Goal: Task Accomplishment & Management: Use online tool/utility

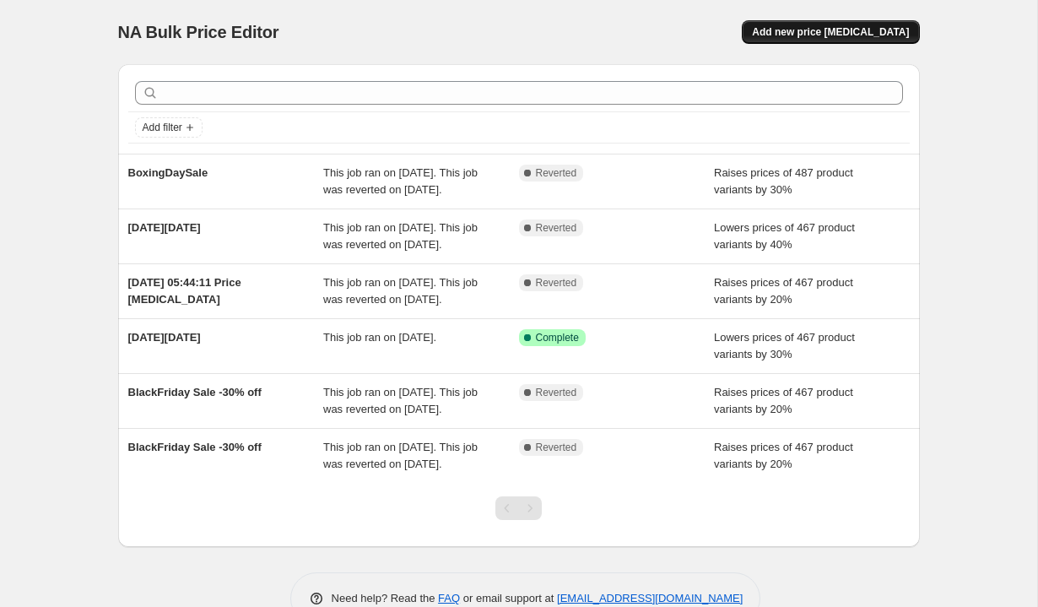
click at [825, 29] on span "Add new price [MEDICAL_DATA]" at bounding box center [830, 32] width 157 height 14
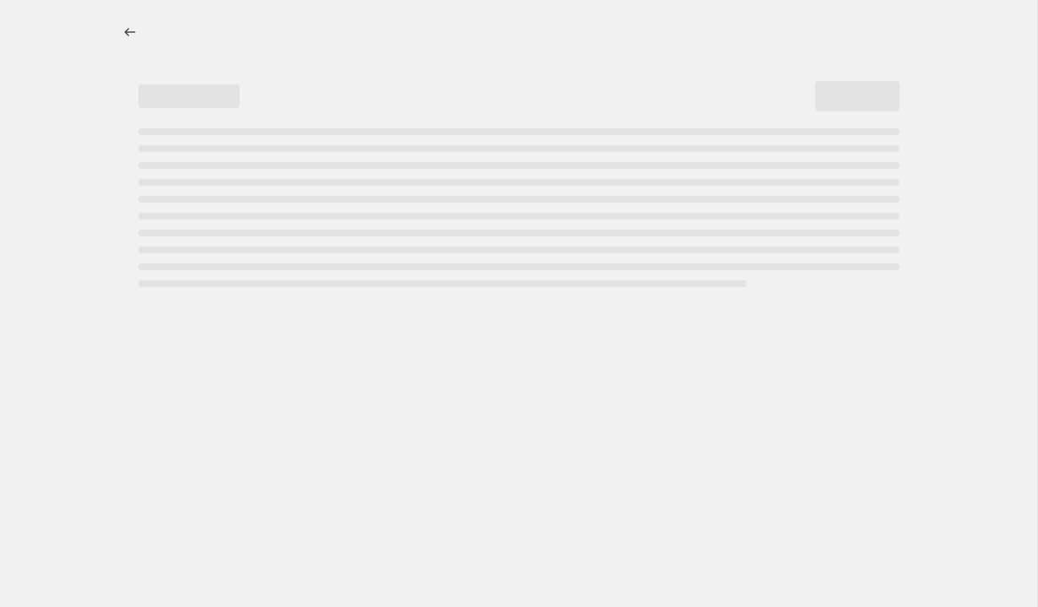
select select "percentage"
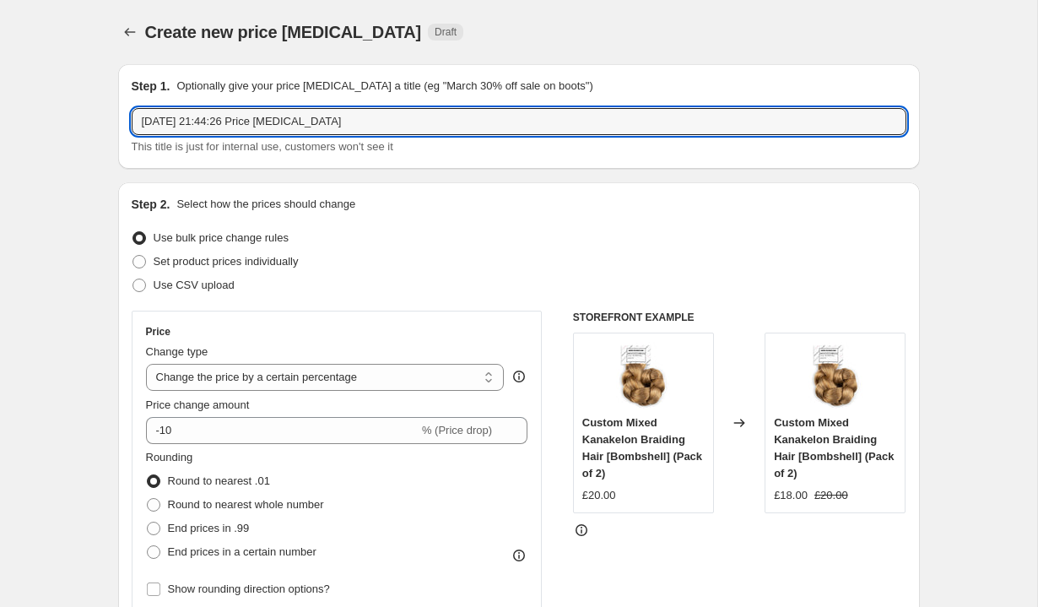
drag, startPoint x: 533, startPoint y: 120, endPoint x: 61, endPoint y: 97, distance: 472.4
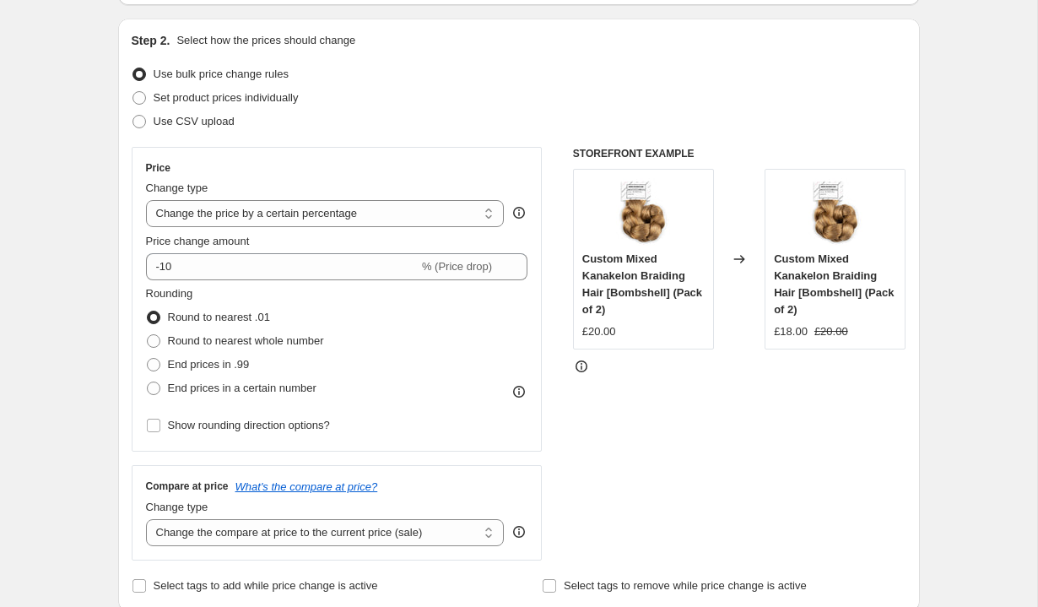
scroll to position [182, 0]
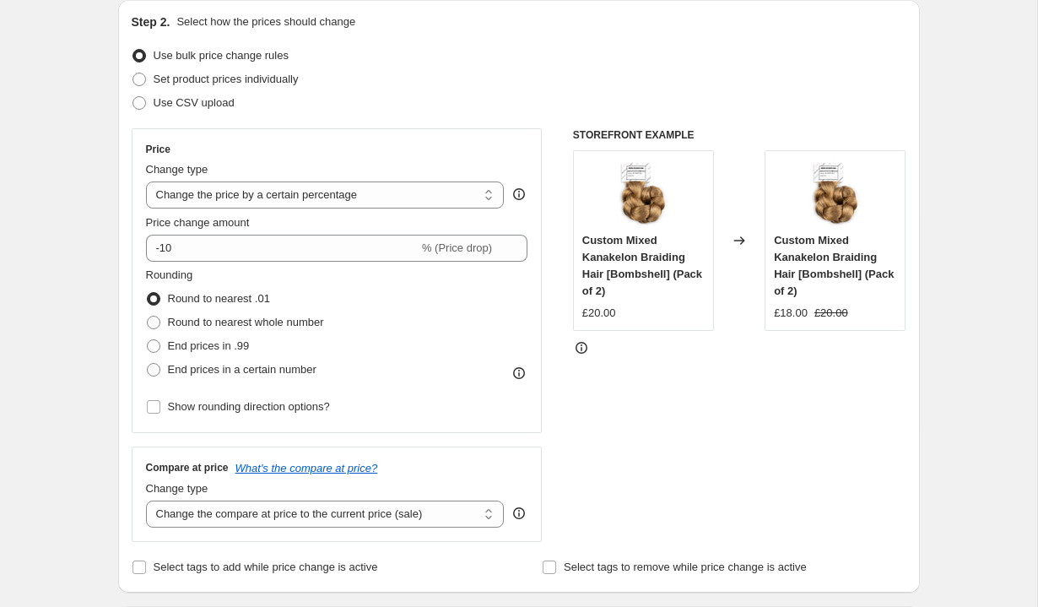
type input "Black Friday price increase"
click at [519, 194] on icon at bounding box center [519, 195] width 2 height 4
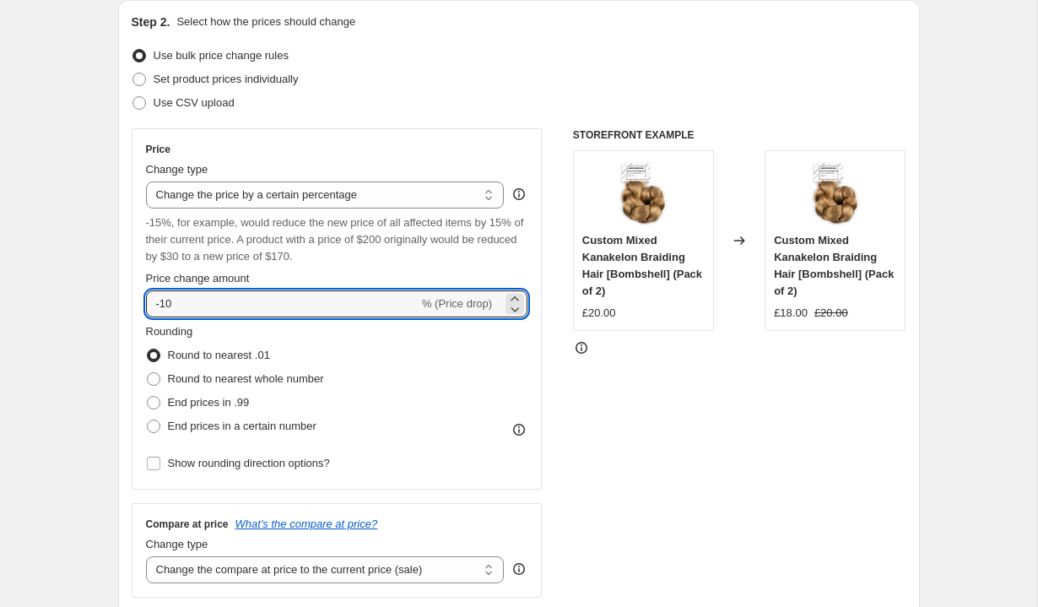
drag, startPoint x: 177, startPoint y: 309, endPoint x: 99, endPoint y: 273, distance: 86.5
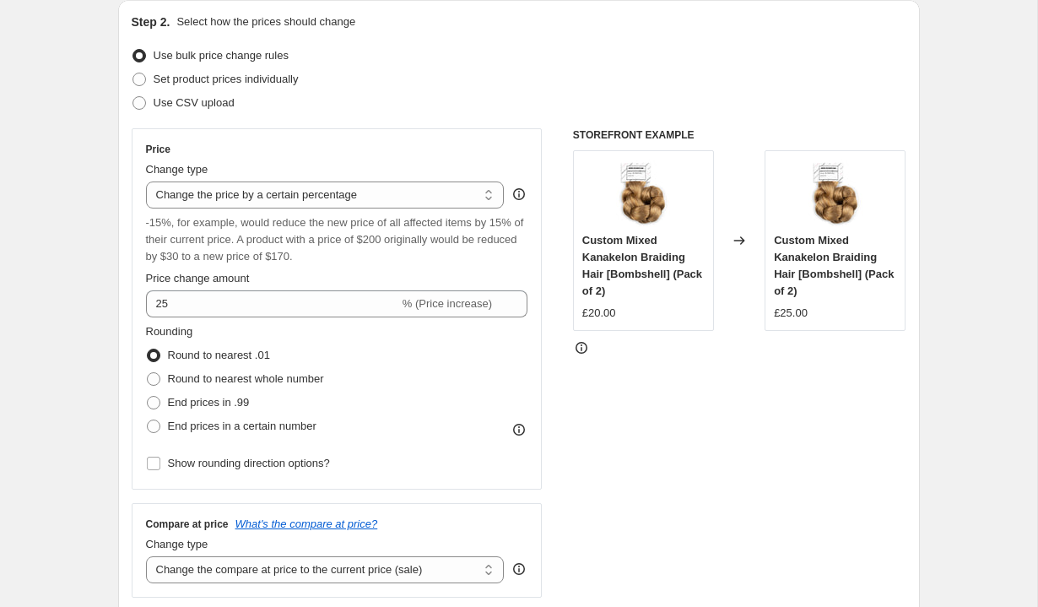
click at [442, 267] on div "Price Change type Change the price to a certain amount Change the price by a ce…" at bounding box center [337, 309] width 382 height 333
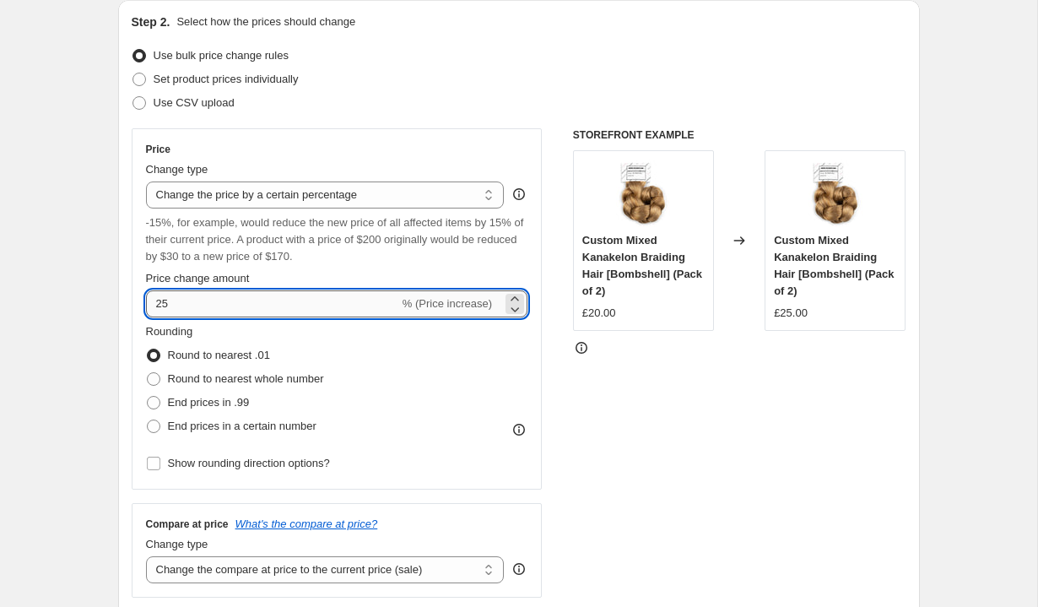
click at [263, 315] on input "25" at bounding box center [272, 303] width 253 height 27
type input "20"
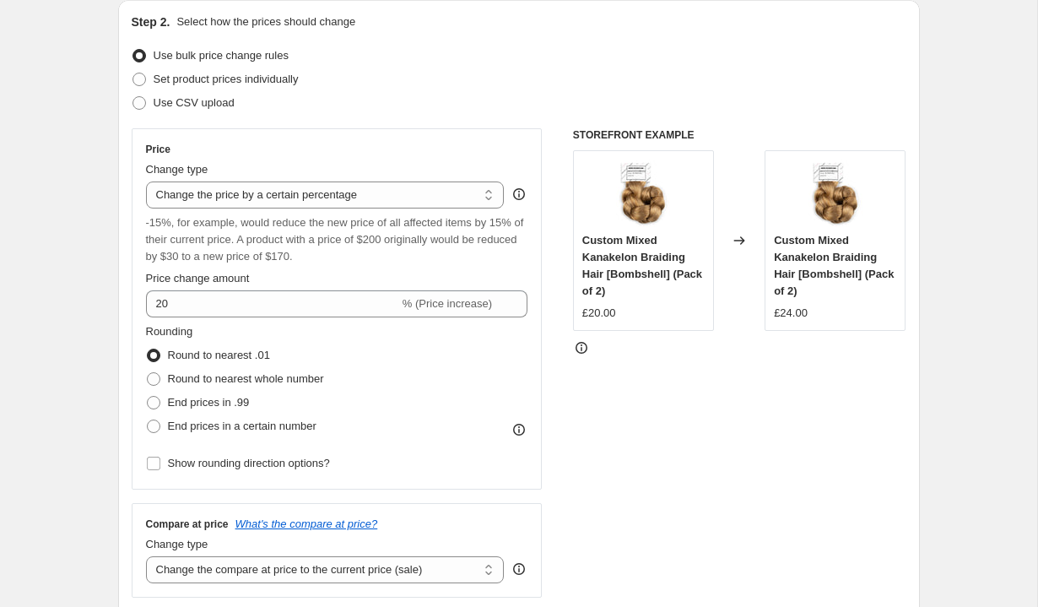
click at [459, 261] on div "-15%, for example, would reduce the new price of all affected items by 15% of t…" at bounding box center [337, 239] width 382 height 51
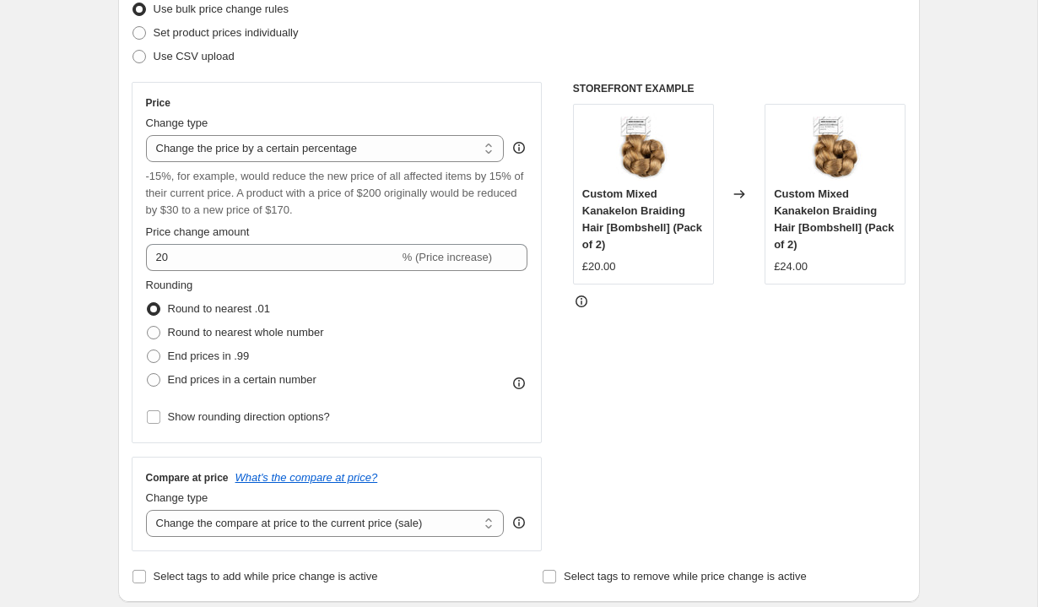
scroll to position [242, 0]
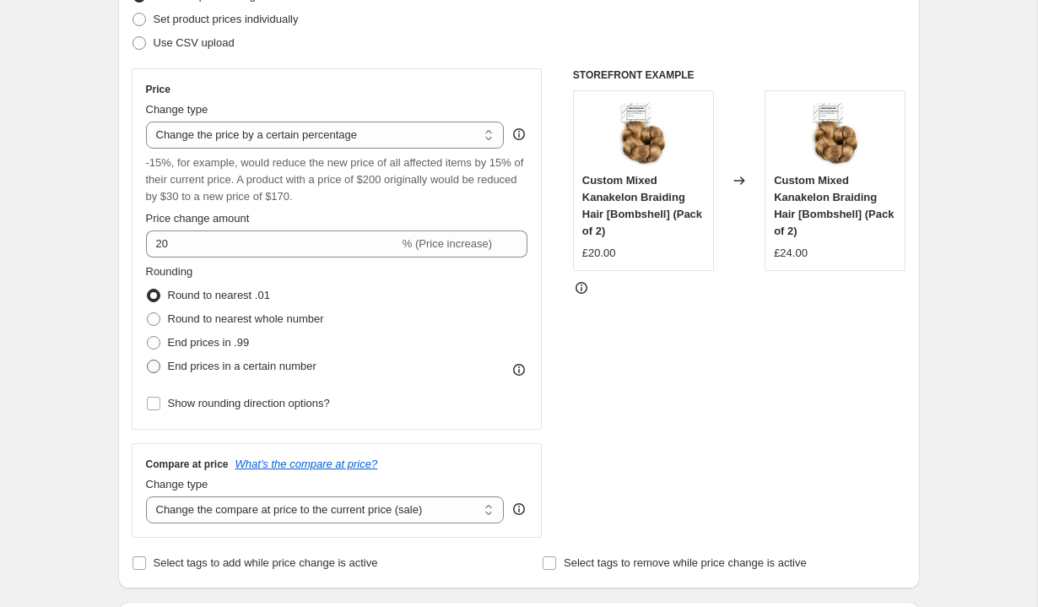
click at [198, 369] on span "End prices in a certain number" at bounding box center [242, 366] width 149 height 13
click at [148, 360] on input "End prices in a certain number" at bounding box center [147, 360] width 1 height 1
radio input "true"
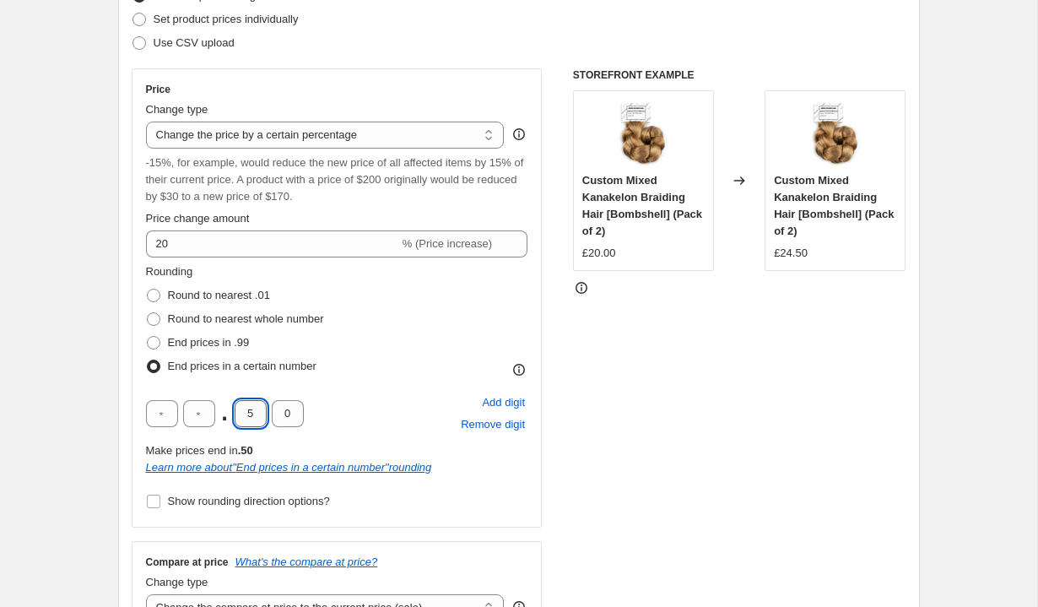
click at [257, 407] on input "5" at bounding box center [251, 413] width 32 height 27
type input "9"
click at [406, 469] on icon "Learn more about " End prices in a certain number " rounding" at bounding box center [289, 467] width 286 height 13
drag, startPoint x: 296, startPoint y: 414, endPoint x: 274, endPoint y: 410, distance: 22.3
click at [274, 410] on input "7" at bounding box center [288, 413] width 32 height 27
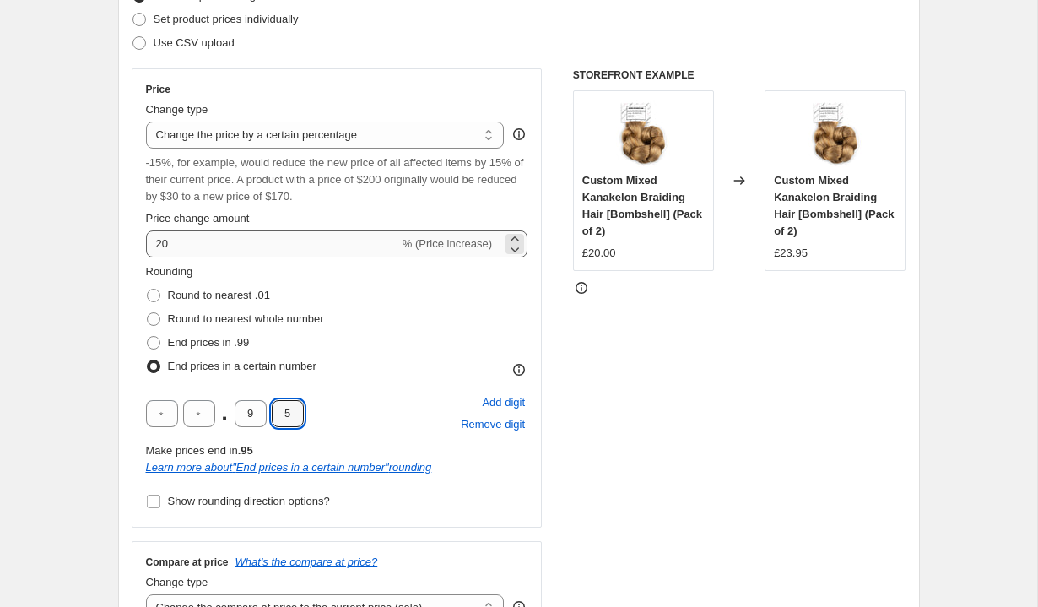
type input "5"
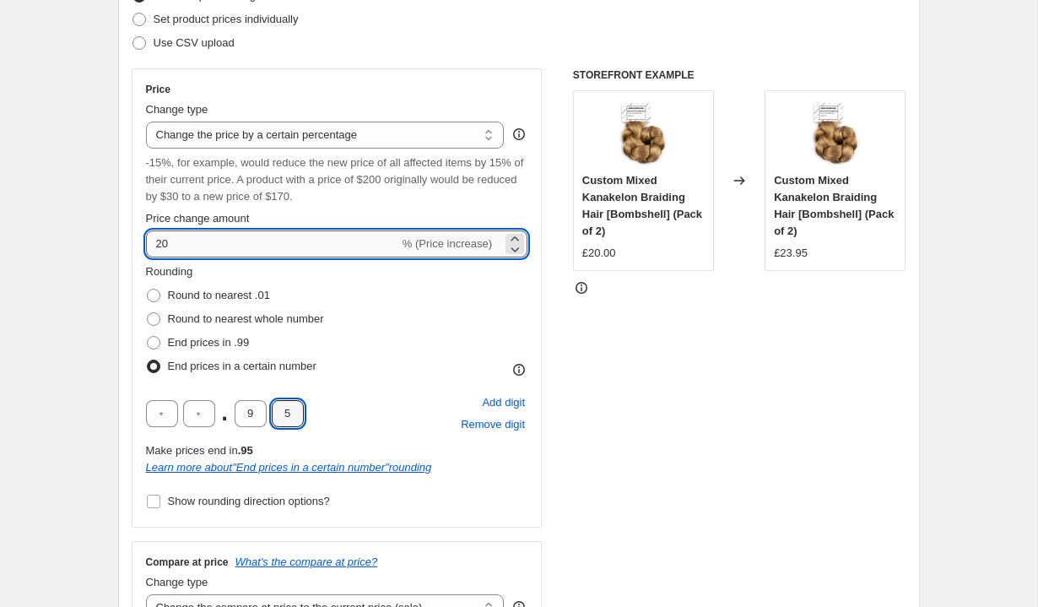
click at [235, 248] on input "20" at bounding box center [272, 243] width 253 height 27
type input "25"
click at [400, 355] on div "Rounding Round to nearest .01 Round to nearest whole number End prices in .99 E…" at bounding box center [337, 320] width 382 height 115
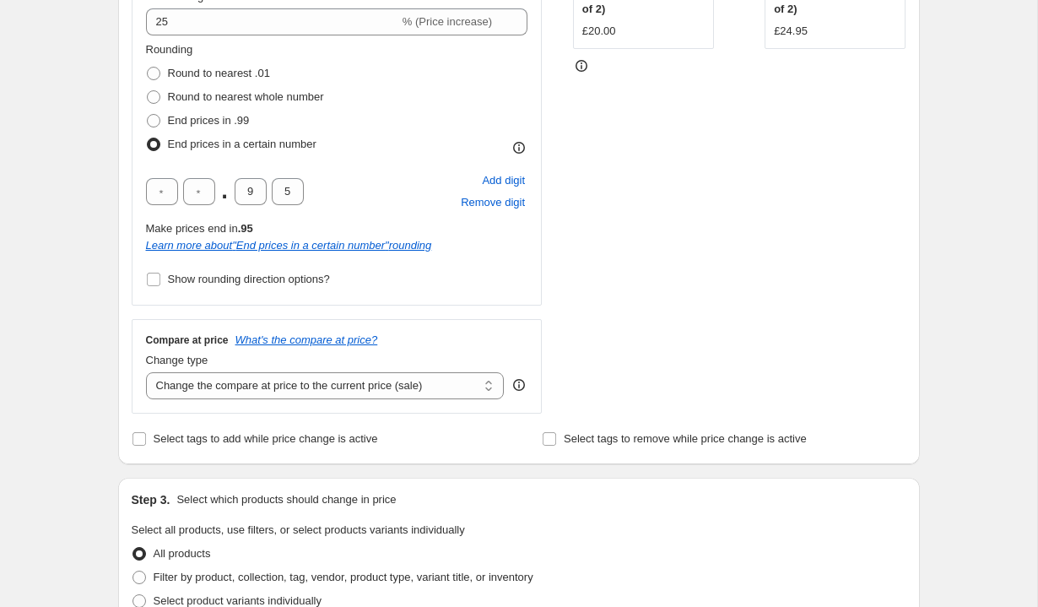
scroll to position [474, 0]
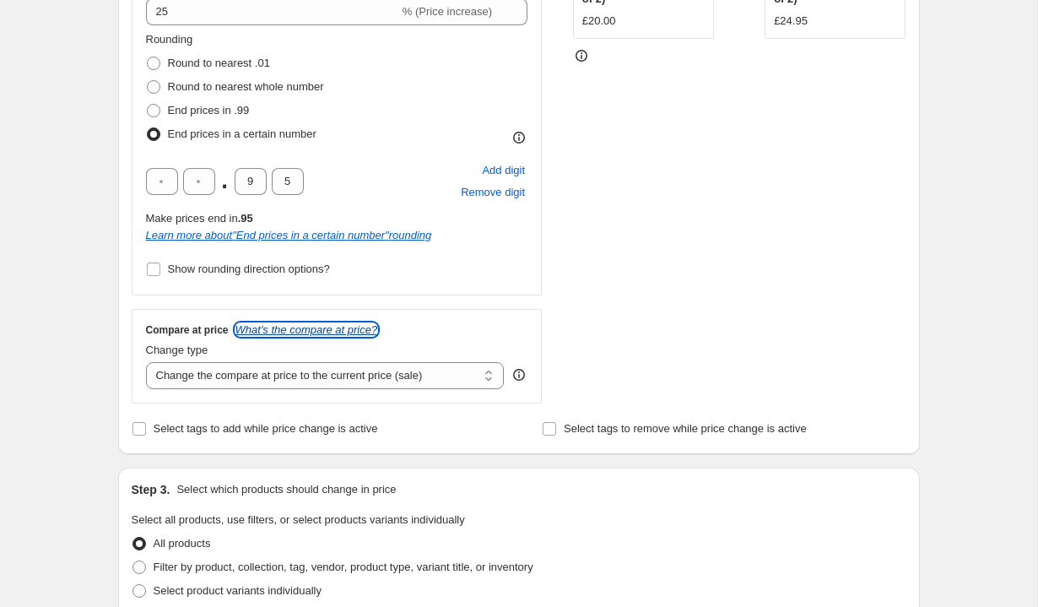
click at [378, 331] on icon "What's the compare at price?" at bounding box center [306, 329] width 143 height 13
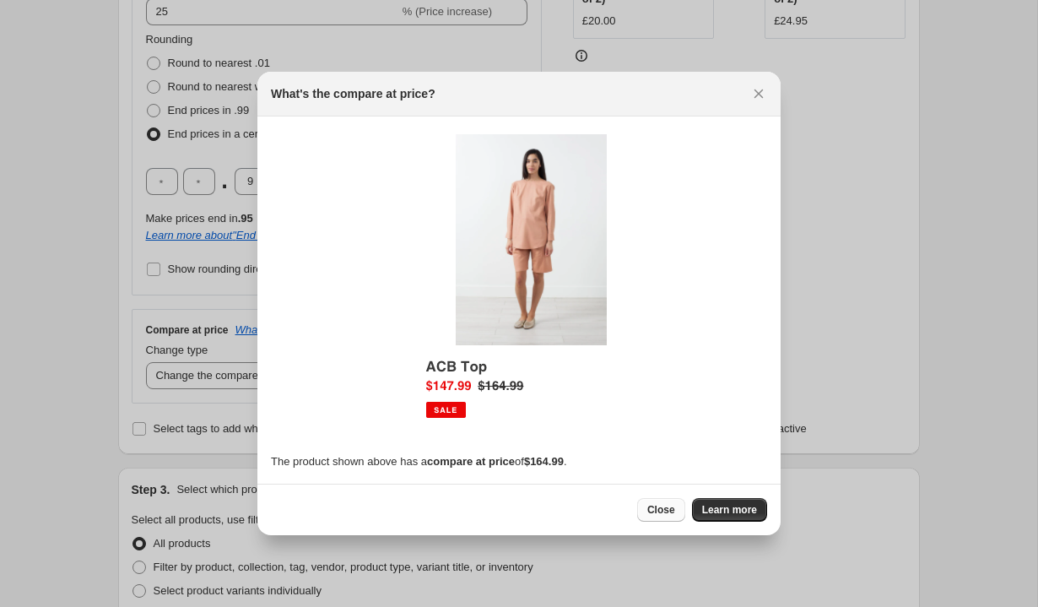
click at [661, 507] on span "Close" at bounding box center [661, 510] width 28 height 14
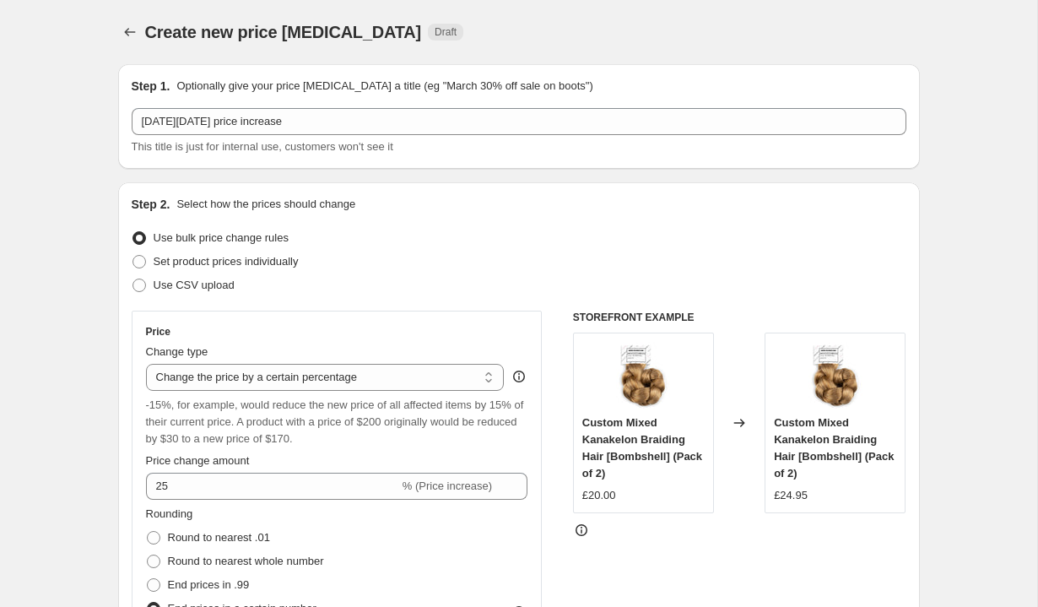
scroll to position [474, 0]
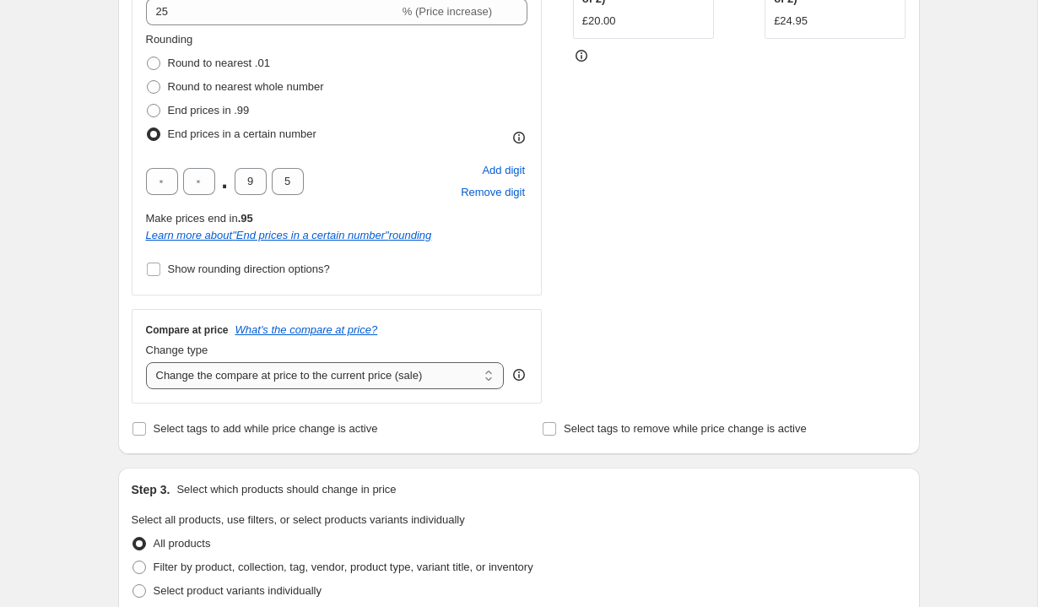
click at [252, 382] on select "Change the compare at price to the current price (sale) Change the compare at p…" at bounding box center [325, 375] width 359 height 27
select select "remove"
click at [146, 362] on select "Change the compare at price to the current price (sale) Change the compare at p…" at bounding box center [325, 375] width 359 height 27
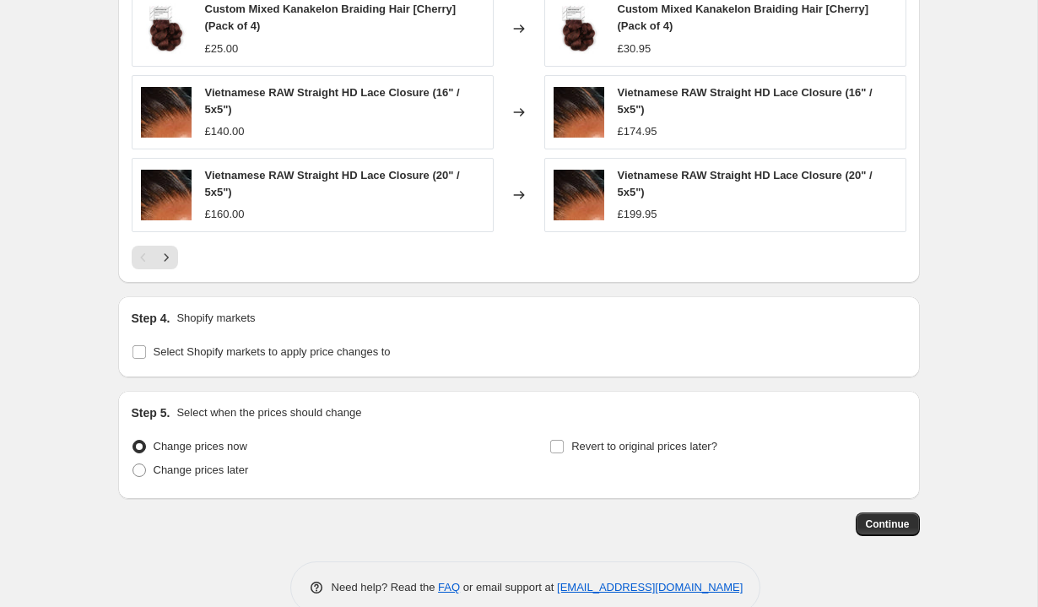
scroll to position [1322, 0]
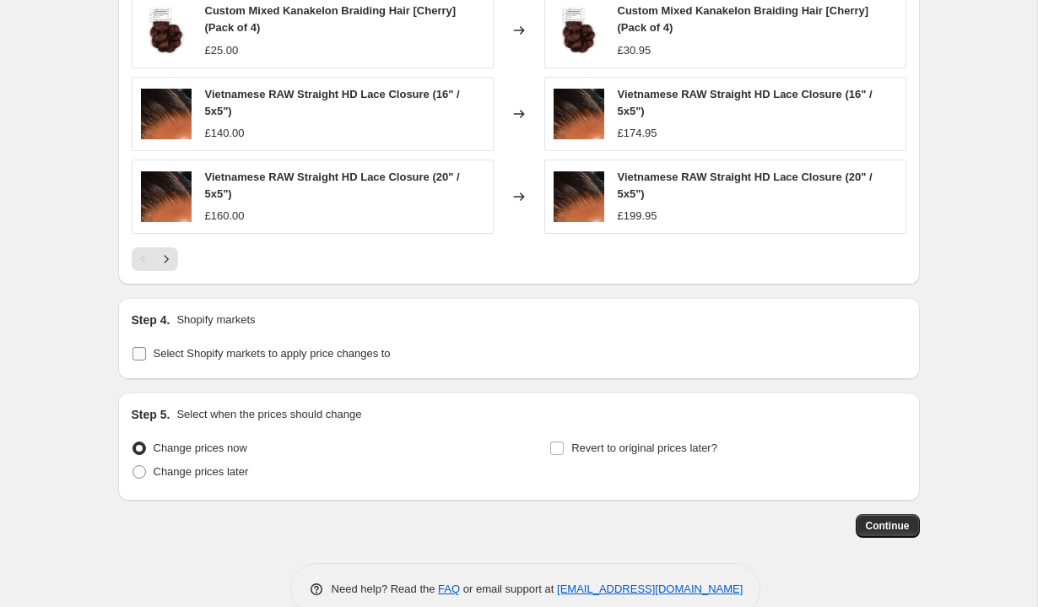
click at [186, 354] on span "Select Shopify markets to apply price changes to" at bounding box center [272, 353] width 237 height 13
click at [146, 354] on input "Select Shopify markets to apply price changes to" at bounding box center [140, 354] width 14 height 14
checkbox input "true"
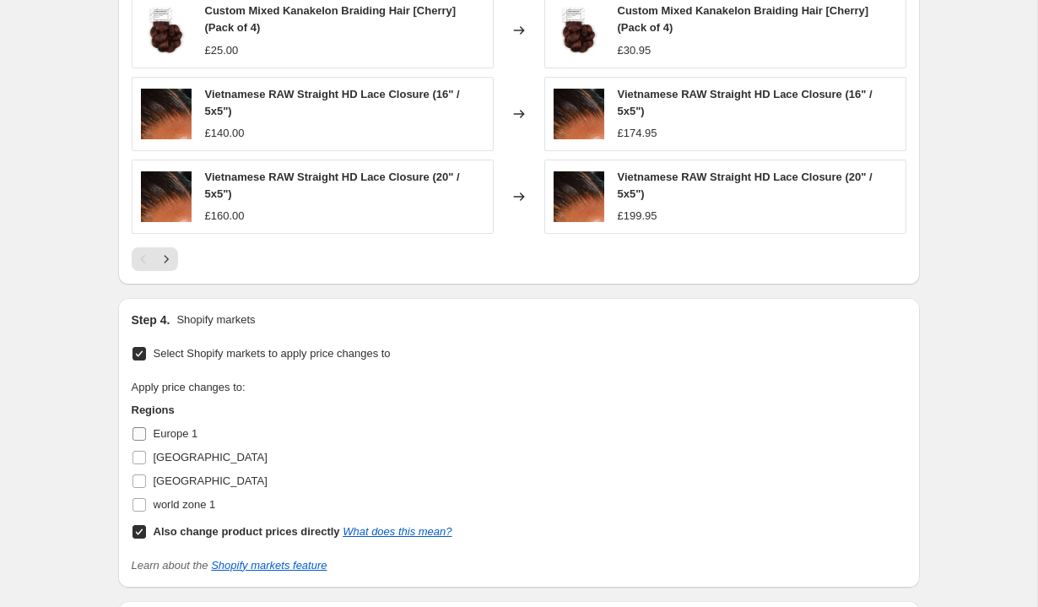
click at [179, 437] on span "Europe 1" at bounding box center [176, 433] width 45 height 13
click at [146, 437] on input "Europe 1" at bounding box center [140, 434] width 14 height 14
checkbox input "true"
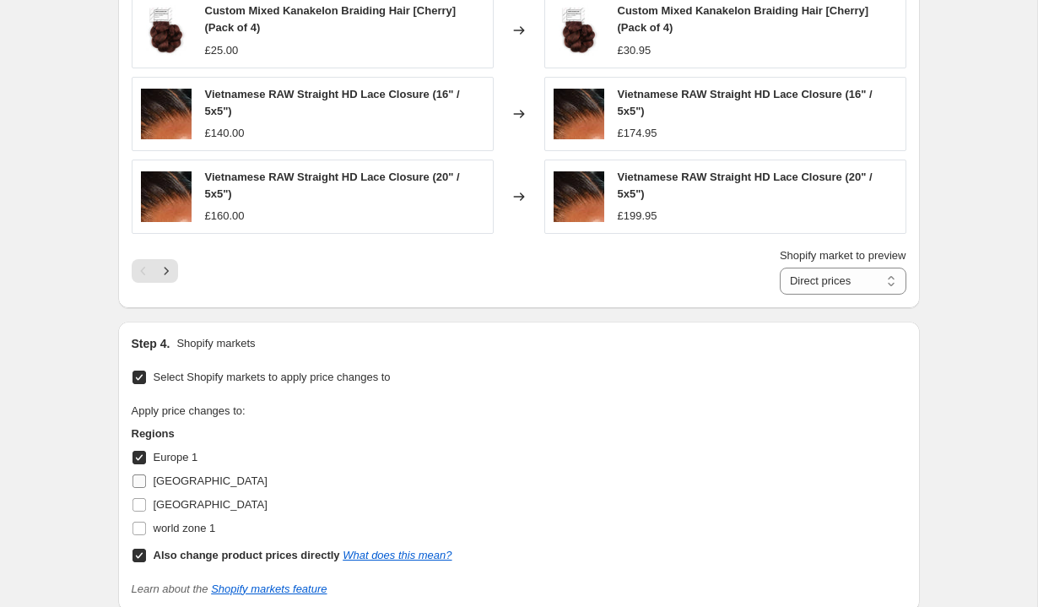
click at [173, 484] on span "[GEOGRAPHIC_DATA]" at bounding box center [211, 480] width 114 height 13
click at [146, 484] on input "[GEOGRAPHIC_DATA]" at bounding box center [140, 481] width 14 height 14
checkbox input "true"
click at [171, 506] on span "[GEOGRAPHIC_DATA]" at bounding box center [211, 504] width 114 height 13
click at [146, 506] on input "[GEOGRAPHIC_DATA]" at bounding box center [140, 505] width 14 height 14
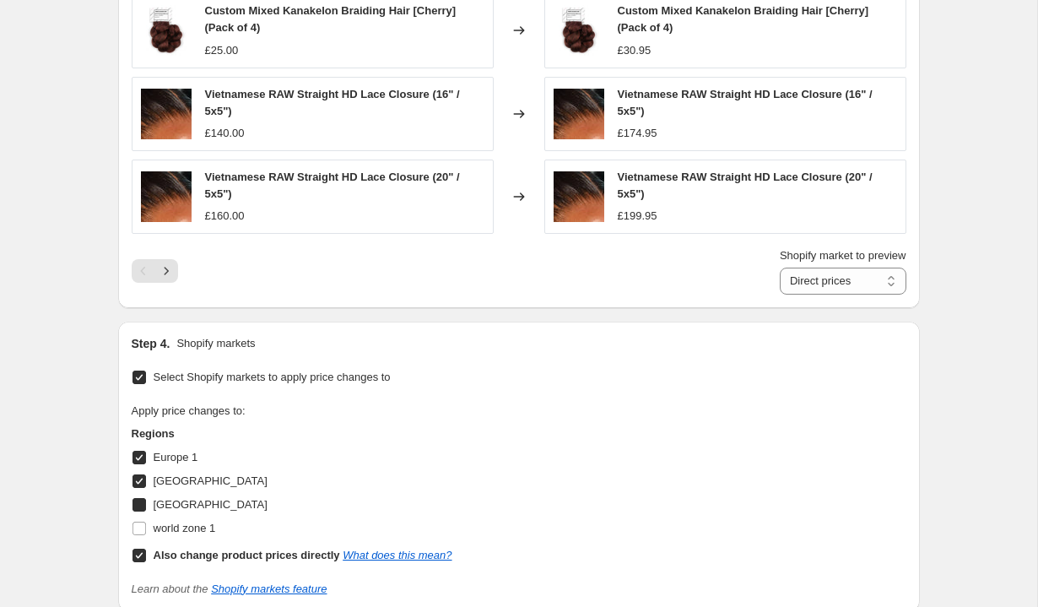
checkbox input "true"
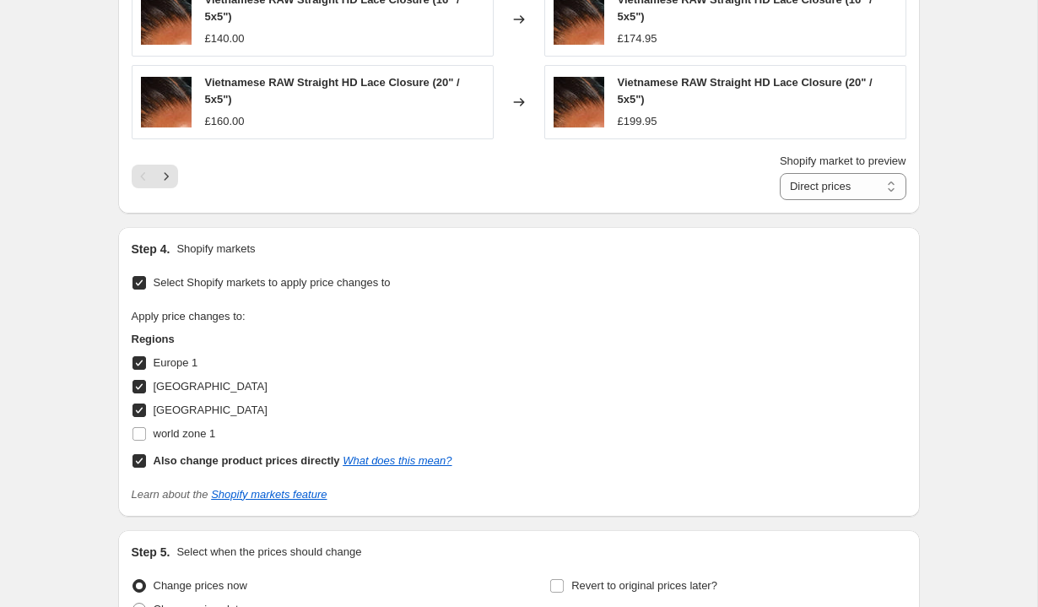
scroll to position [1514, 0]
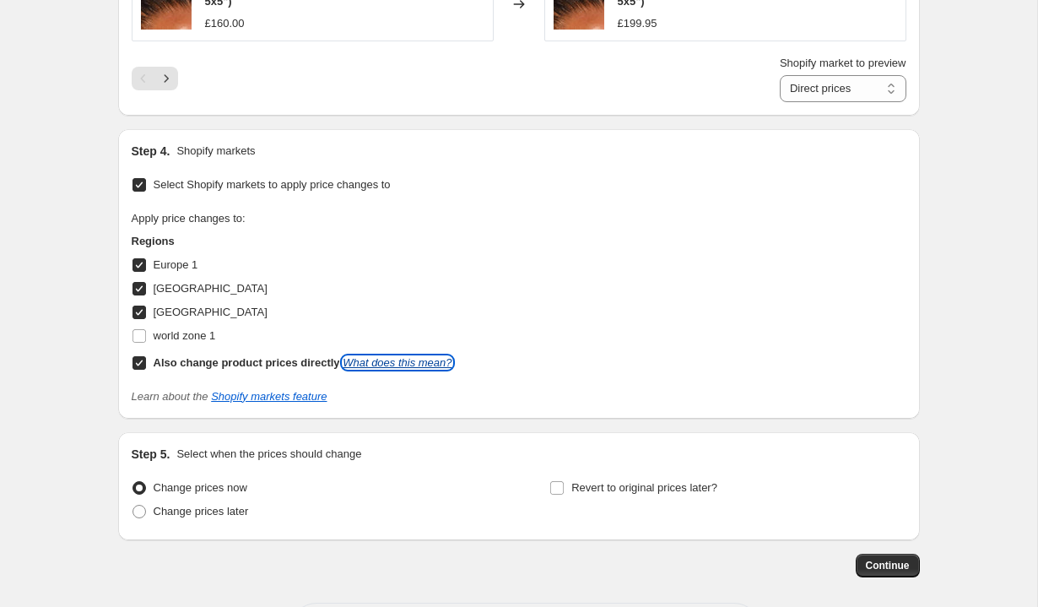
click at [396, 368] on link "What does this mean?" at bounding box center [397, 362] width 109 height 13
click at [198, 508] on span "Change prices later" at bounding box center [201, 511] width 95 height 13
click at [133, 506] on input "Change prices later" at bounding box center [133, 505] width 1 height 1
radio input "true"
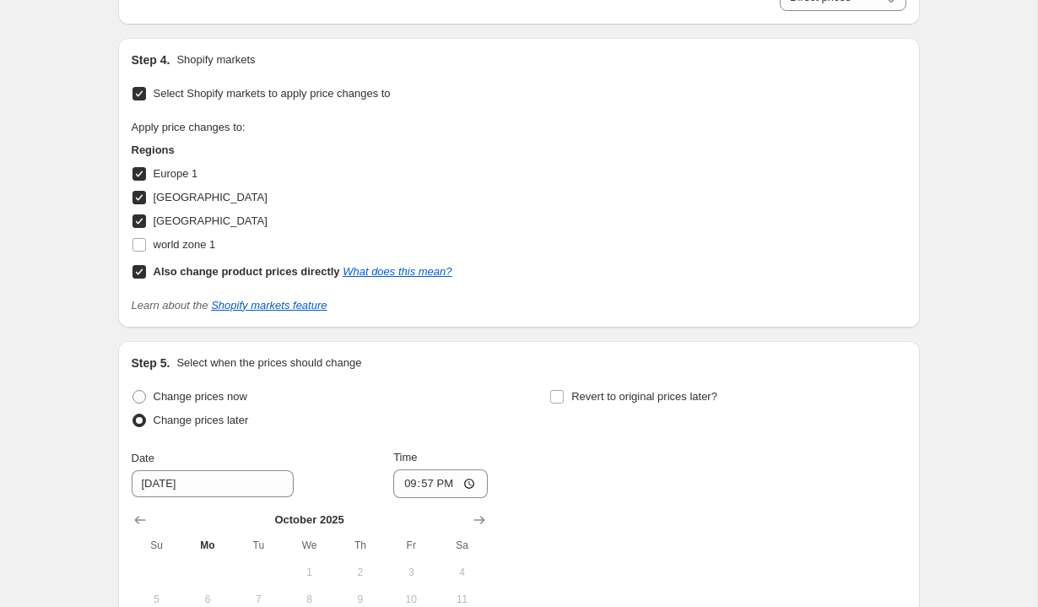
scroll to position [1717, 0]
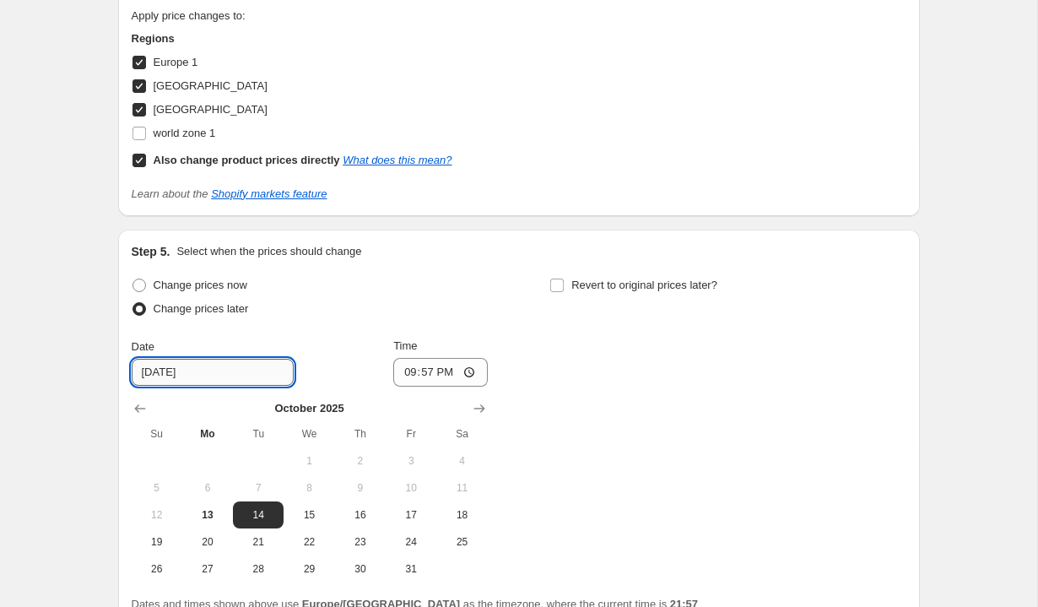
click at [223, 372] on input "[DATE]" at bounding box center [213, 372] width 162 height 27
click at [484, 408] on icon "Show next month, November 2025" at bounding box center [479, 408] width 11 height 8
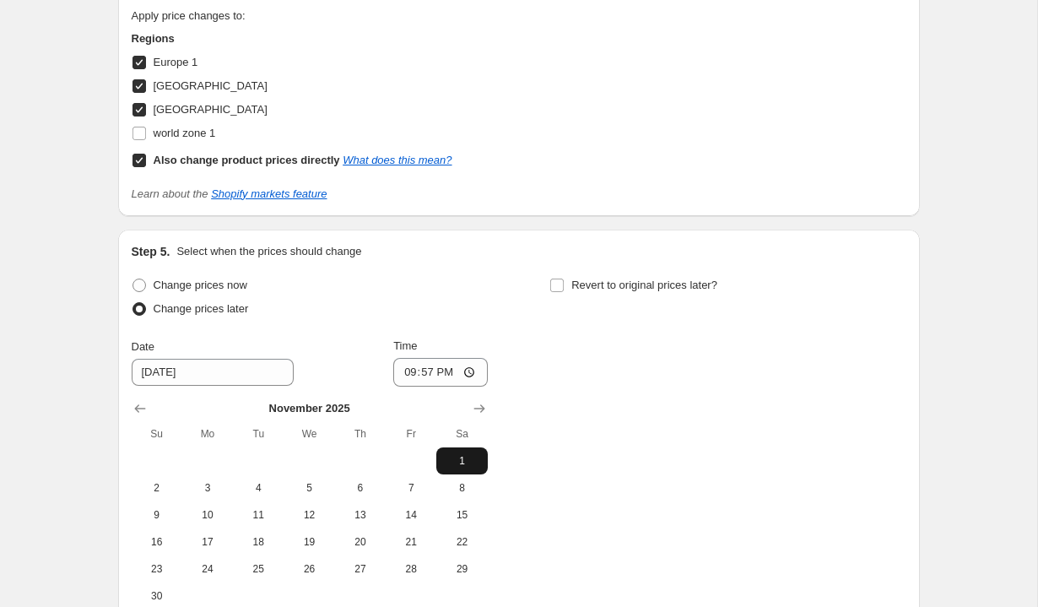
click at [463, 459] on span "1" at bounding box center [461, 461] width 37 height 14
type input "[DATE]"
click at [444, 384] on input "21:57" at bounding box center [440, 372] width 95 height 29
click at [447, 365] on input "21:57" at bounding box center [440, 372] width 95 height 29
click at [425, 362] on input "21:57" at bounding box center [440, 372] width 95 height 29
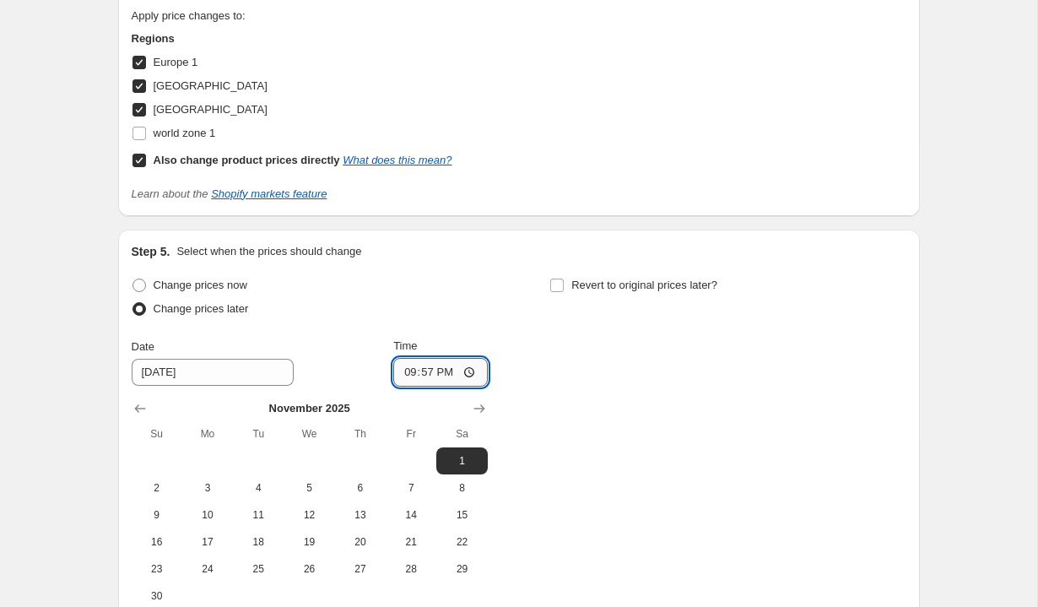
click at [425, 371] on input "21:57" at bounding box center [440, 372] width 95 height 29
type input "00:00"
click at [575, 415] on div "Change prices now Change prices later Date [DATE] Time 00:00 [DATE] Su Mo Tu We…" at bounding box center [519, 441] width 775 height 336
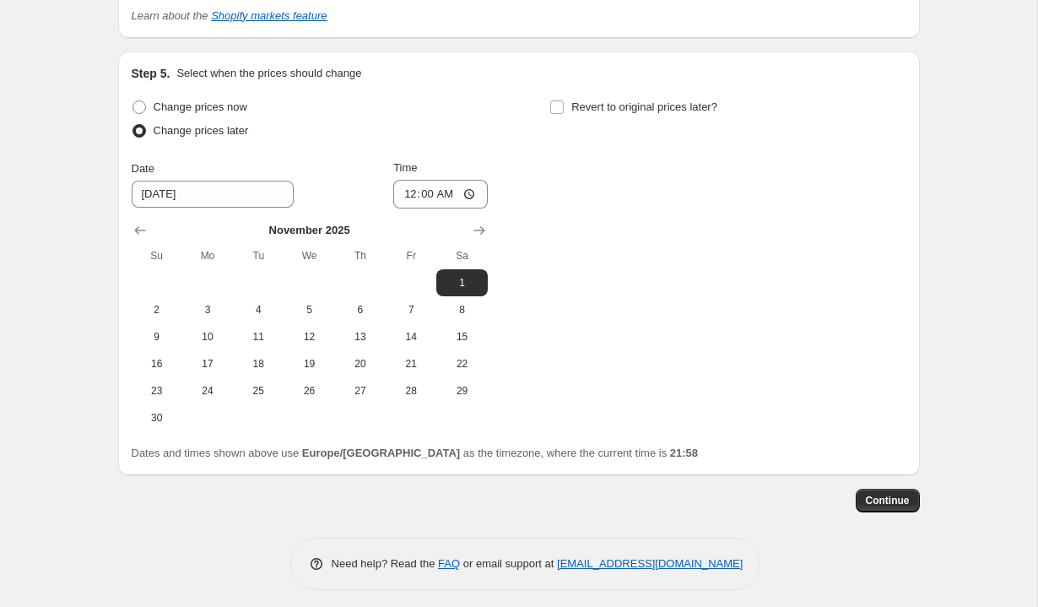
scroll to position [1889, 0]
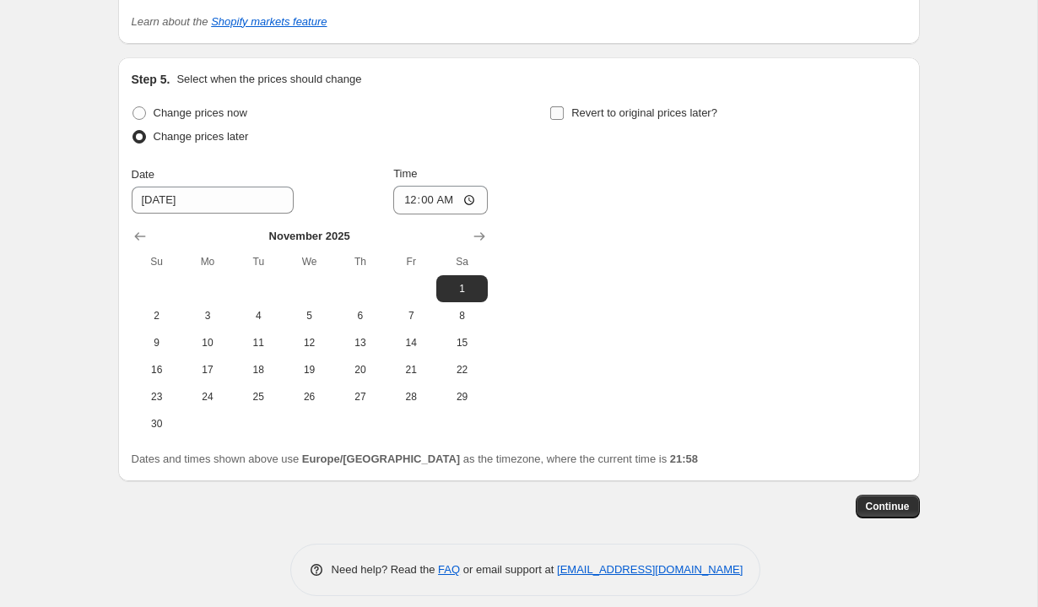
click at [614, 109] on span "Revert to original prices later?" at bounding box center [644, 112] width 146 height 13
click at [564, 109] on input "Revert to original prices later?" at bounding box center [557, 113] width 14 height 14
checkbox input "true"
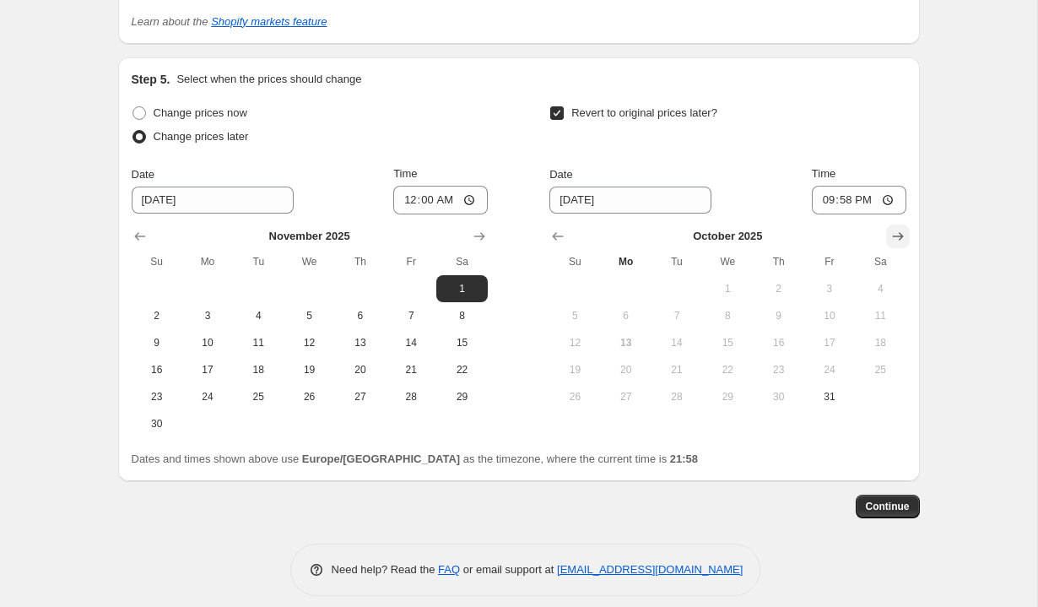
click at [908, 239] on button "Show next month, November 2025" at bounding box center [898, 237] width 24 height 24
click at [908, 239] on button "Show next month, December 2025" at bounding box center [898, 237] width 24 height 24
click at [740, 387] on button "31" at bounding box center [727, 396] width 51 height 27
type input "12/31/2025"
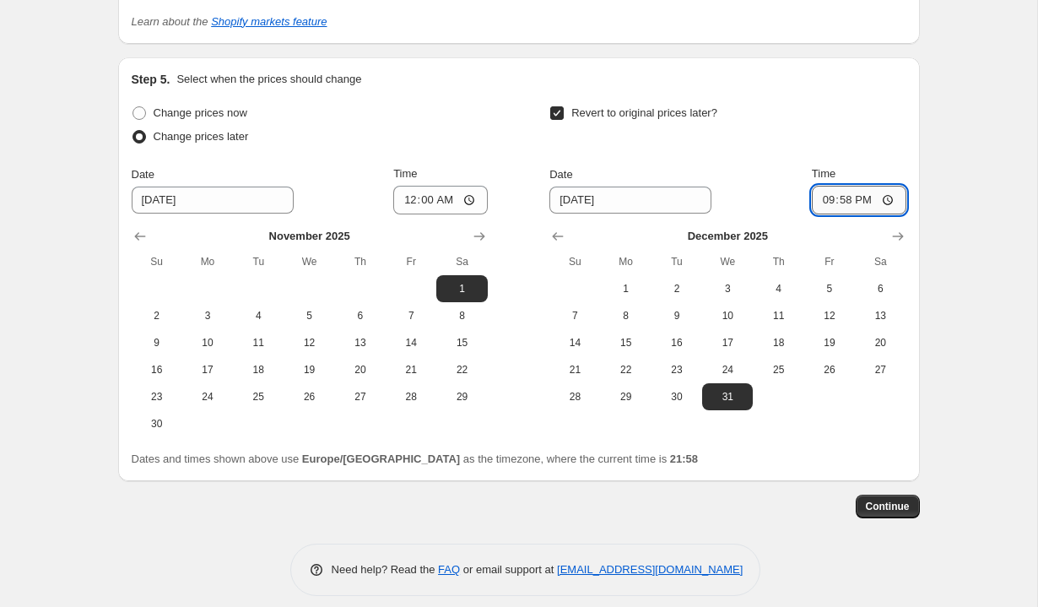
click at [854, 200] on input "21:58" at bounding box center [859, 200] width 95 height 29
click at [888, 199] on input "21:58" at bounding box center [859, 200] width 95 height 29
type input "23:59"
click at [917, 89] on div "Step 5. Select when the prices should change Change prices now Change prices la…" at bounding box center [519, 269] width 802 height 424
click at [877, 505] on span "Continue" at bounding box center [888, 507] width 44 height 14
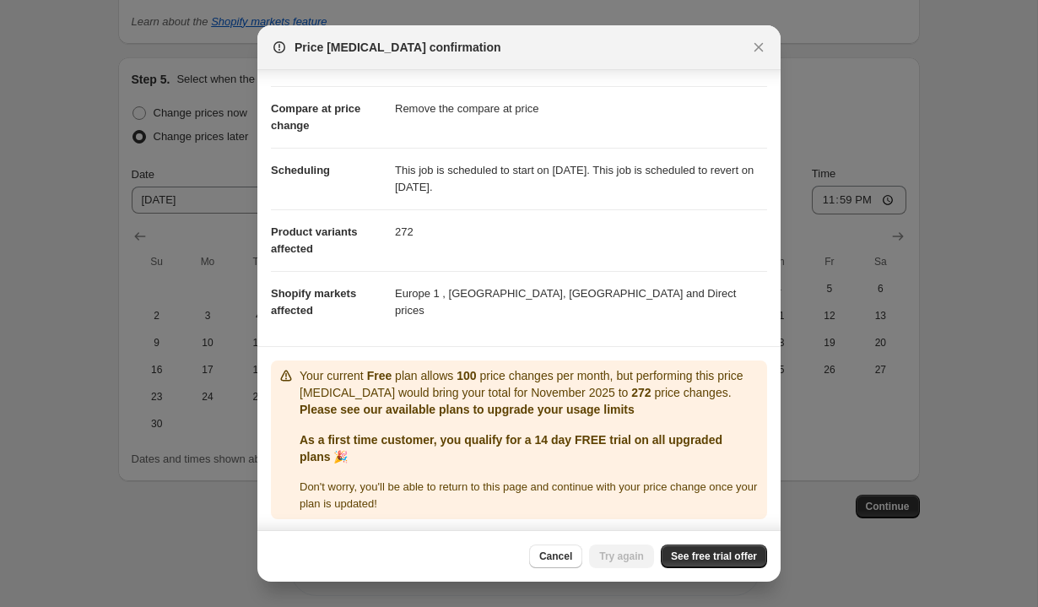
scroll to position [61, 0]
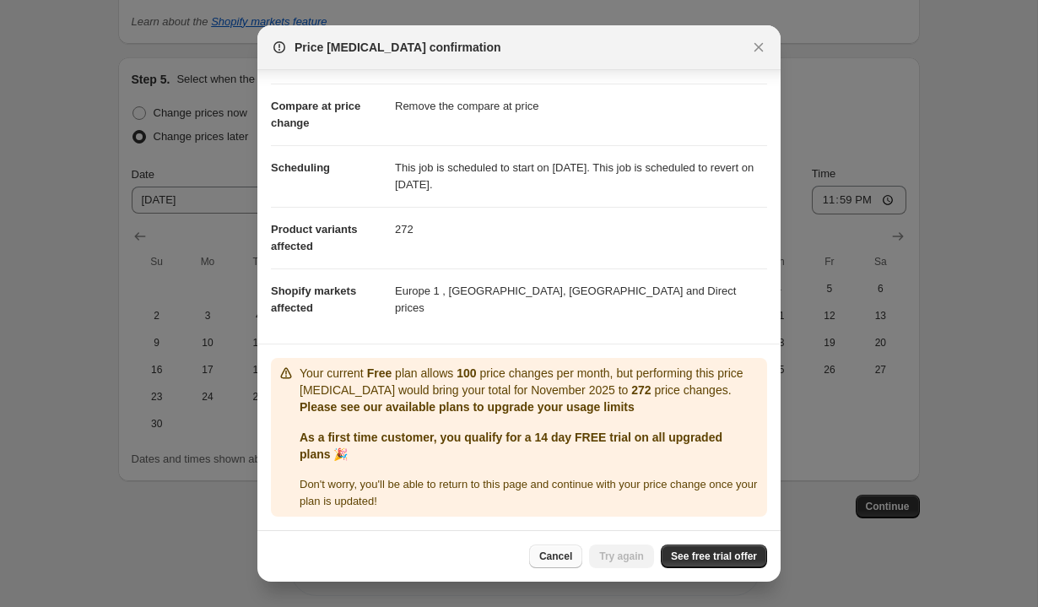
click at [544, 562] on span "Cancel" at bounding box center [555, 556] width 33 height 14
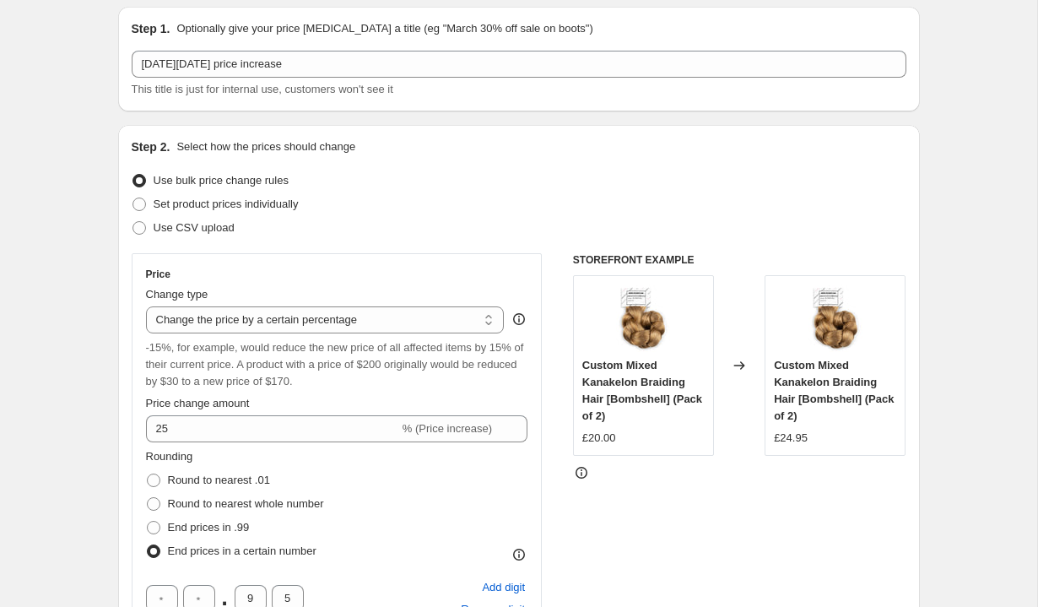
scroll to position [0, 0]
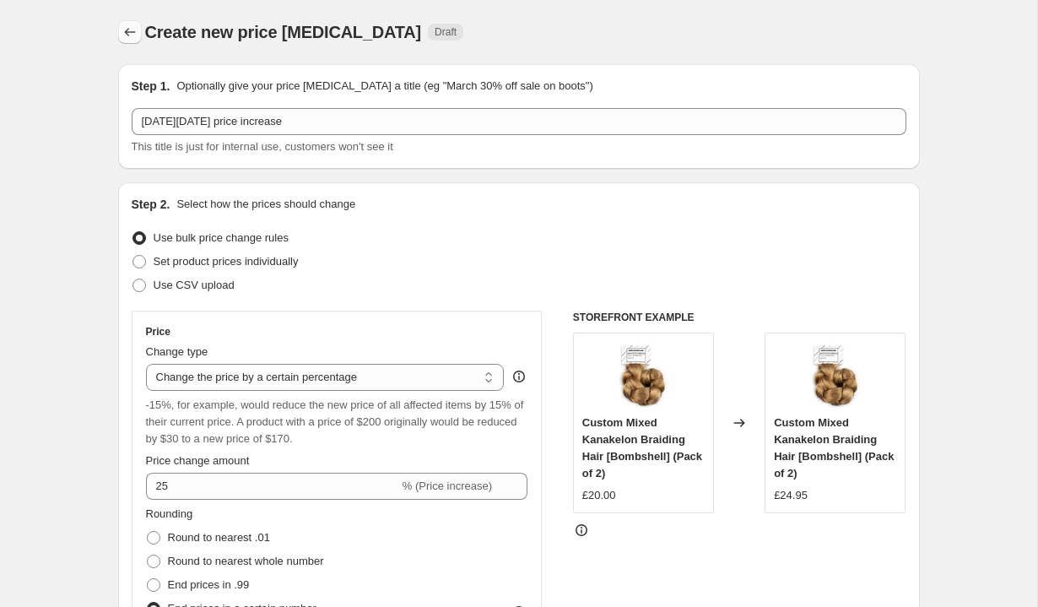
click at [133, 29] on icon "Price change jobs" at bounding box center [130, 32] width 17 height 17
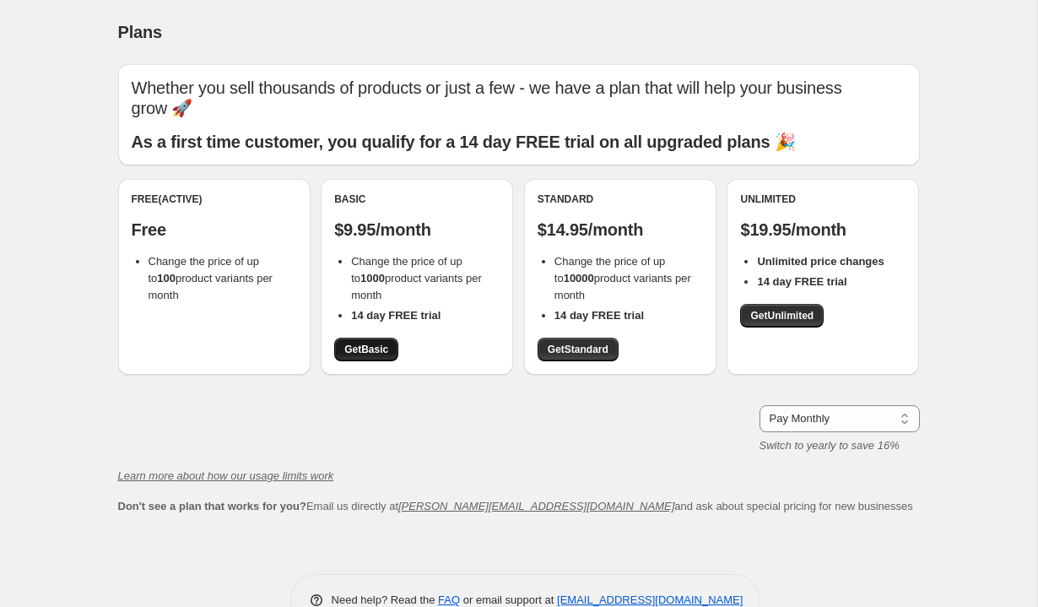
click at [365, 343] on span "Get Basic" at bounding box center [366, 350] width 44 height 14
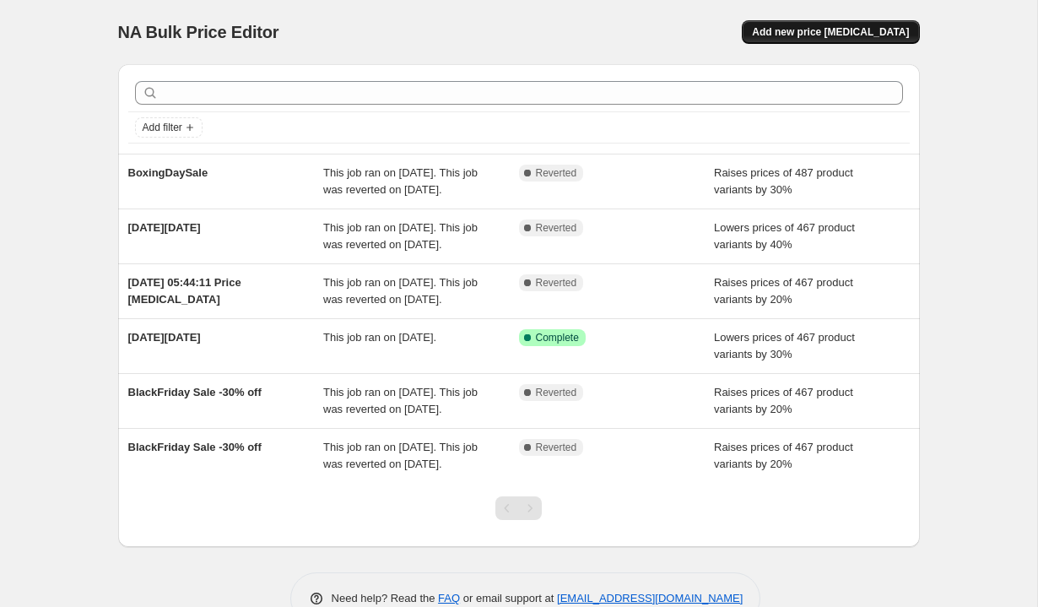
click at [797, 25] on span "Add new price [MEDICAL_DATA]" at bounding box center [830, 32] width 157 height 14
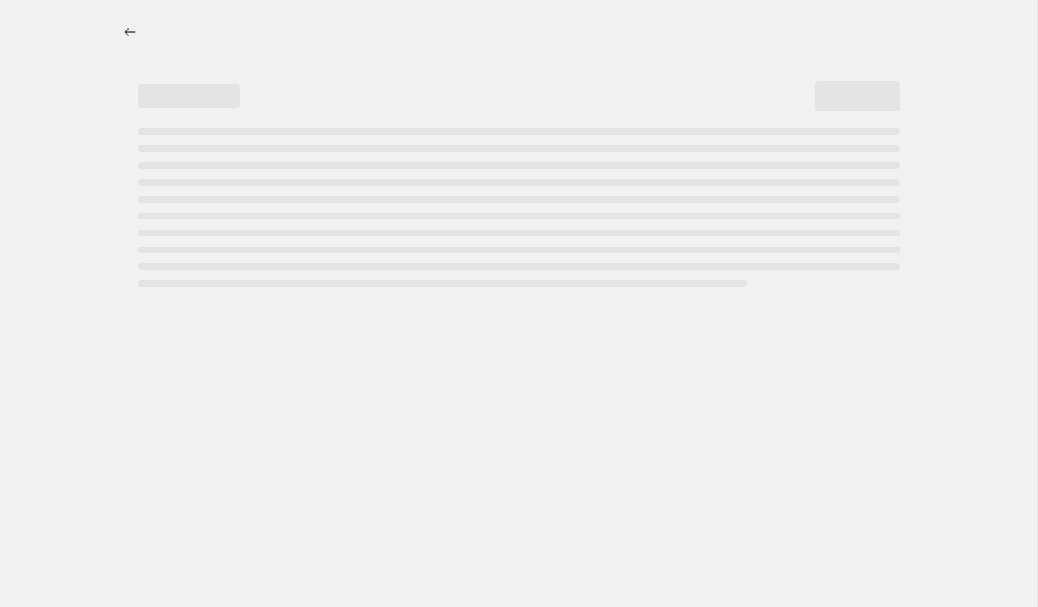
select select "percentage"
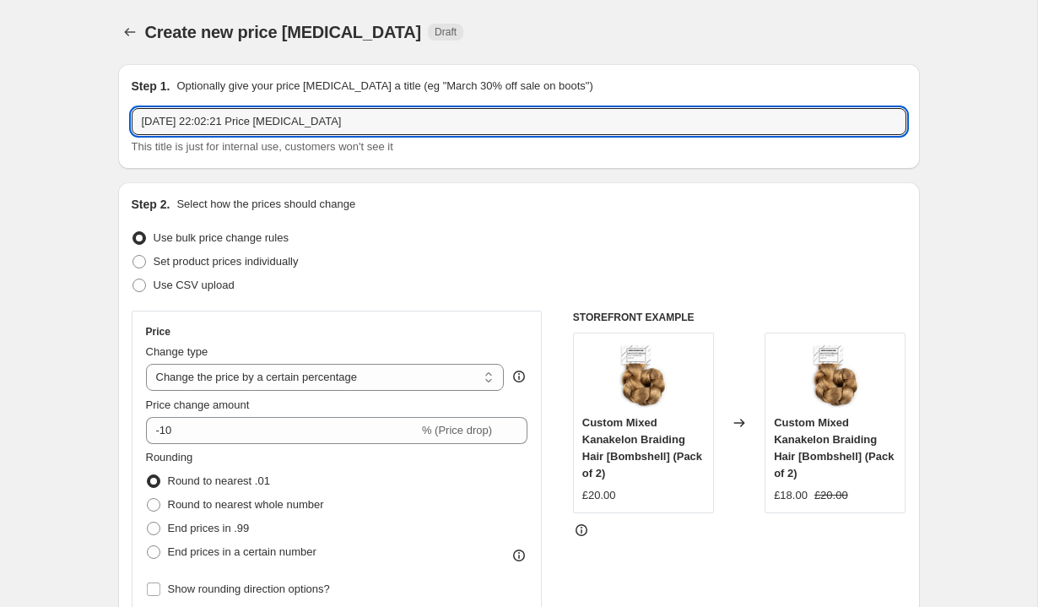
drag, startPoint x: 395, startPoint y: 120, endPoint x: 73, endPoint y: 121, distance: 322.4
type input "q"
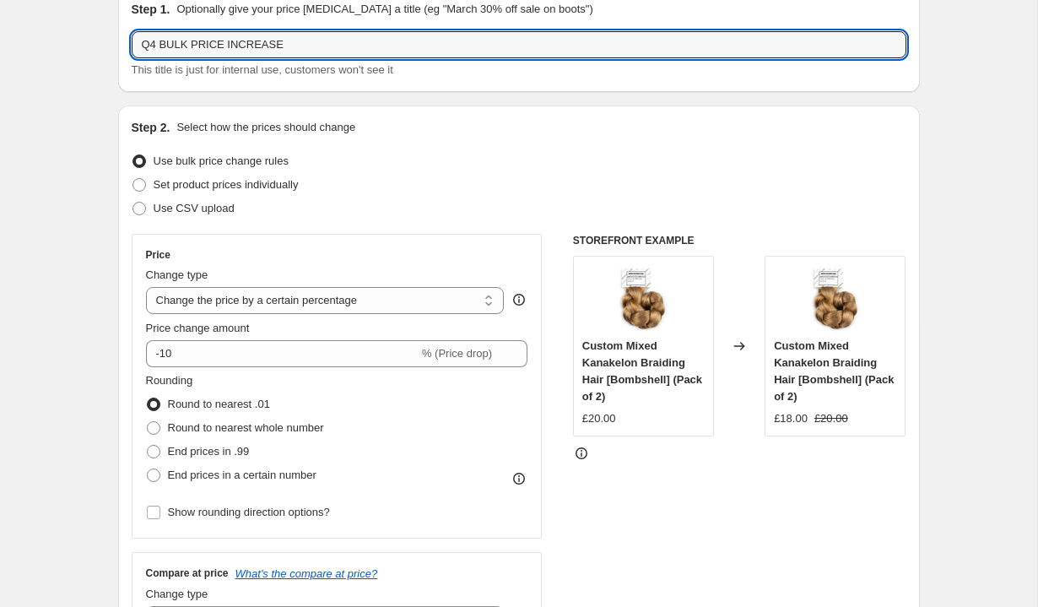
scroll to position [125, 0]
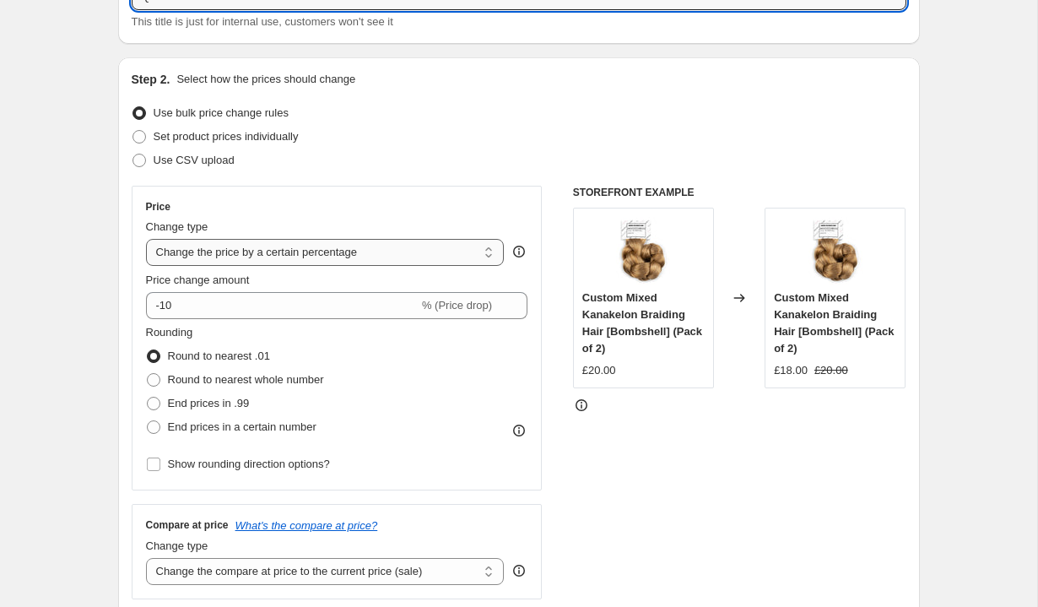
type input "Q4 BULK PRICE INCREASE"
click at [196, 254] on select "Change the price to a certain amount Change the price by a certain amount Chang…" at bounding box center [325, 252] width 359 height 27
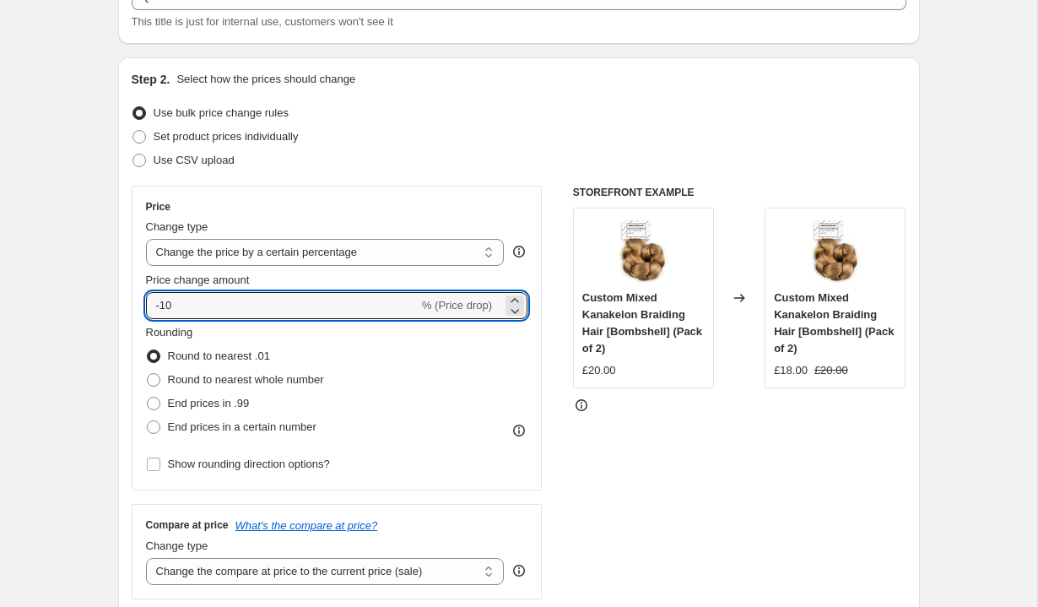
drag, startPoint x: 190, startPoint y: 311, endPoint x: 63, endPoint y: 277, distance: 131.0
type input "1"
type input "20"
click at [127, 401] on div "Step 2. Select how the prices should change Use bulk price change rules Set pro…" at bounding box center [519, 353] width 802 height 593
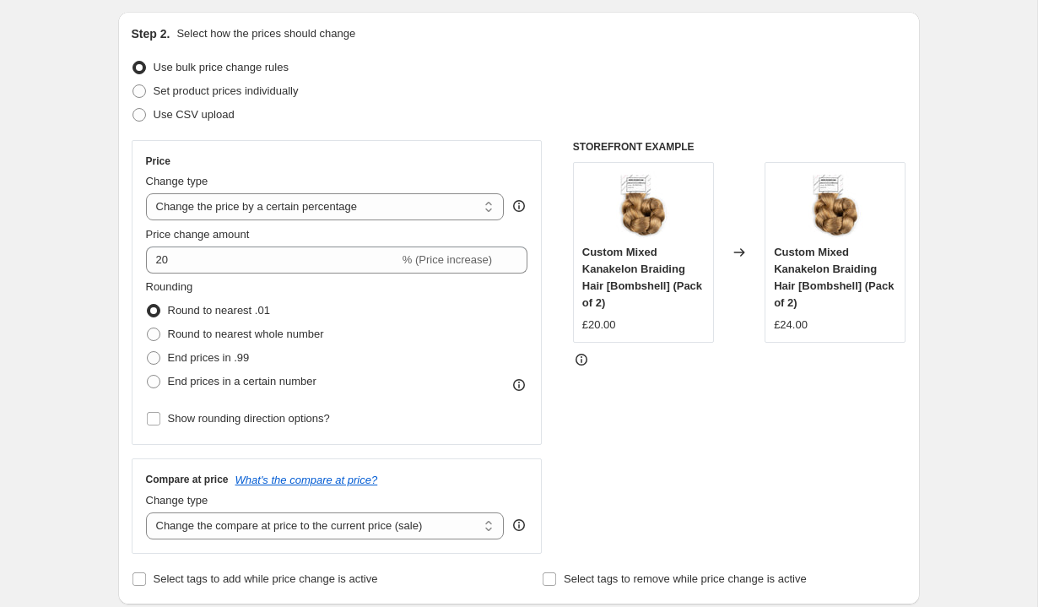
scroll to position [175, 0]
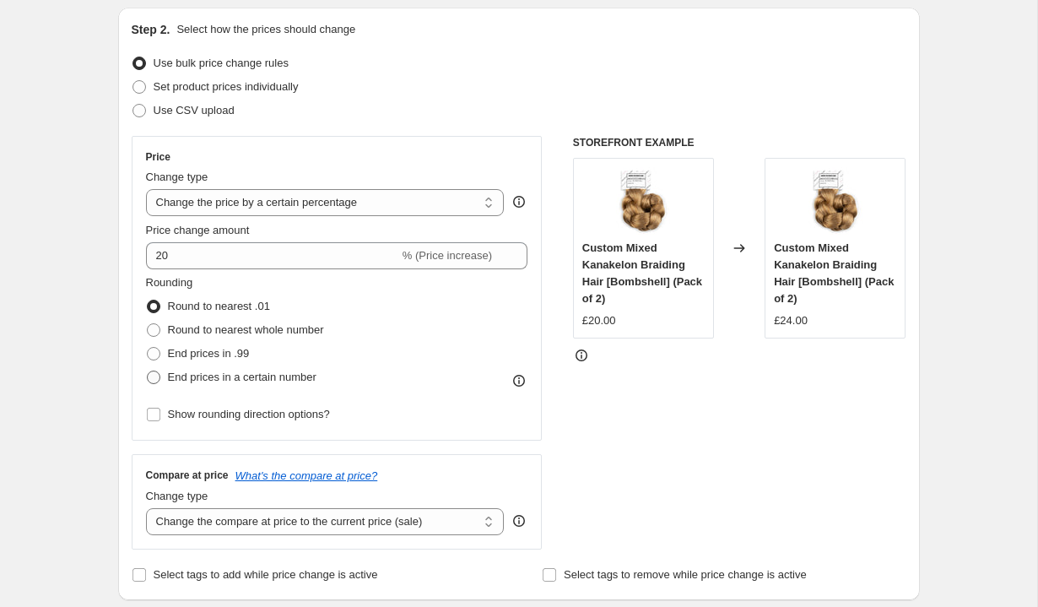
click at [157, 378] on span at bounding box center [154, 378] width 14 height 14
click at [148, 371] on input "End prices in a certain number" at bounding box center [147, 371] width 1 height 1
radio input "true"
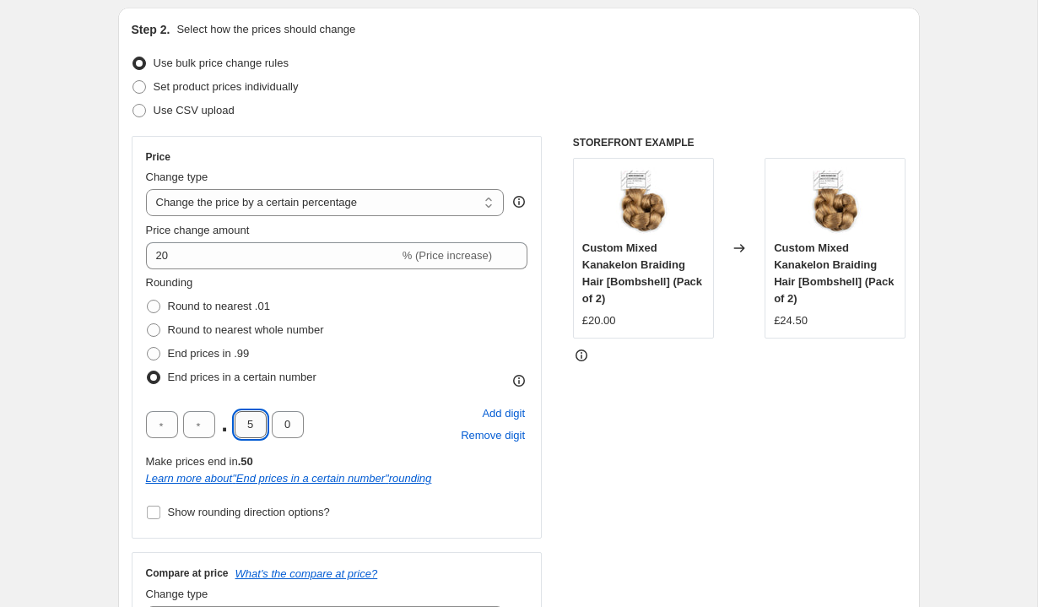
click at [256, 429] on input "5" at bounding box center [251, 424] width 32 height 27
type input "9"
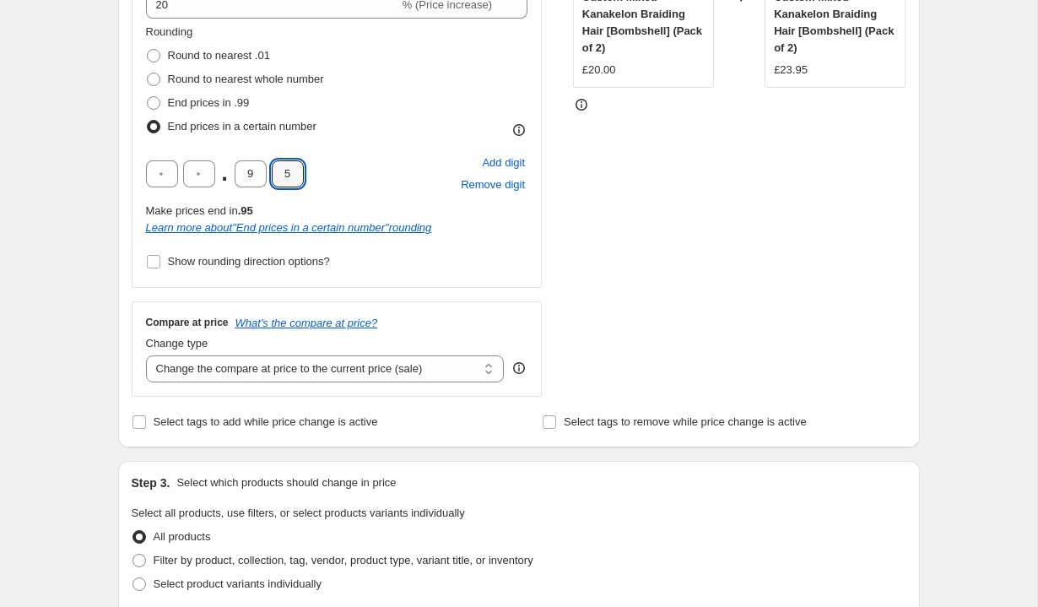
scroll to position [429, 0]
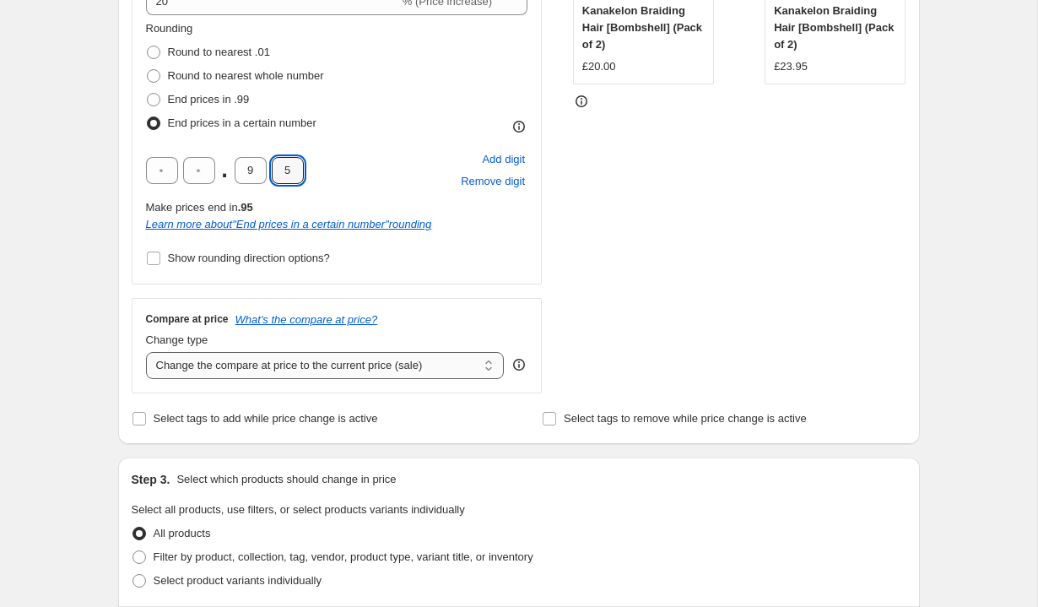
type input "5"
click at [295, 367] on select "Change the compare at price to the current price (sale) Change the compare at p…" at bounding box center [325, 365] width 359 height 27
select select "remove"
click at [146, 352] on select "Change the compare at price to the current price (sale) Change the compare at p…" at bounding box center [325, 365] width 359 height 27
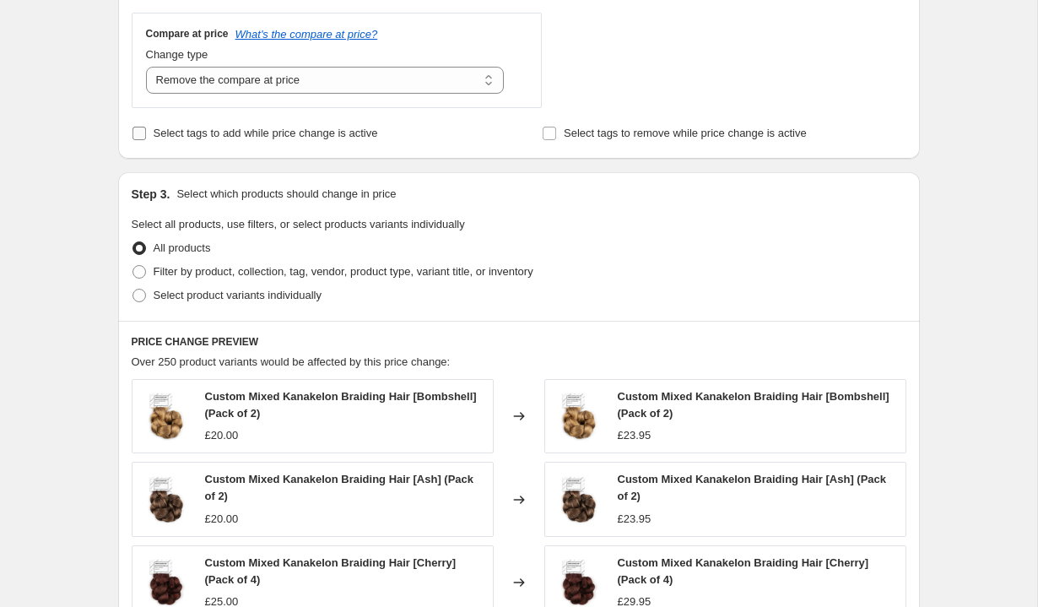
scroll to position [737, 0]
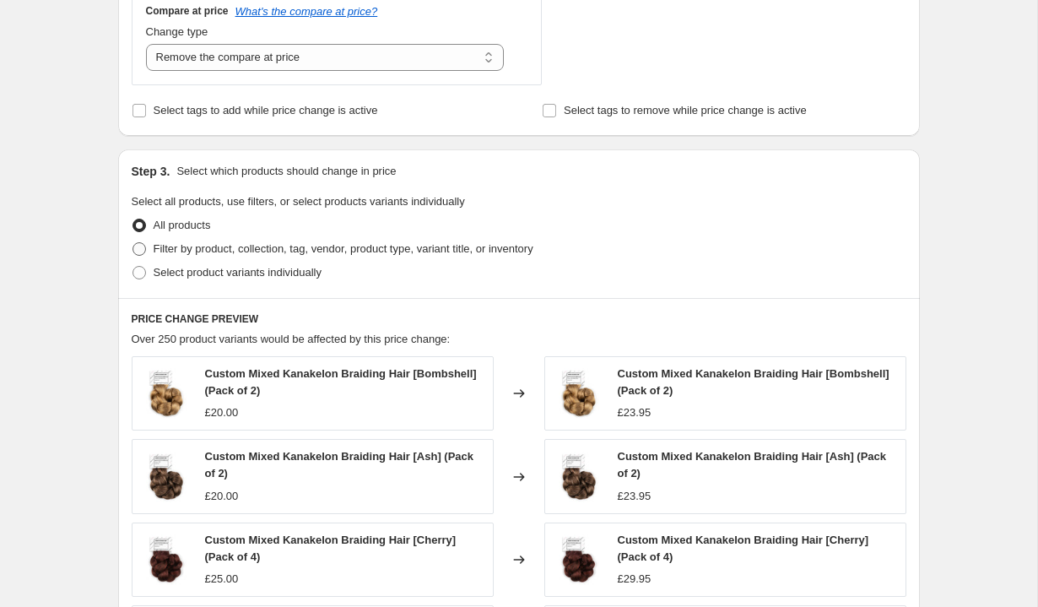
click at [280, 250] on span "Filter by product, collection, tag, vendor, product type, variant title, or inv…" at bounding box center [344, 248] width 380 height 13
click at [133, 243] on input "Filter by product, collection, tag, vendor, product type, variant title, or inv…" at bounding box center [133, 242] width 1 height 1
radio input "true"
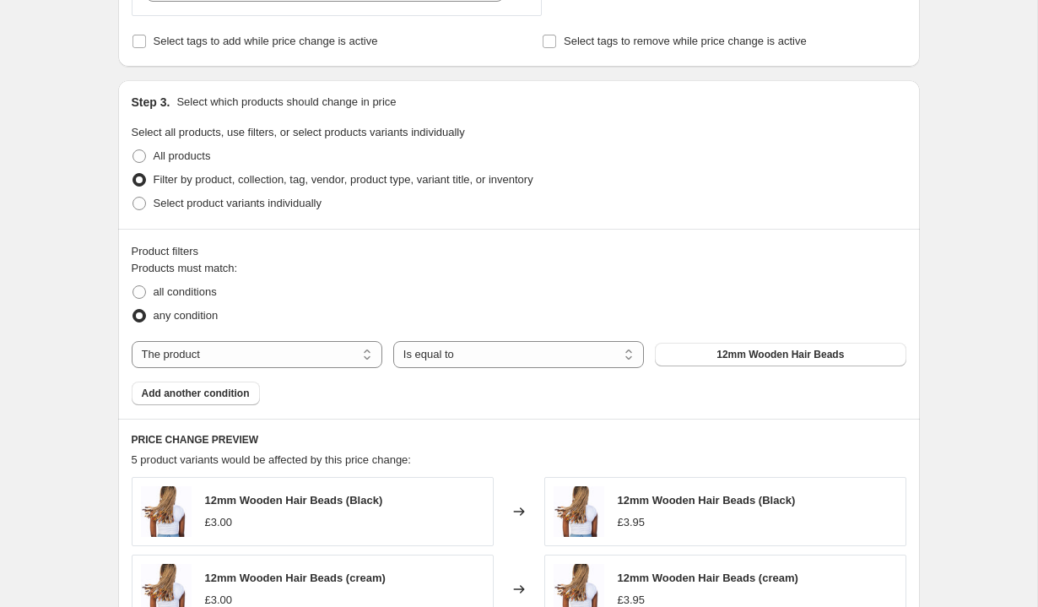
scroll to position [809, 0]
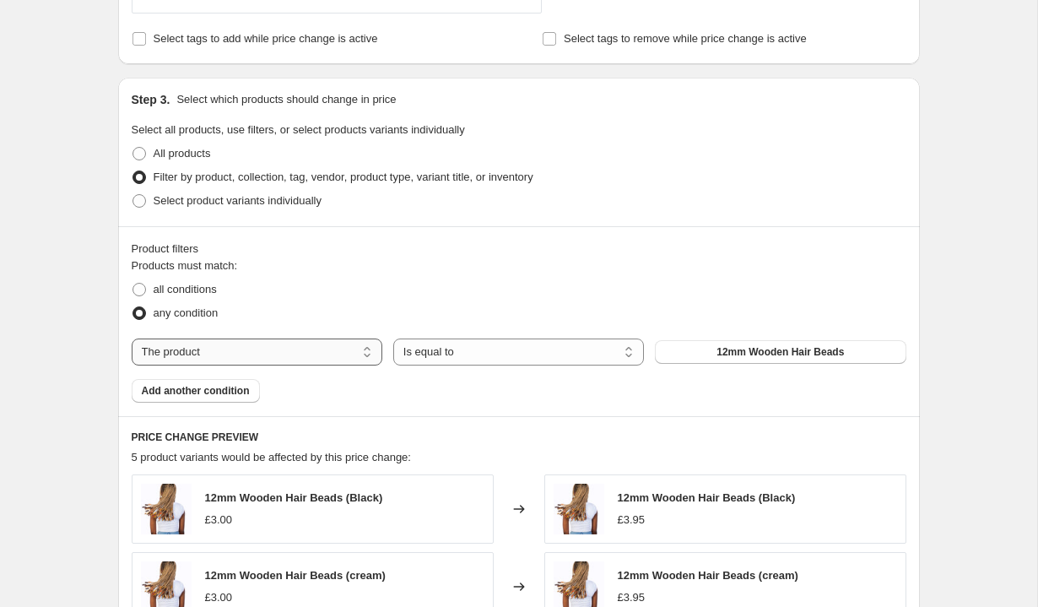
click at [183, 349] on select "The product The product's collection The product's tag The product's vendor The…" at bounding box center [257, 351] width 251 height 27
select select "collection"
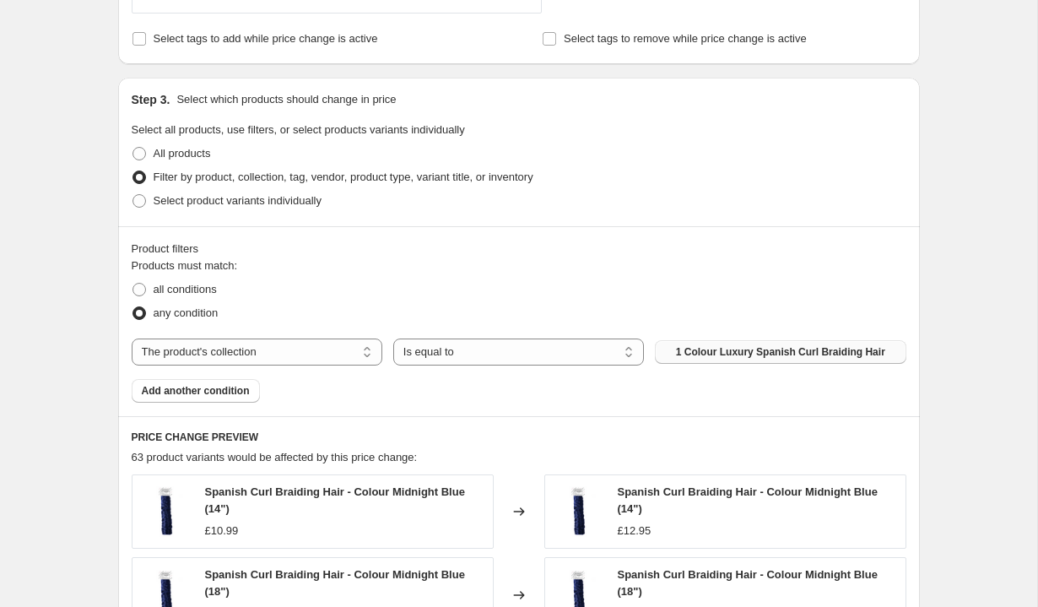
click at [689, 355] on span "1 Colour Luxury Spanish Curl Braiding Hair" at bounding box center [780, 352] width 209 height 14
click at [209, 392] on span "Add another condition" at bounding box center [196, 391] width 108 height 14
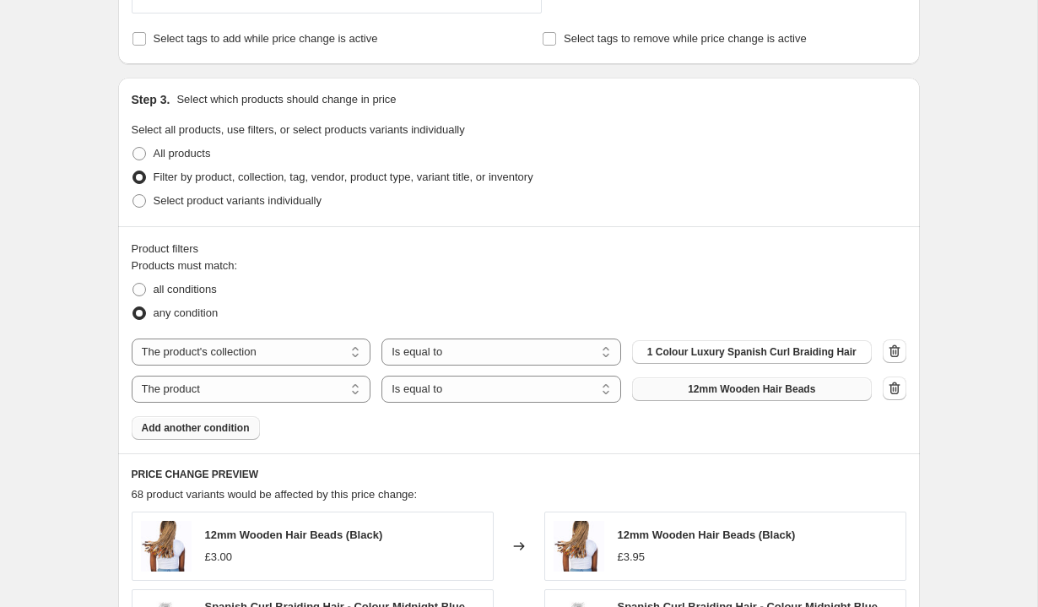
click at [739, 385] on span "12mm Wooden Hair Beads" at bounding box center [751, 389] width 127 height 14
click at [329, 387] on select "The product The product's collection The product's tag The product's vendor The…" at bounding box center [252, 389] width 240 height 27
select select "collection"
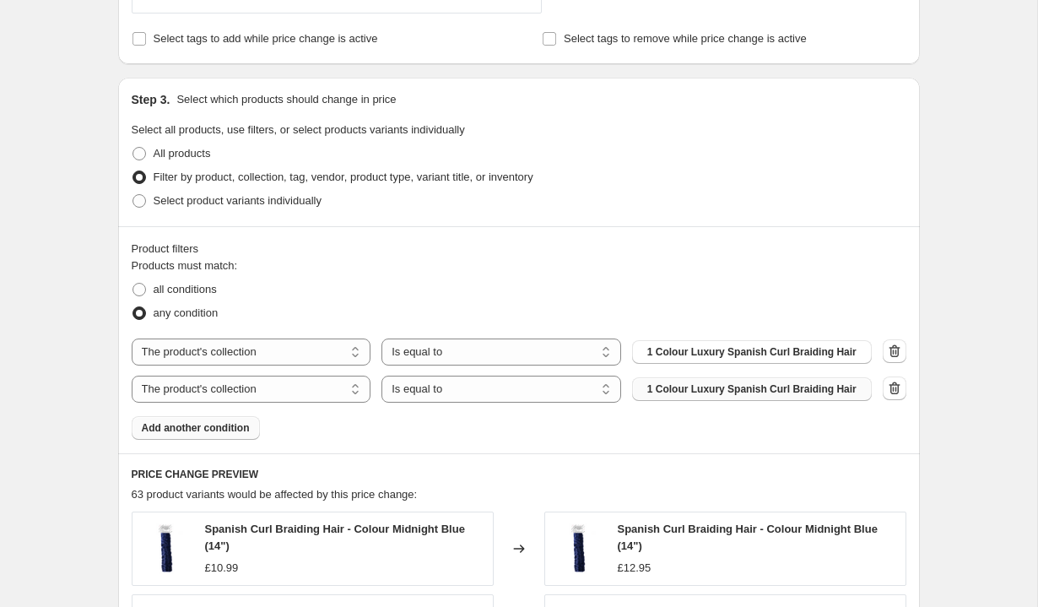
click at [758, 394] on span "1 Colour Luxury Spanish Curl Braiding Hair" at bounding box center [751, 389] width 209 height 14
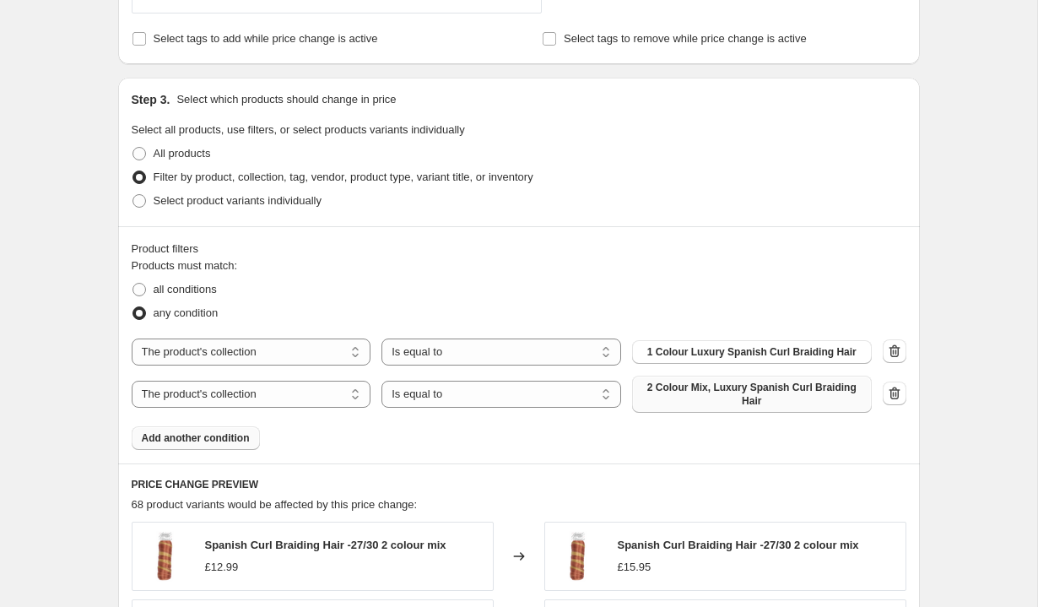
click at [230, 441] on span "Add another condition" at bounding box center [196, 438] width 108 height 14
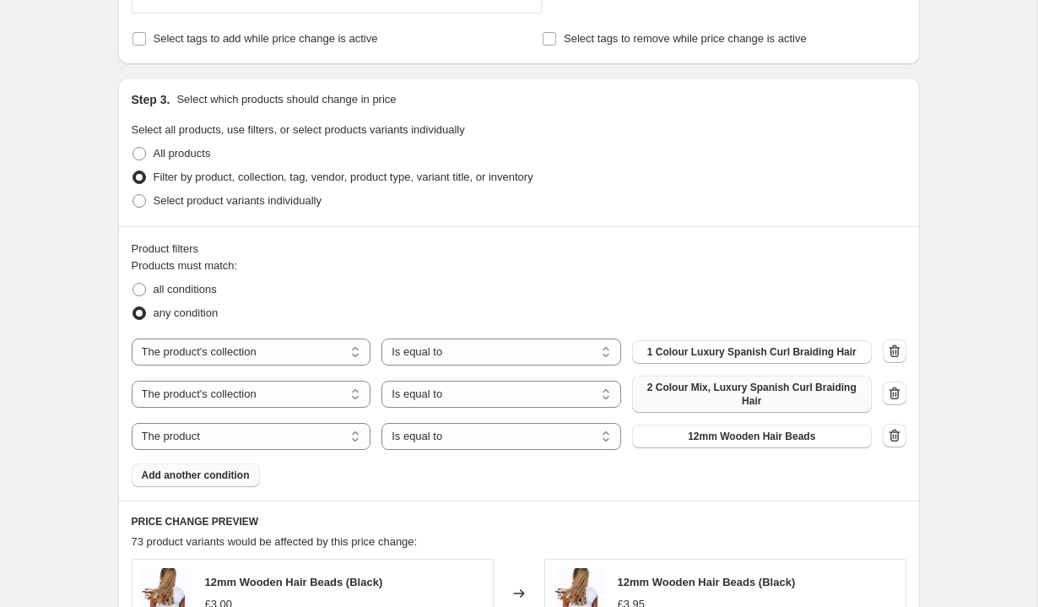
click at [209, 473] on span "Add another condition" at bounding box center [196, 475] width 108 height 14
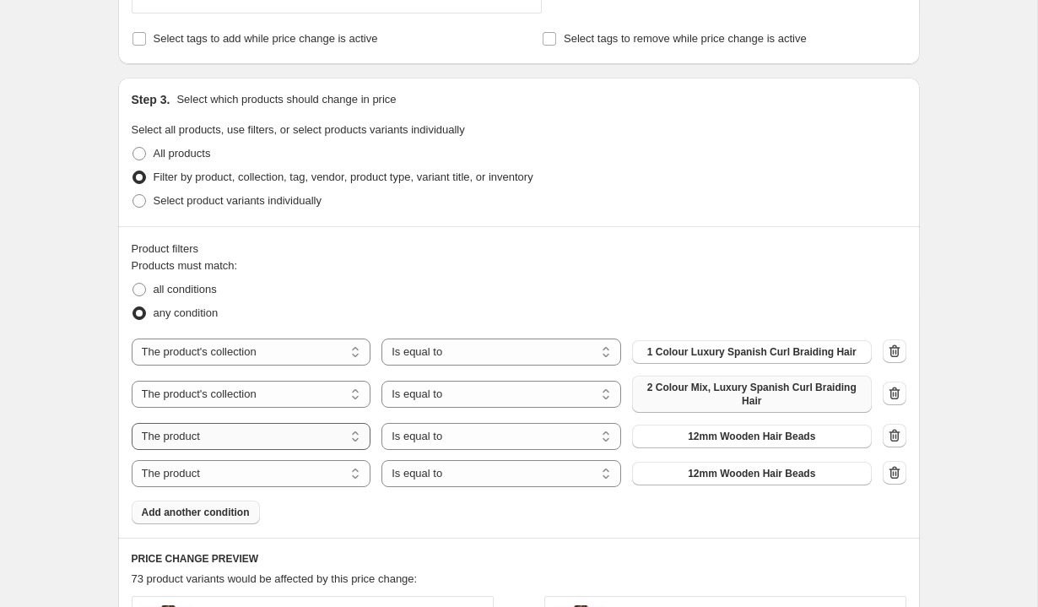
click at [221, 437] on select "The product The product's collection The product's tag The product's vendor The…" at bounding box center [252, 436] width 240 height 27
select select "collection"
click at [679, 435] on span "1 Colour Luxury Spanish Curl Braiding Hair" at bounding box center [751, 437] width 209 height 14
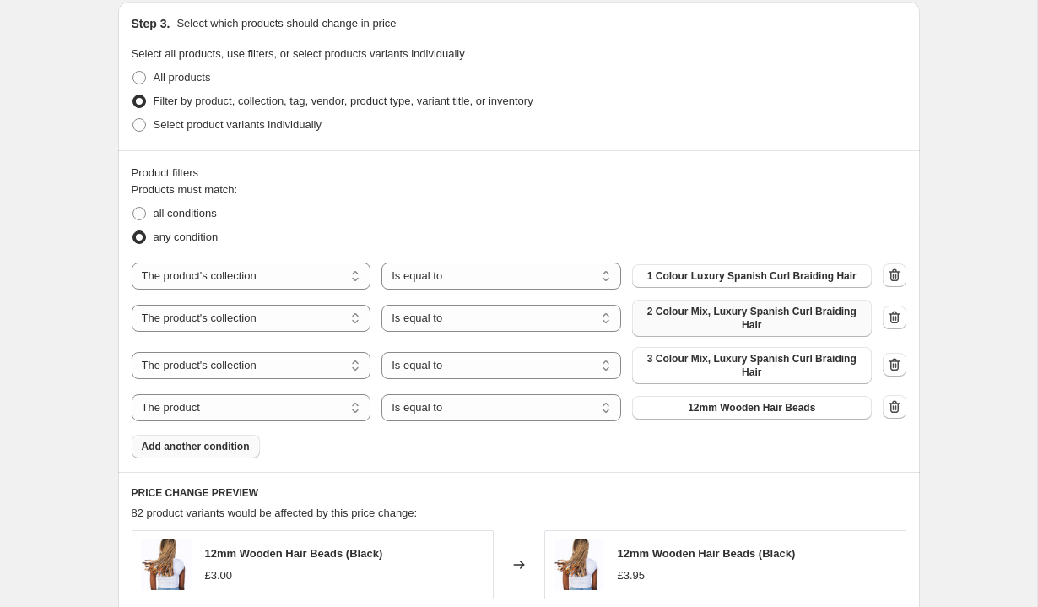
scroll to position [918, 0]
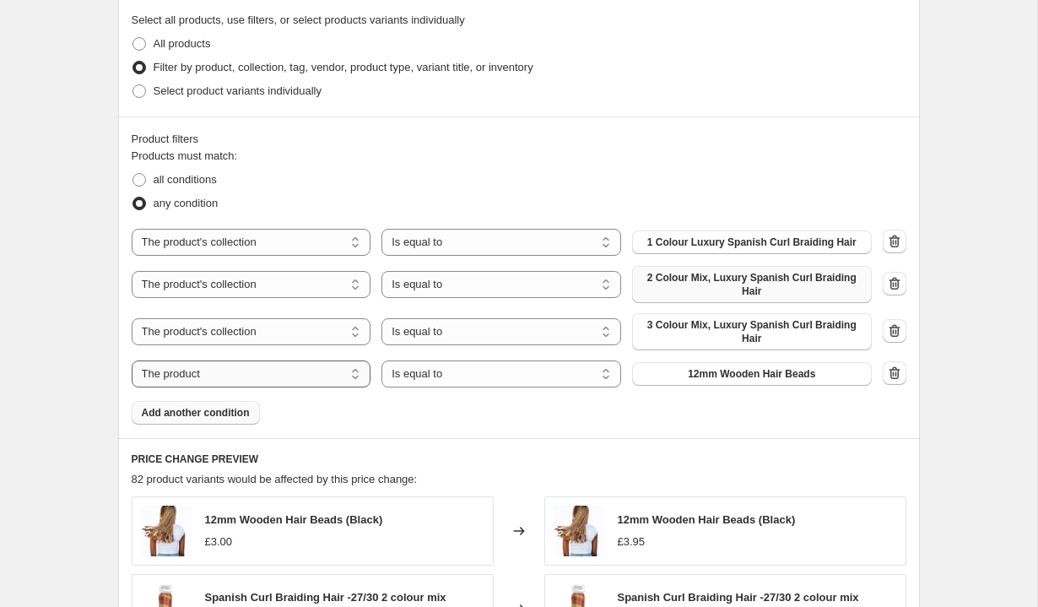
click at [222, 376] on select "The product The product's collection The product's tag The product's vendor The…" at bounding box center [252, 373] width 240 height 27
select select "collection"
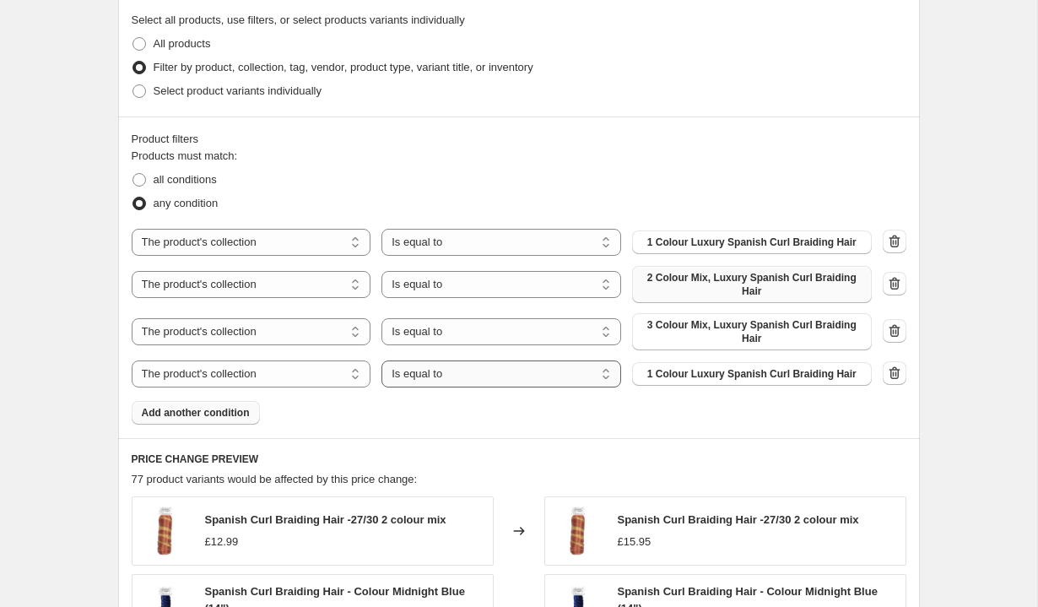
click at [419, 378] on select "Is equal to Is not equal to" at bounding box center [502, 373] width 240 height 27
click at [382, 360] on select "Is equal to Is not equal to" at bounding box center [502, 373] width 240 height 27
click at [643, 377] on button "1 Colour Luxury Spanish Curl Braiding Hair" at bounding box center [752, 374] width 240 height 24
click at [229, 416] on div "Products must match: all conditions any condition The product The product's col…" at bounding box center [519, 286] width 775 height 277
click at [229, 416] on span "Add another condition" at bounding box center [196, 413] width 108 height 14
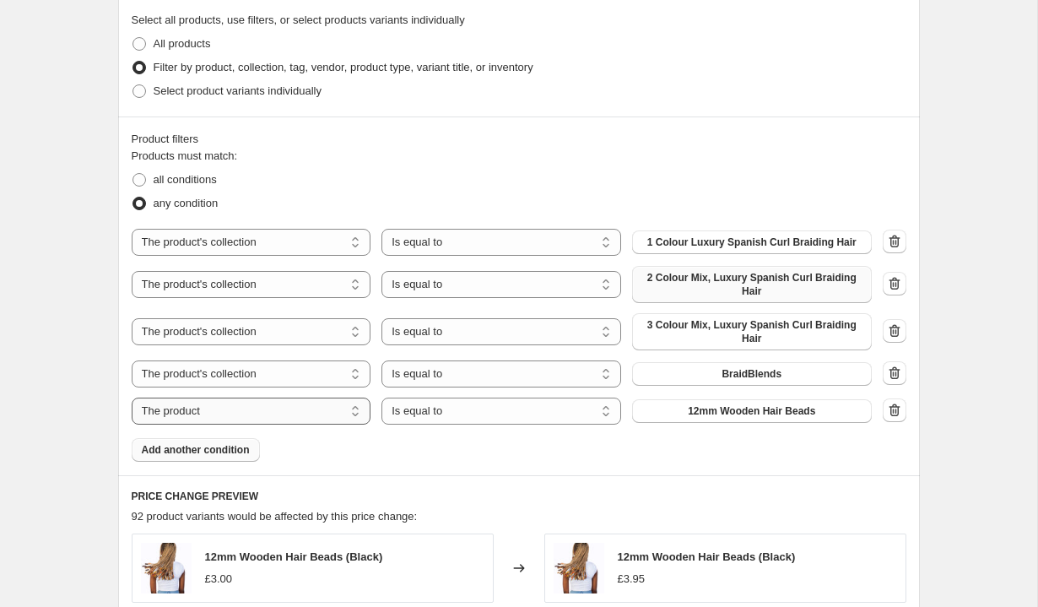
click at [249, 420] on select "The product The product's collection The product's tag The product's vendor The…" at bounding box center [252, 411] width 240 height 27
select select "collection"
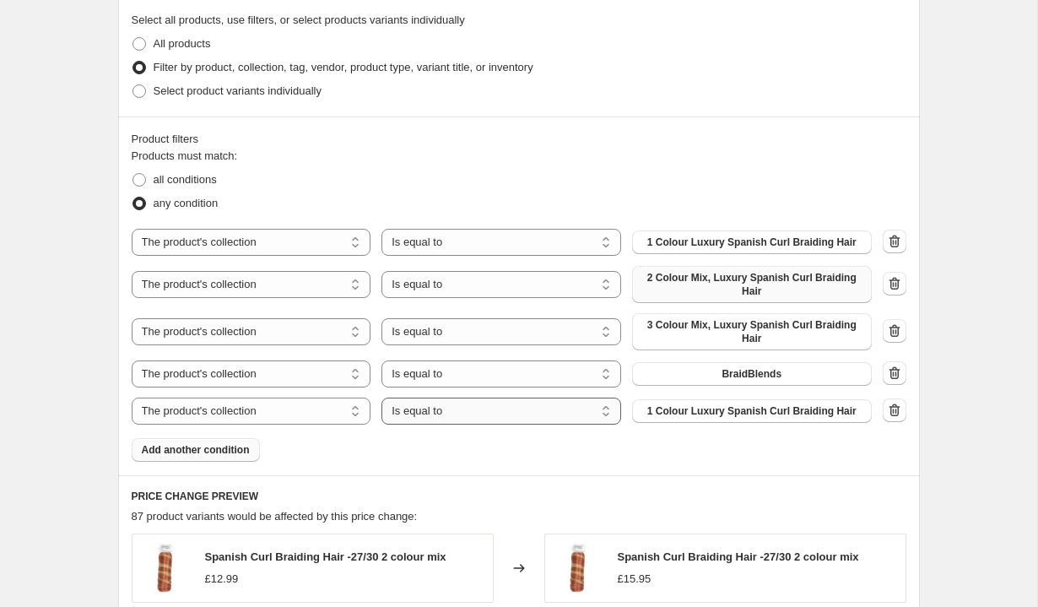
click at [433, 412] on select "Is equal to Is not equal to" at bounding box center [502, 411] width 240 height 27
click at [654, 414] on span "1 Colour Luxury Spanish Curl Braiding Hair" at bounding box center [751, 411] width 209 height 14
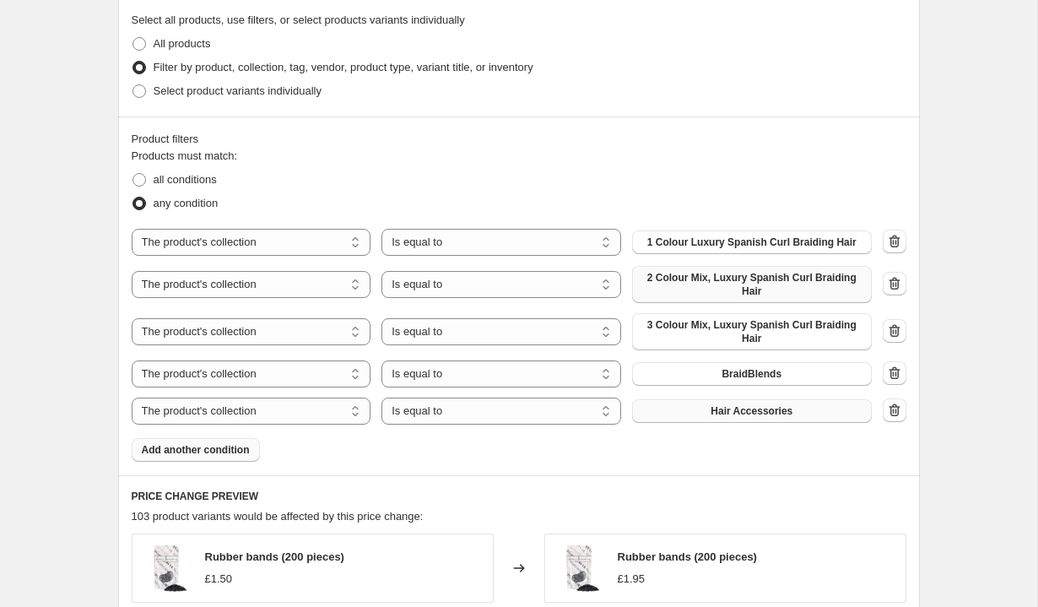
click at [214, 448] on span "Add another condition" at bounding box center [196, 450] width 108 height 14
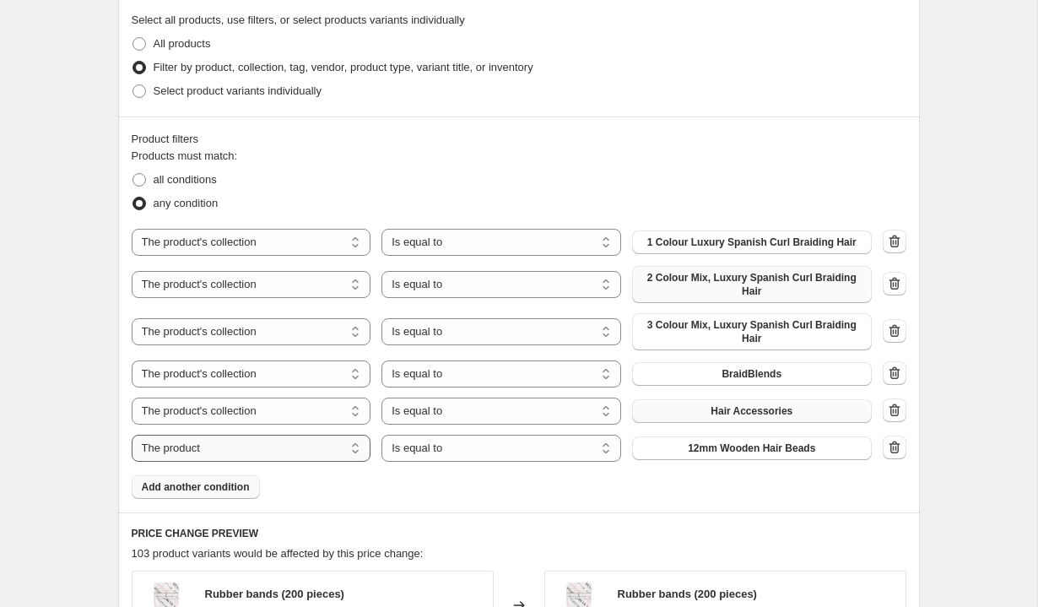
click at [249, 446] on select "The product The product's collection The product's tag The product's vendor The…" at bounding box center [252, 448] width 240 height 27
select select "collection"
click at [402, 448] on select "Is equal to Is not equal to" at bounding box center [502, 448] width 240 height 27
click at [712, 450] on span "1 Colour Luxury Spanish Curl Braiding Hair" at bounding box center [751, 448] width 209 height 14
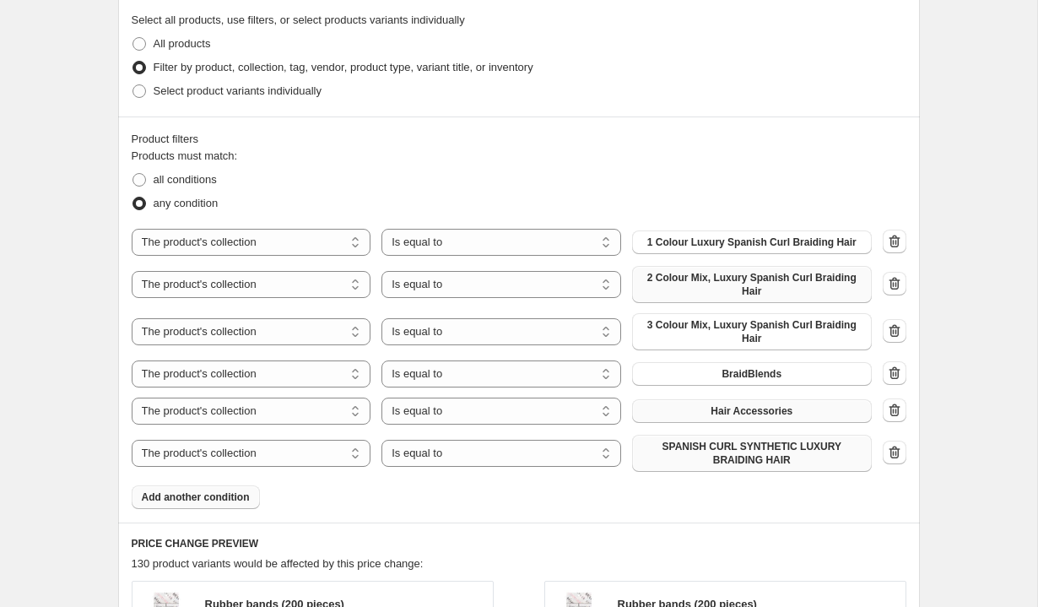
click at [235, 494] on span "Add another condition" at bounding box center [196, 497] width 108 height 14
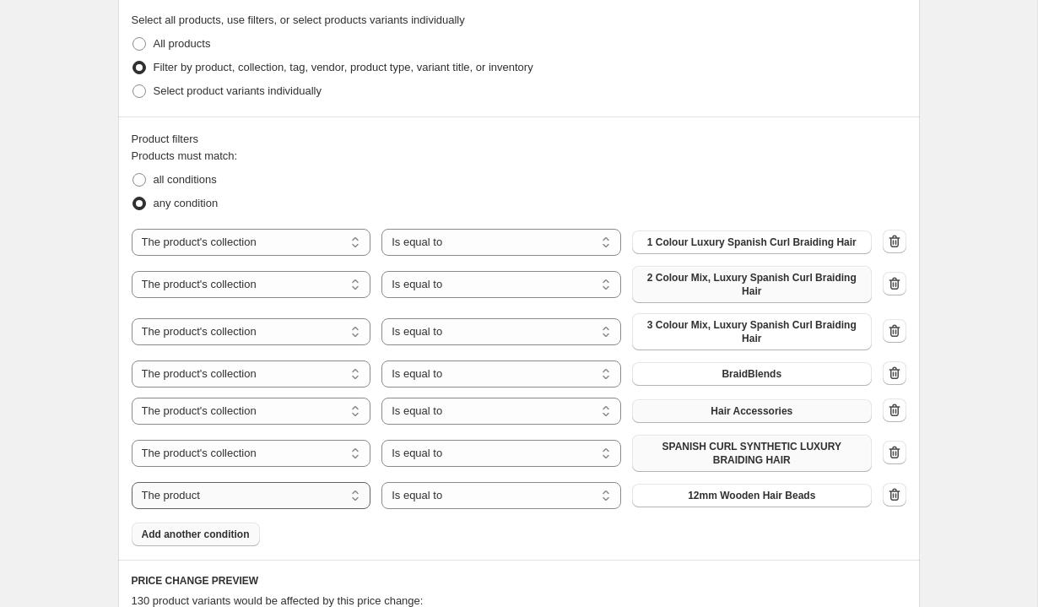
click at [245, 497] on select "The product The product's collection The product's tag The product's vendor The…" at bounding box center [252, 495] width 240 height 27
select select "collection"
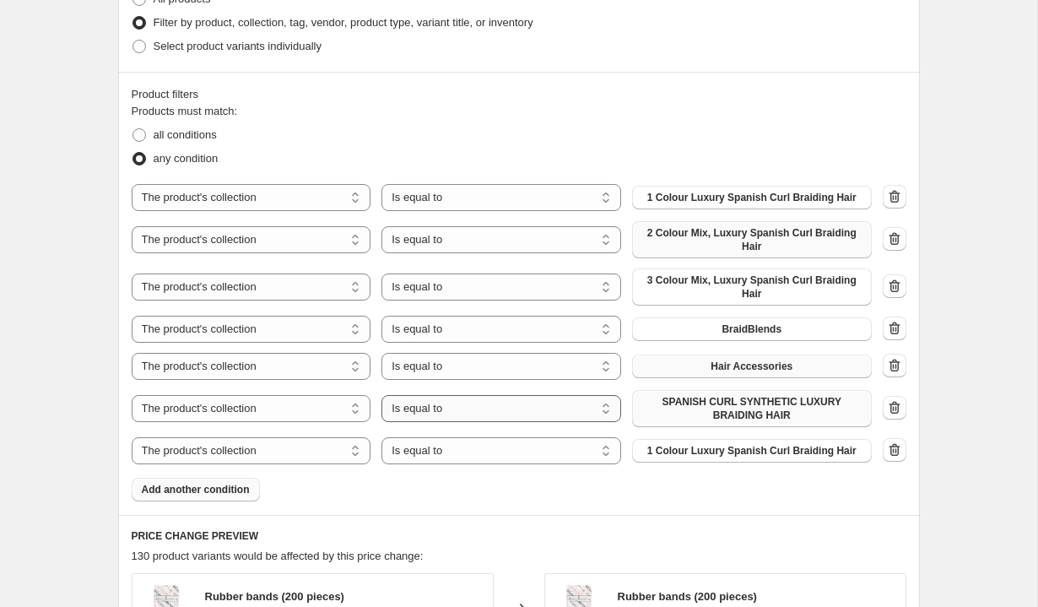
scroll to position [981, 0]
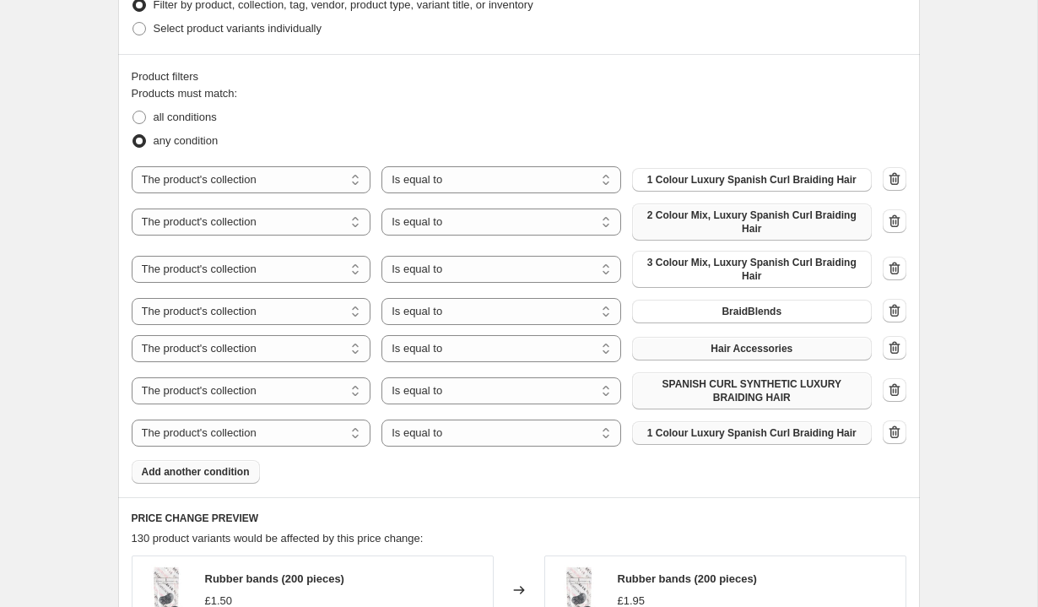
click at [678, 436] on span "1 Colour Luxury Spanish Curl Braiding Hair" at bounding box center [751, 433] width 209 height 14
click at [231, 482] on button "Add another condition" at bounding box center [196, 472] width 128 height 24
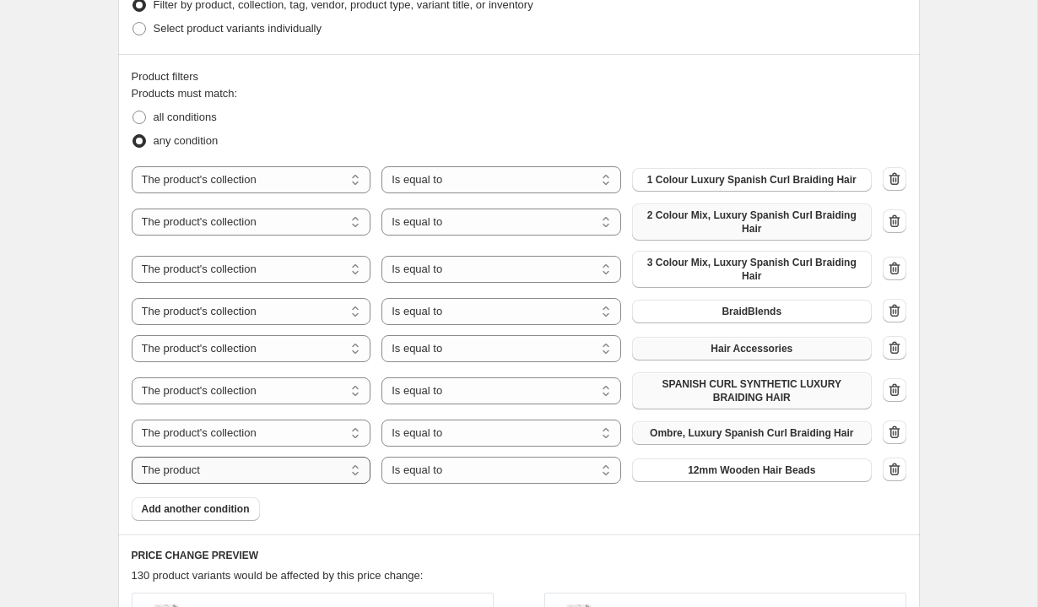
click at [235, 468] on select "The product The product's collection The product's tag The product's vendor The…" at bounding box center [252, 470] width 240 height 27
select select "collection"
click at [420, 466] on select "Is equal to Is not equal to" at bounding box center [502, 470] width 240 height 27
click at [896, 474] on icon "button" at bounding box center [894, 469] width 17 height 17
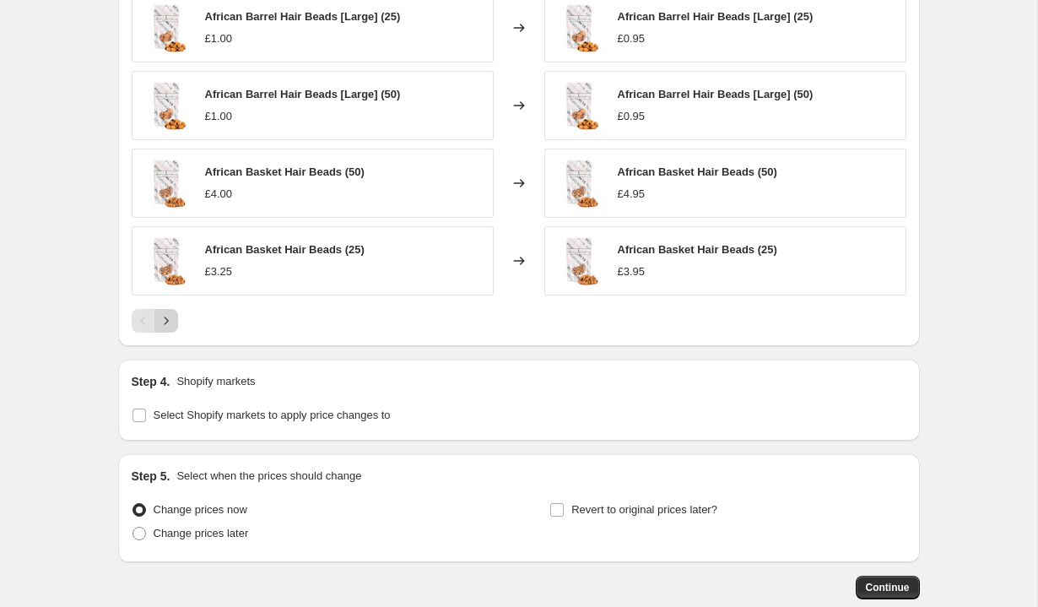
scroll to position [1661, 0]
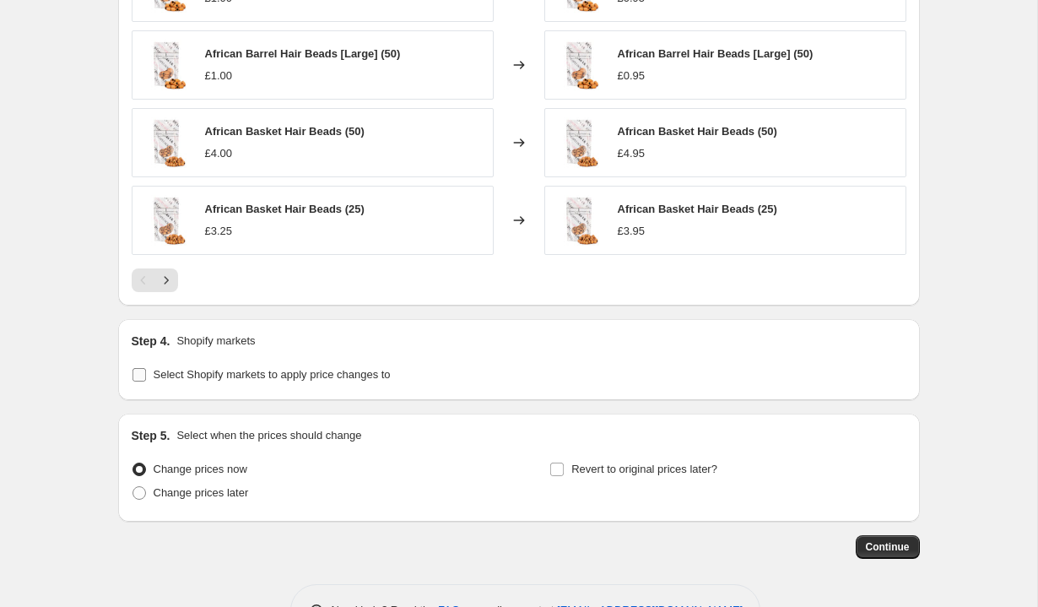
click at [145, 376] on input "Select Shopify markets to apply price changes to" at bounding box center [140, 375] width 14 height 14
checkbox input "true"
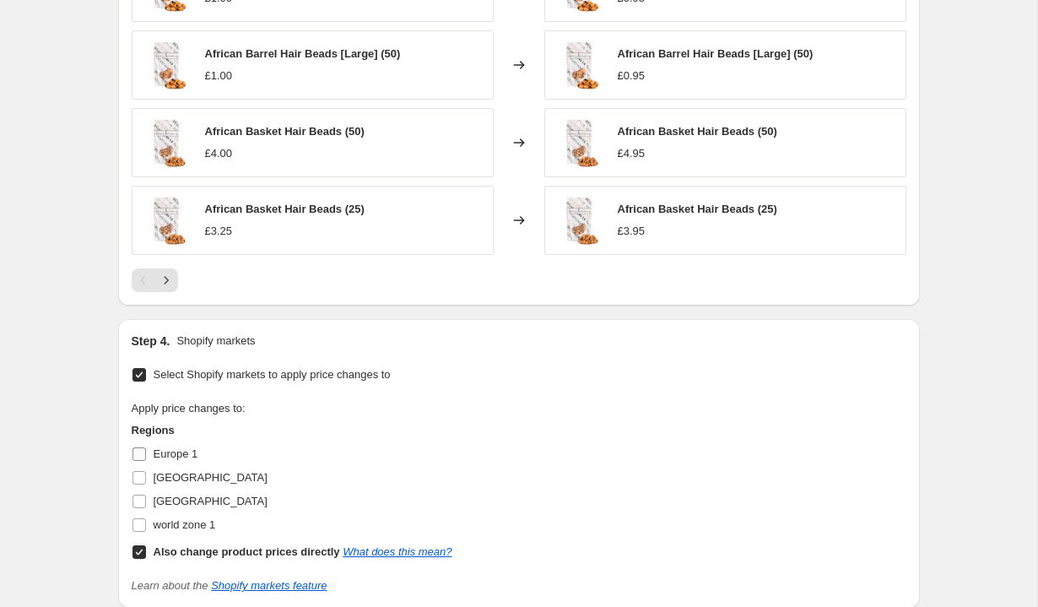
click at [149, 454] on label "Europe 1" at bounding box center [165, 454] width 67 height 24
click at [146, 454] on input "Europe 1" at bounding box center [140, 454] width 14 height 14
checkbox input "true"
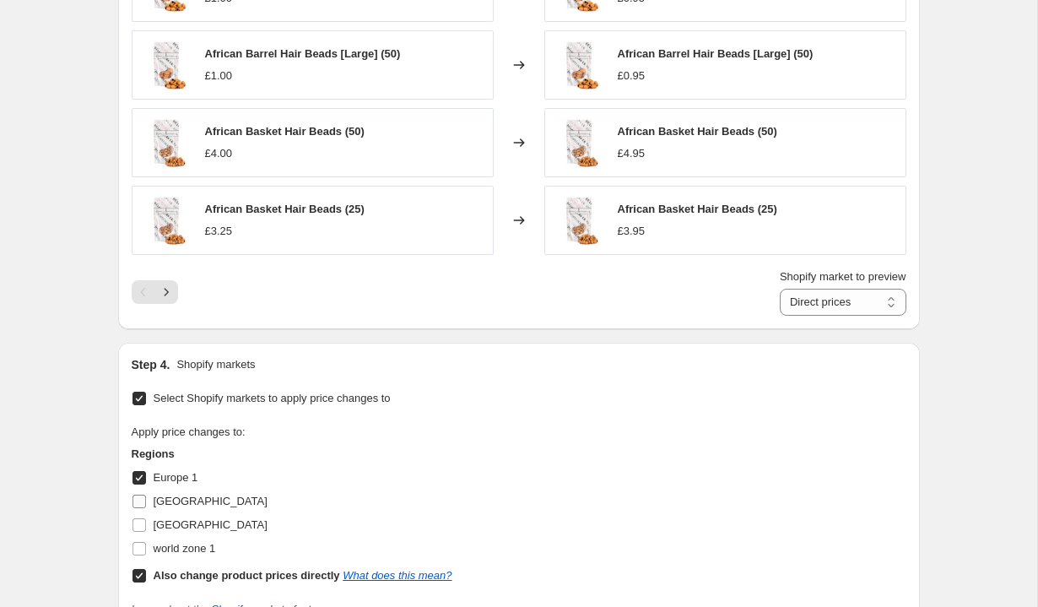
click at [154, 496] on span "[GEOGRAPHIC_DATA]" at bounding box center [211, 501] width 114 height 13
click at [146, 496] on input "[GEOGRAPHIC_DATA]" at bounding box center [140, 502] width 14 height 14
checkbox input "true"
click at [154, 535] on label "[GEOGRAPHIC_DATA]" at bounding box center [200, 525] width 136 height 24
click at [146, 532] on input "[GEOGRAPHIC_DATA]" at bounding box center [140, 525] width 14 height 14
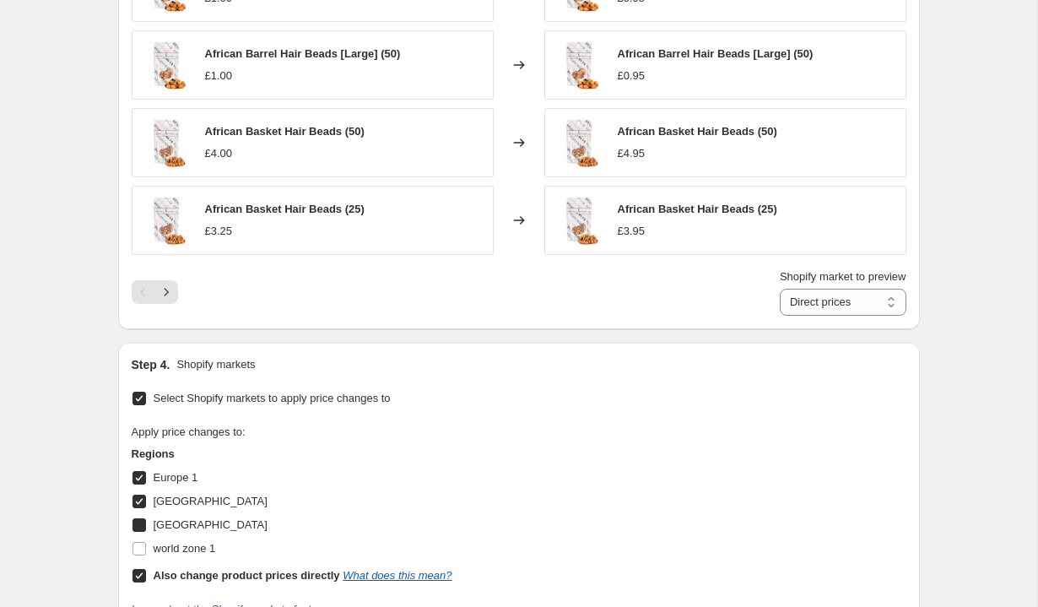
checkbox input "true"
click at [154, 557] on label "world zone 1" at bounding box center [174, 549] width 84 height 24
click at [146, 555] on input "world zone 1" at bounding box center [140, 549] width 14 height 14
checkbox input "true"
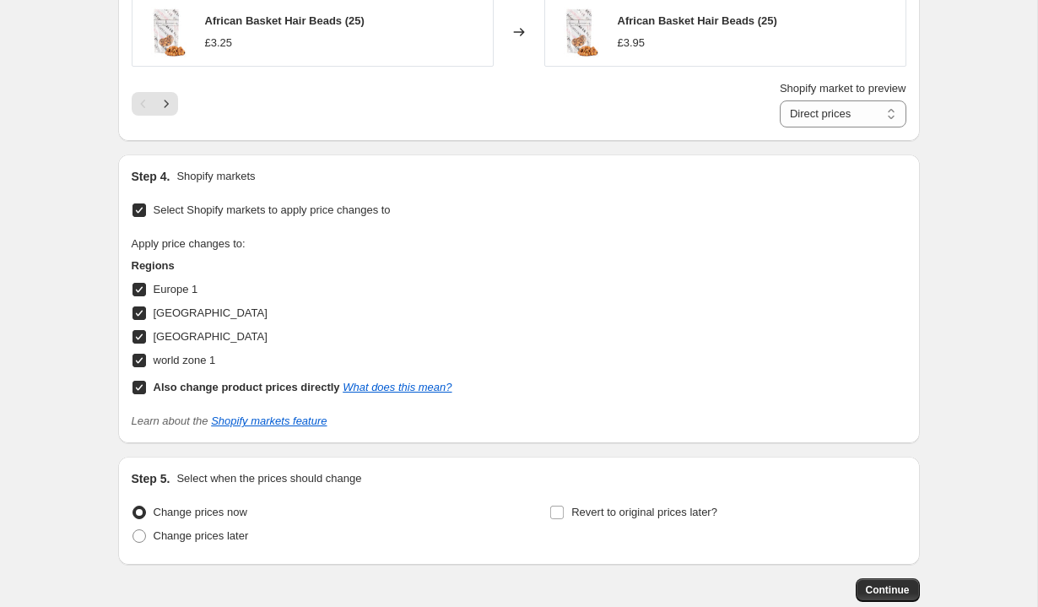
scroll to position [1856, 0]
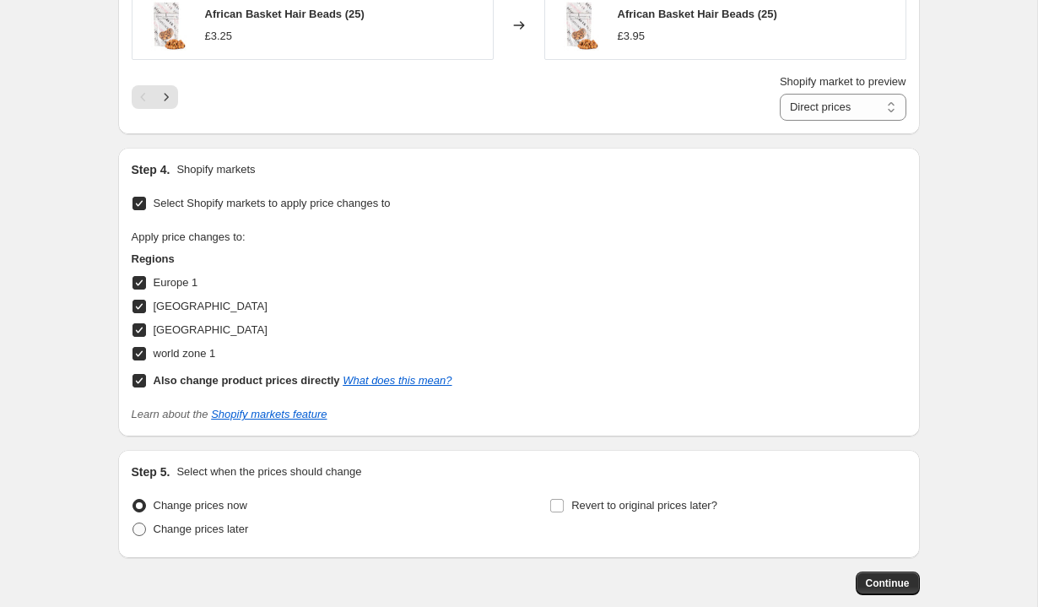
click at [185, 530] on span "Change prices later" at bounding box center [201, 528] width 95 height 13
click at [133, 523] on input "Change prices later" at bounding box center [133, 522] width 1 height 1
radio input "true"
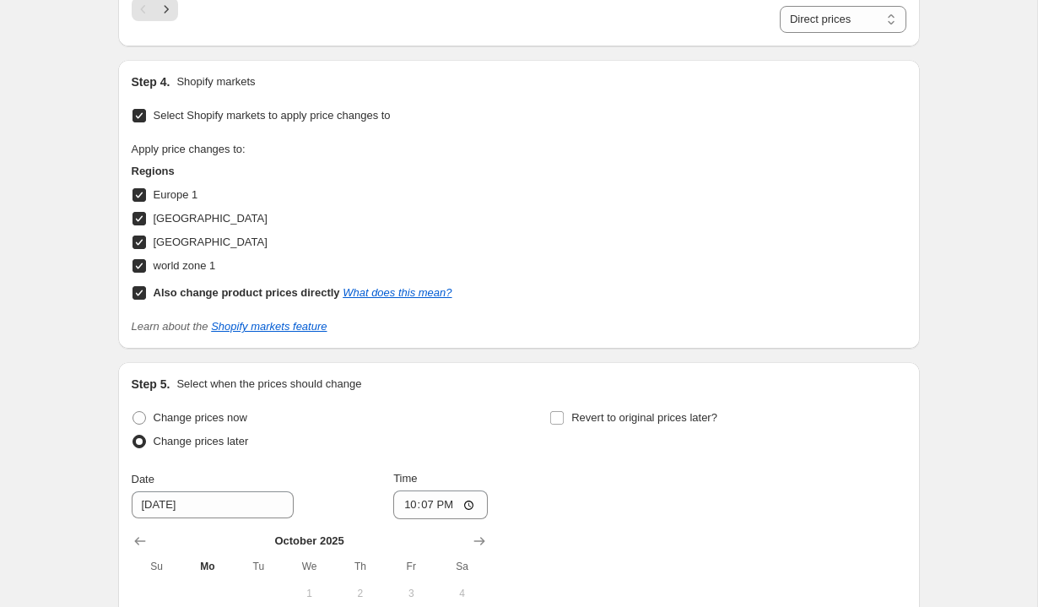
scroll to position [2063, 0]
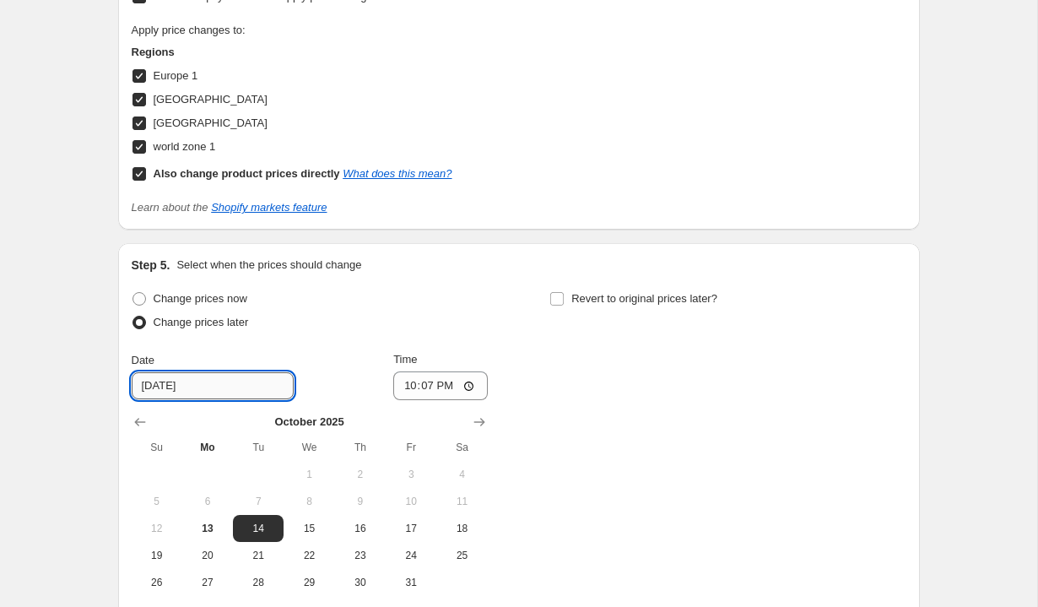
click at [223, 393] on input "[DATE]" at bounding box center [213, 385] width 162 height 27
click at [474, 419] on icon "Show next month, November 2025" at bounding box center [479, 422] width 17 height 17
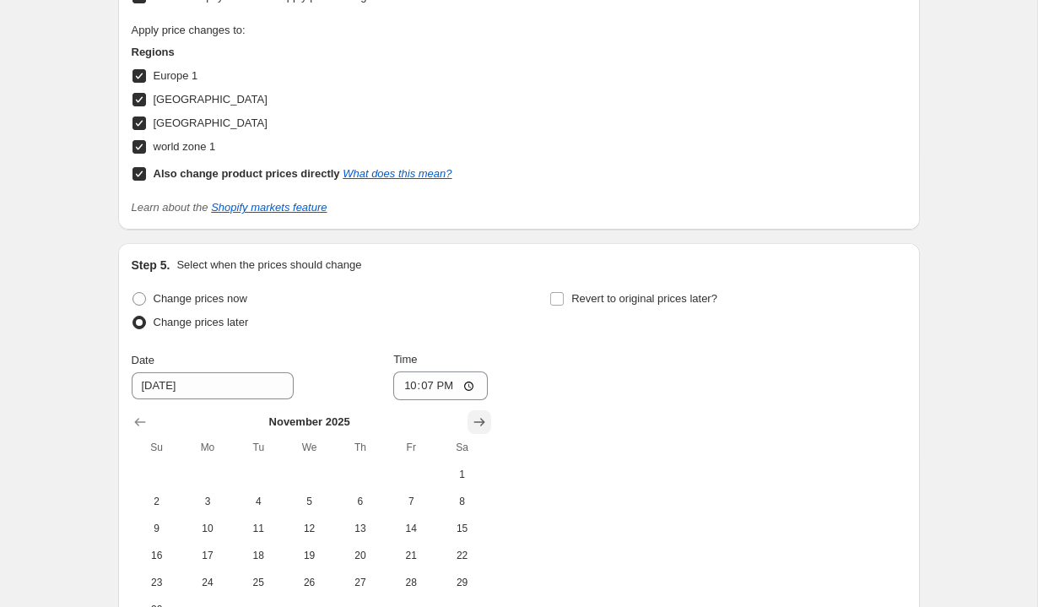
click at [474, 419] on icon "Show next month, December 2025" at bounding box center [479, 422] width 17 height 17
click at [222, 472] on span "1" at bounding box center [207, 475] width 37 height 14
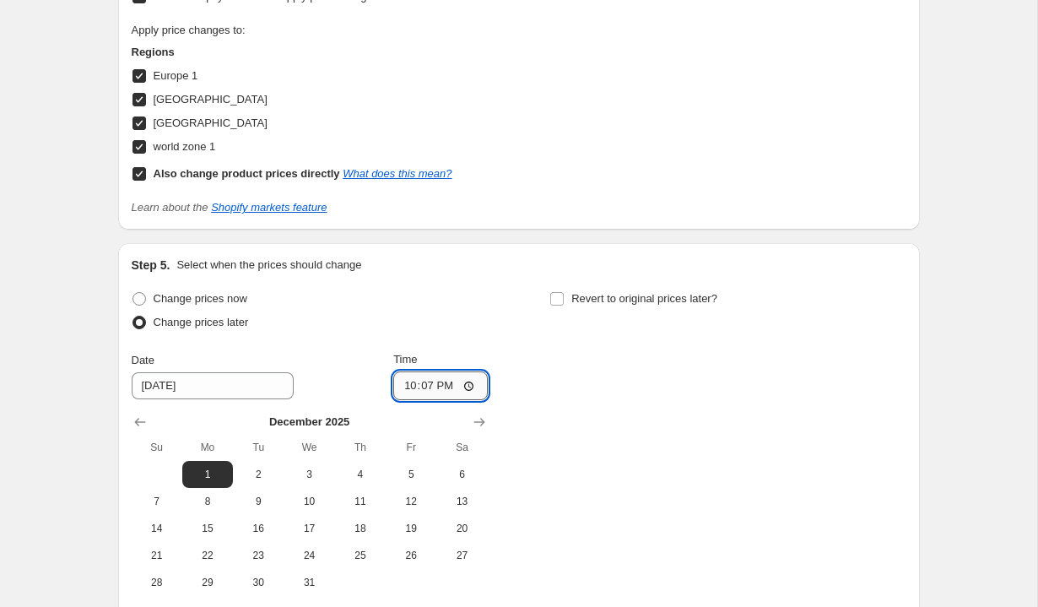
click at [437, 387] on input "22:07" at bounding box center [440, 385] width 95 height 29
click at [137, 420] on icon "Show previous month, November 2025" at bounding box center [139, 423] width 11 height 8
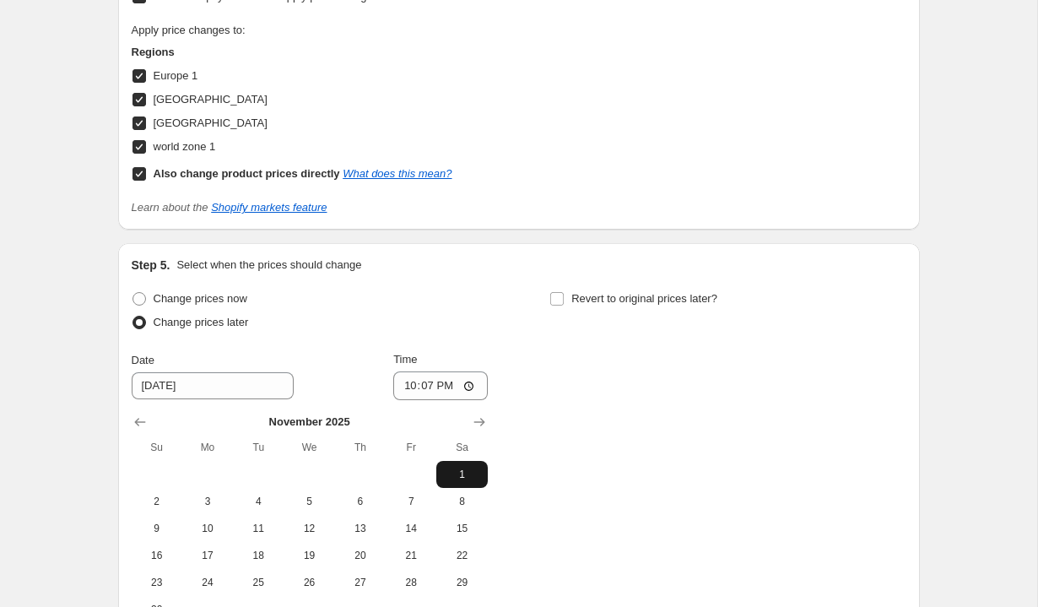
click at [468, 470] on span "1" at bounding box center [461, 475] width 37 height 14
type input "[DATE]"
click at [439, 390] on input "22:07" at bounding box center [440, 385] width 95 height 29
click at [425, 380] on input "22:07" at bounding box center [440, 385] width 95 height 29
click at [468, 387] on input "22:07" at bounding box center [440, 385] width 95 height 29
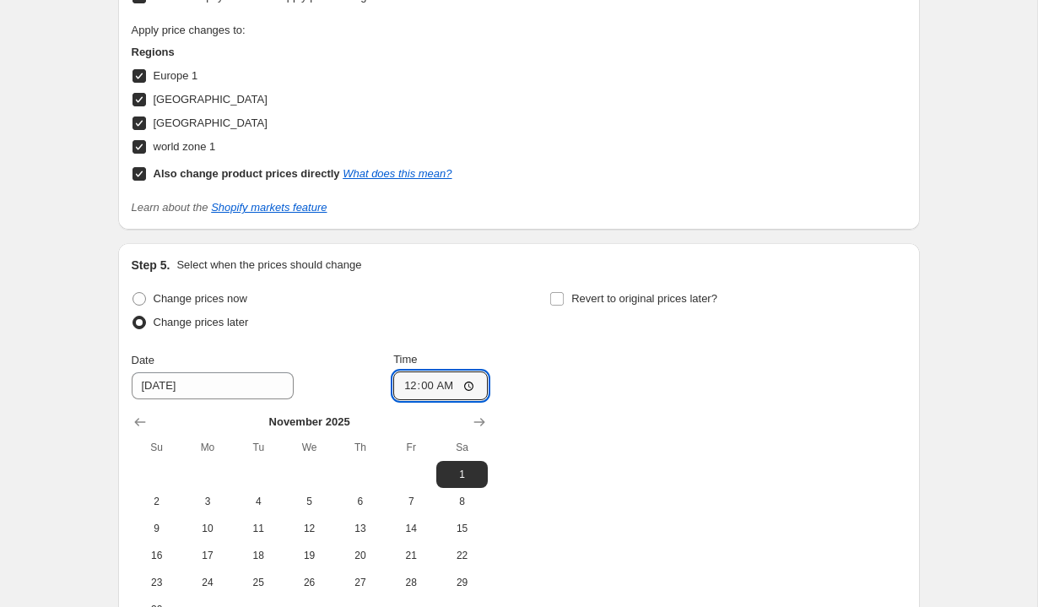
type input "00:00"
click at [536, 326] on div "Change prices now Change prices later Date [DATE] Time 00:00 [DATE] Su Mo Tu We…" at bounding box center [519, 455] width 775 height 336
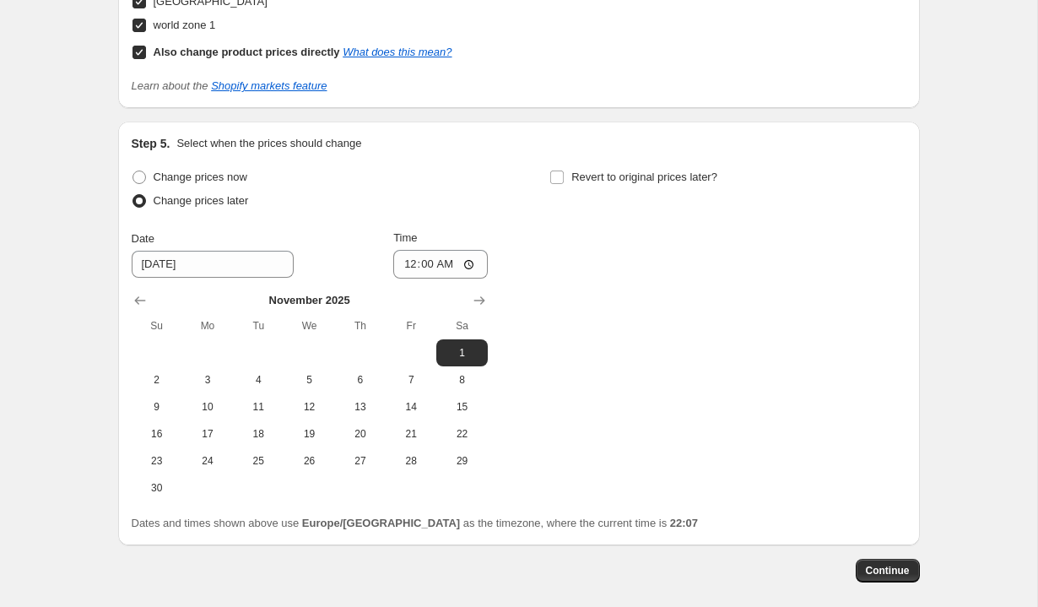
scroll to position [2197, 0]
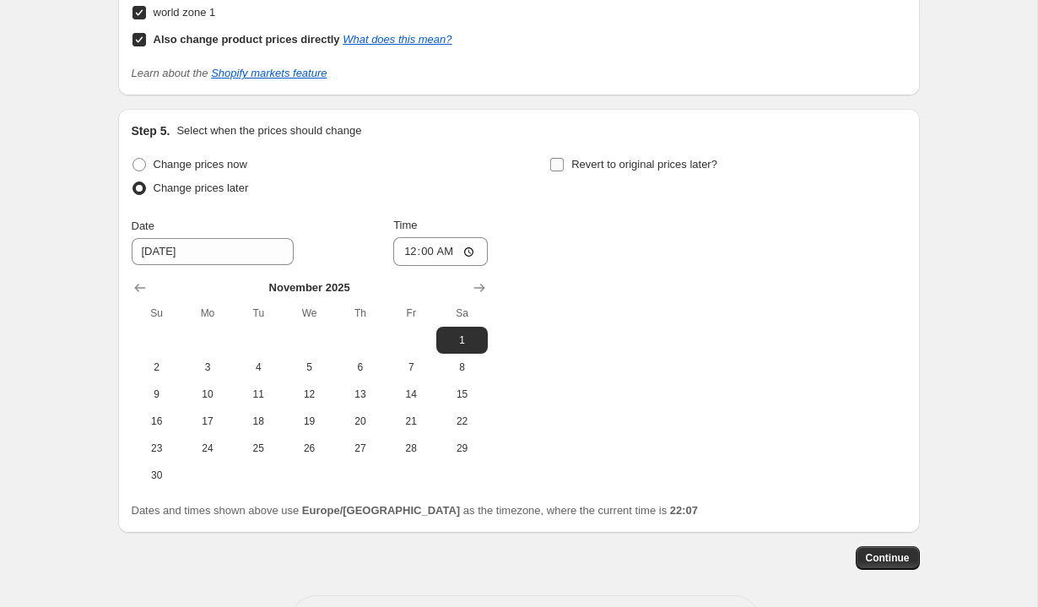
click at [566, 165] on label "Revert to original prices later?" at bounding box center [633, 165] width 168 height 24
click at [564, 165] on input "Revert to original prices later?" at bounding box center [557, 165] width 14 height 14
checkbox input "true"
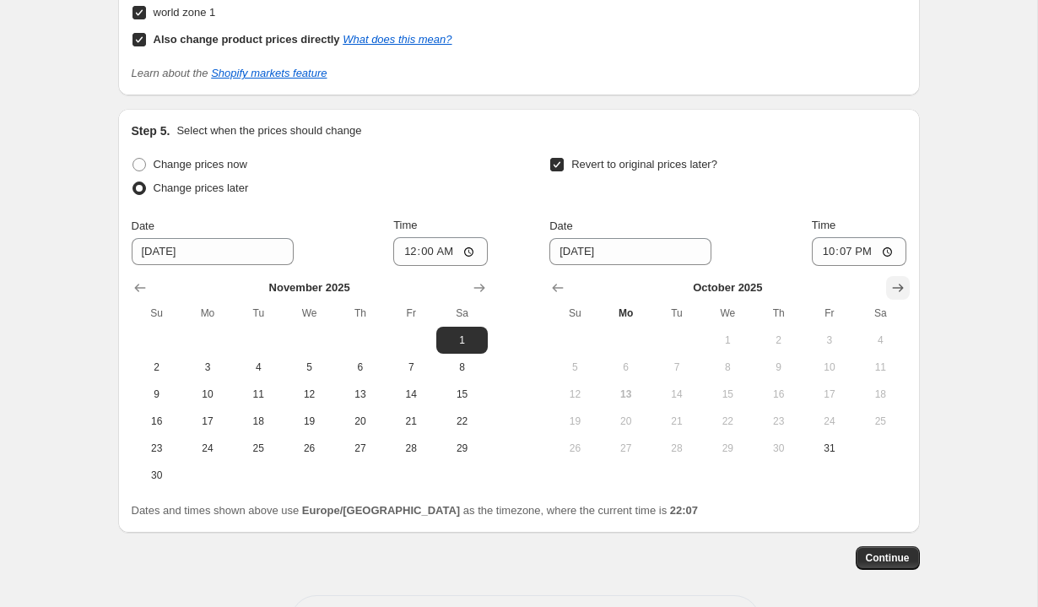
click at [899, 292] on icon "Show next month, November 2025" at bounding box center [898, 287] width 17 height 17
click at [899, 292] on icon "Show next month, December 2025" at bounding box center [898, 287] width 17 height 17
click at [899, 292] on icon "Show next month, January 2026" at bounding box center [898, 287] width 17 height 17
click at [576, 386] on button "11" at bounding box center [574, 394] width 51 height 27
type input "[DATE]"
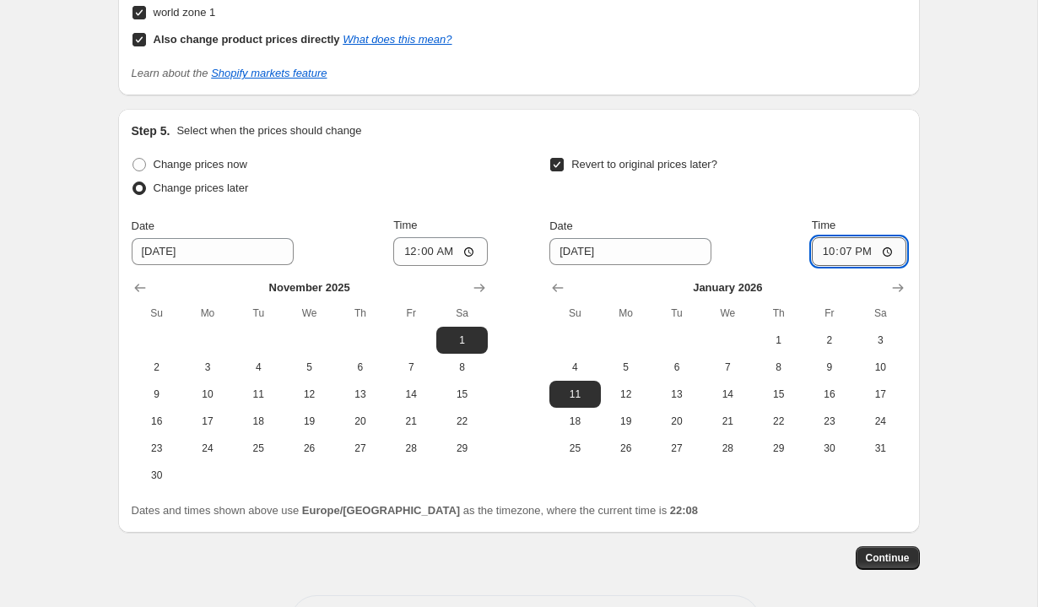
click at [842, 255] on input "22:07" at bounding box center [859, 251] width 95 height 29
type input "00:00"
click at [829, 546] on div "Continue" at bounding box center [519, 558] width 802 height 24
click at [885, 557] on span "Continue" at bounding box center [888, 558] width 44 height 14
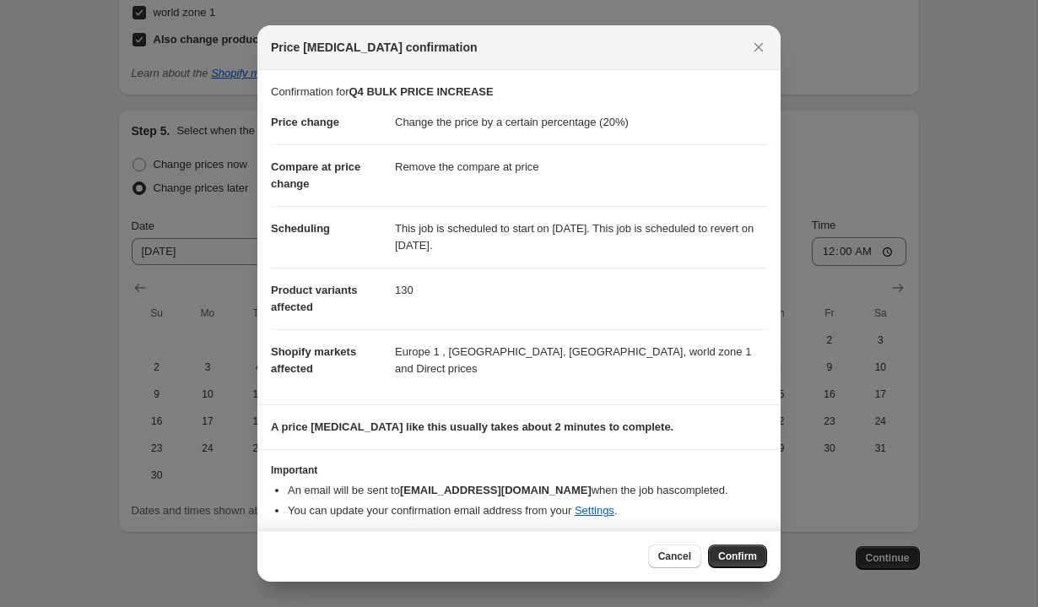
scroll to position [6, 0]
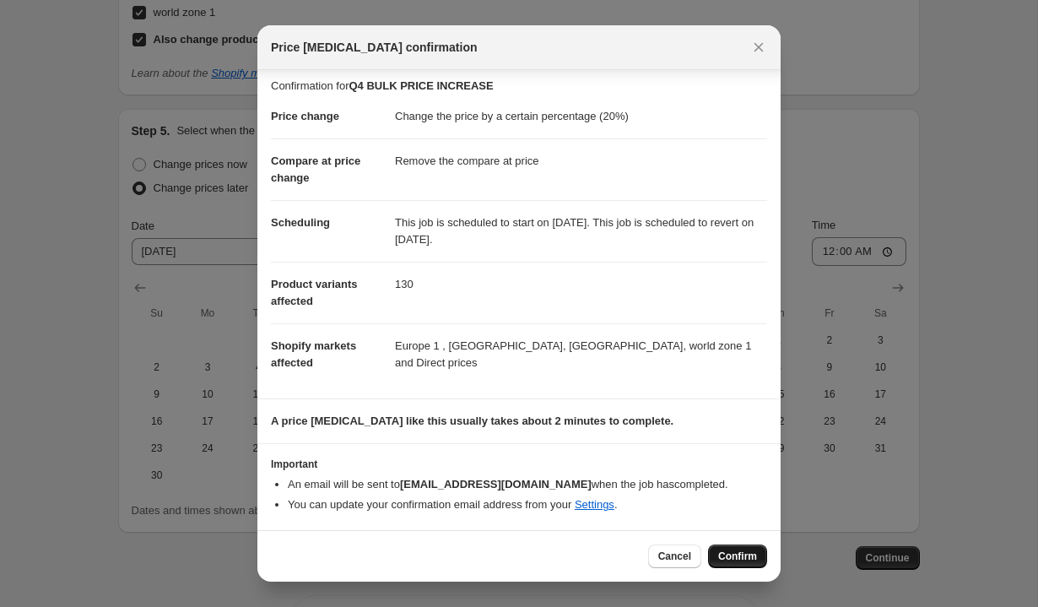
click at [750, 555] on span "Confirm" at bounding box center [737, 556] width 39 height 14
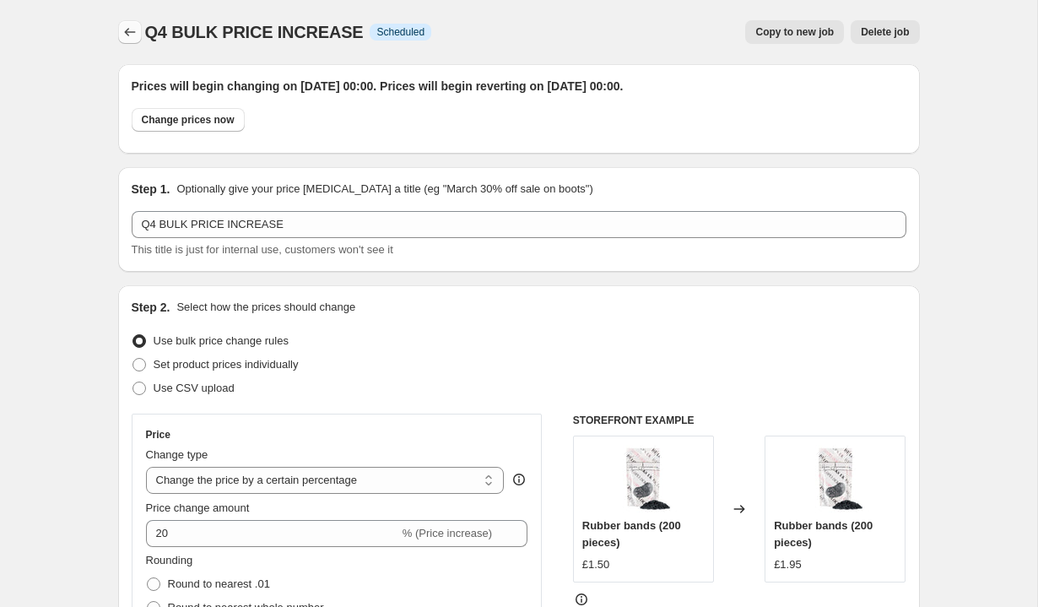
click at [127, 34] on icon "Price change jobs" at bounding box center [130, 32] width 17 height 17
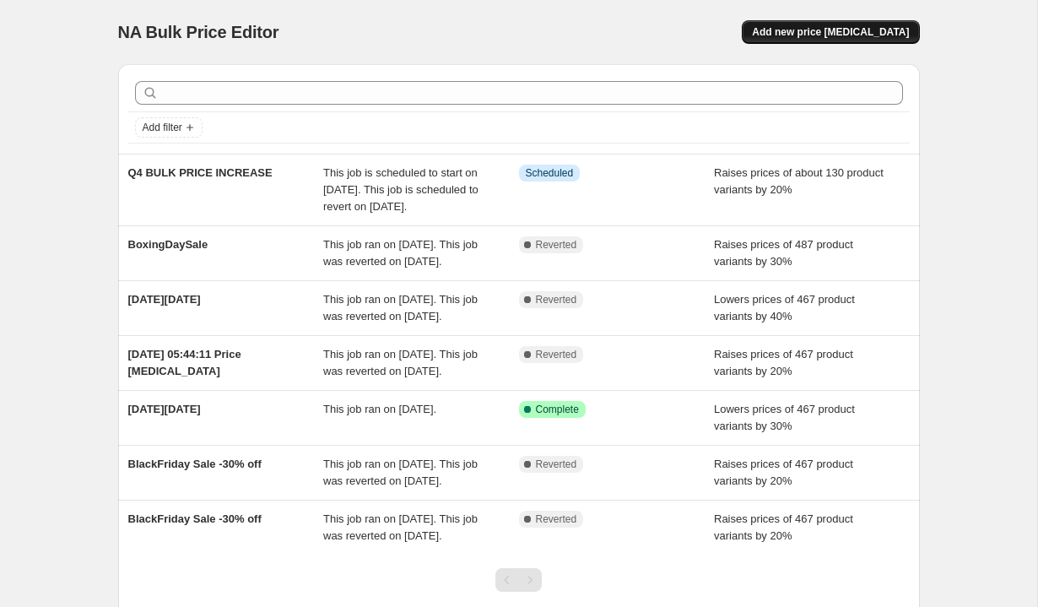
click at [802, 34] on span "Add new price [MEDICAL_DATA]" at bounding box center [830, 32] width 157 height 14
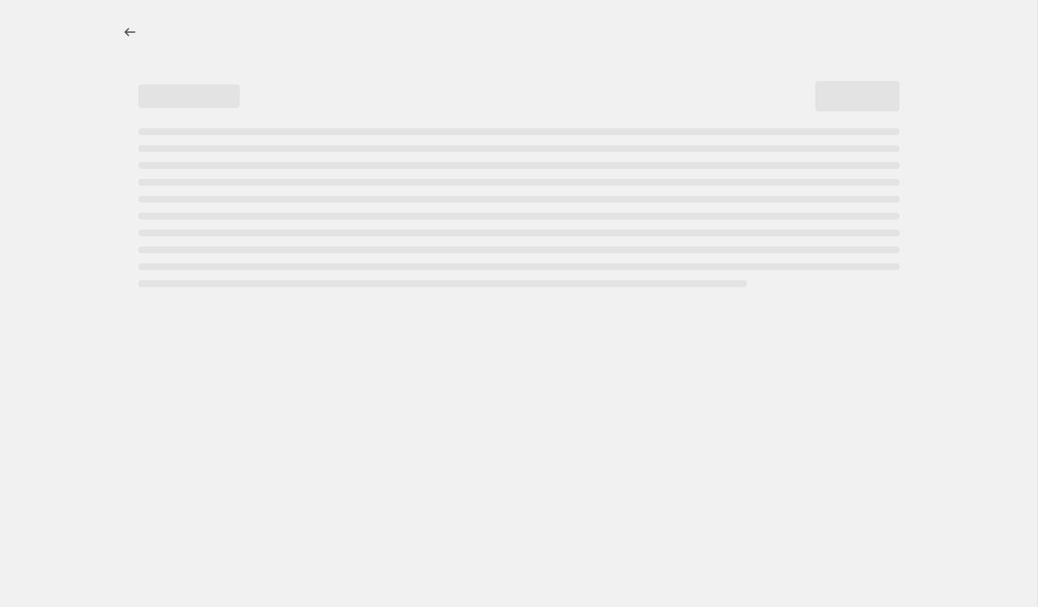
select select "percentage"
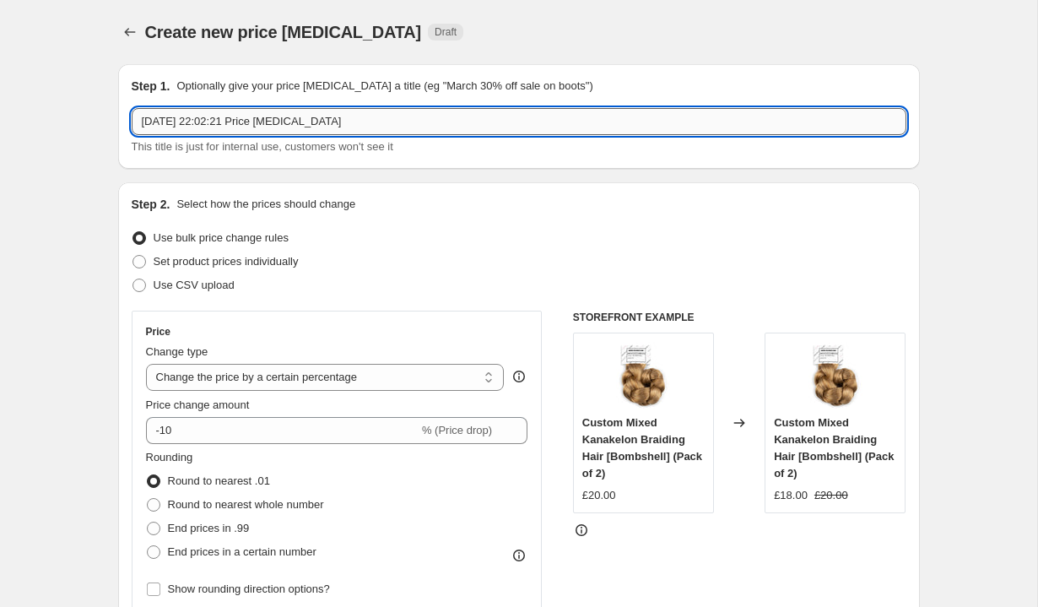
click at [238, 121] on input "[DATE] 22:02:21 Price [MEDICAL_DATA]" at bounding box center [519, 121] width 775 height 27
drag, startPoint x: 355, startPoint y: 128, endPoint x: -21, endPoint y: 78, distance: 379.7
click at [0, 78] on html "Home Settings Plans Skip to content Create new price [MEDICAL_DATA]. This page …" at bounding box center [519, 303] width 1038 height 607
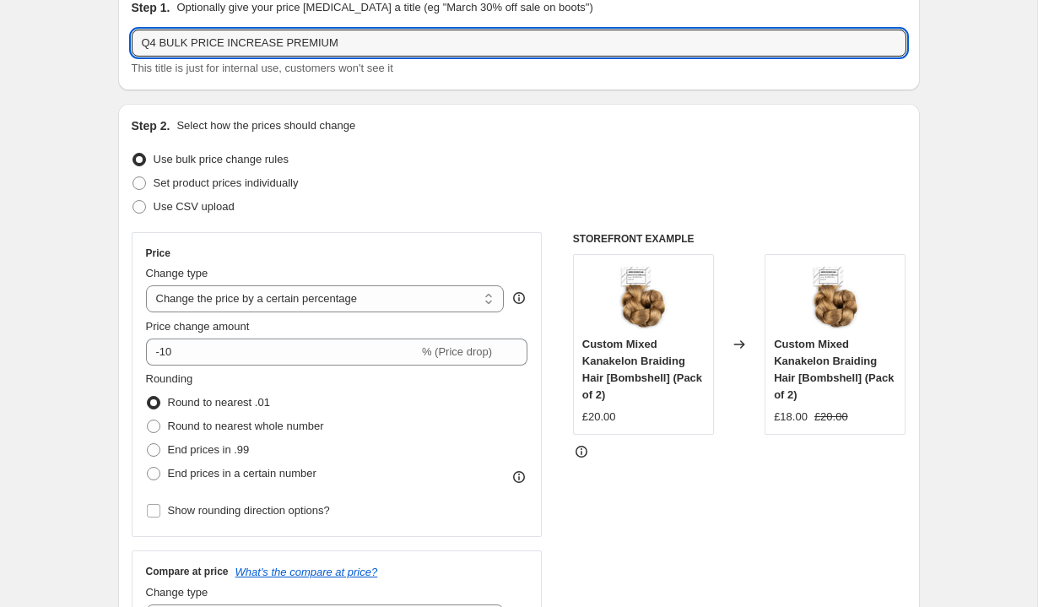
scroll to position [103, 0]
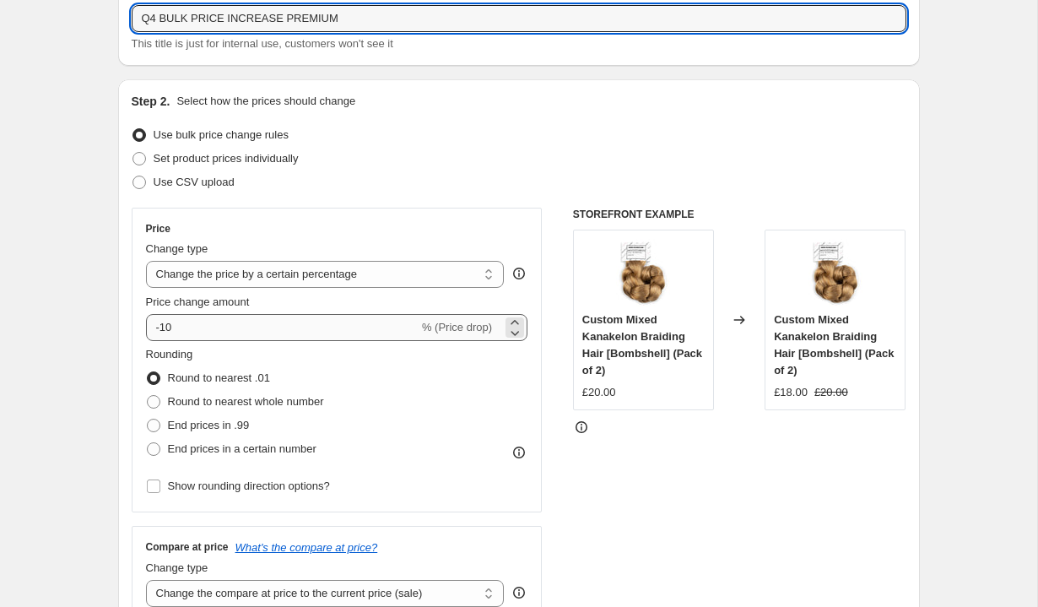
type input "Q4 BULK PRICE INCREASE PREMIUM"
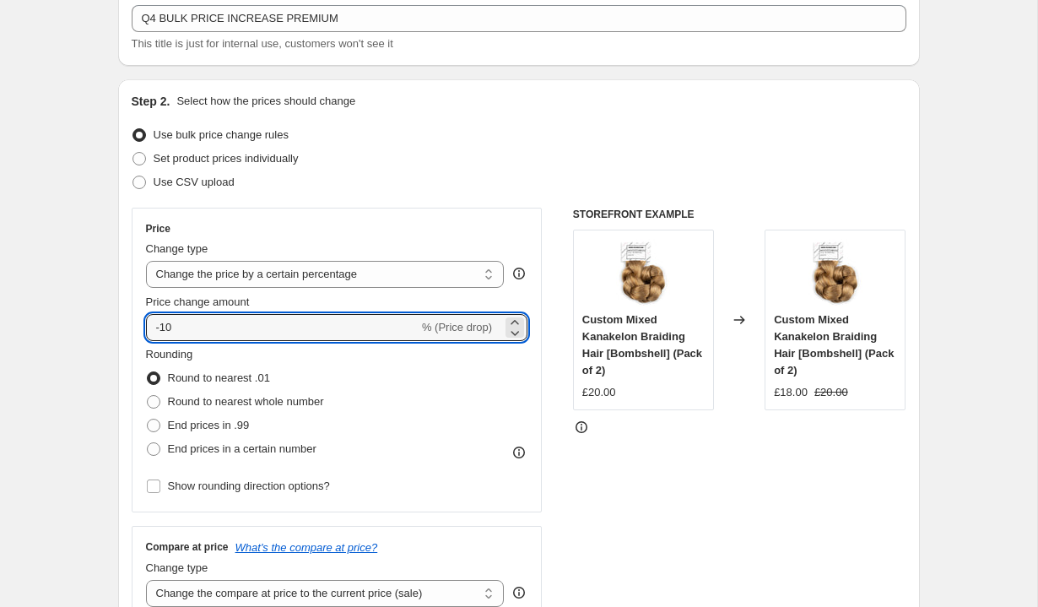
drag, startPoint x: 224, startPoint y: 326, endPoint x: 13, endPoint y: 318, distance: 211.2
type input "20"
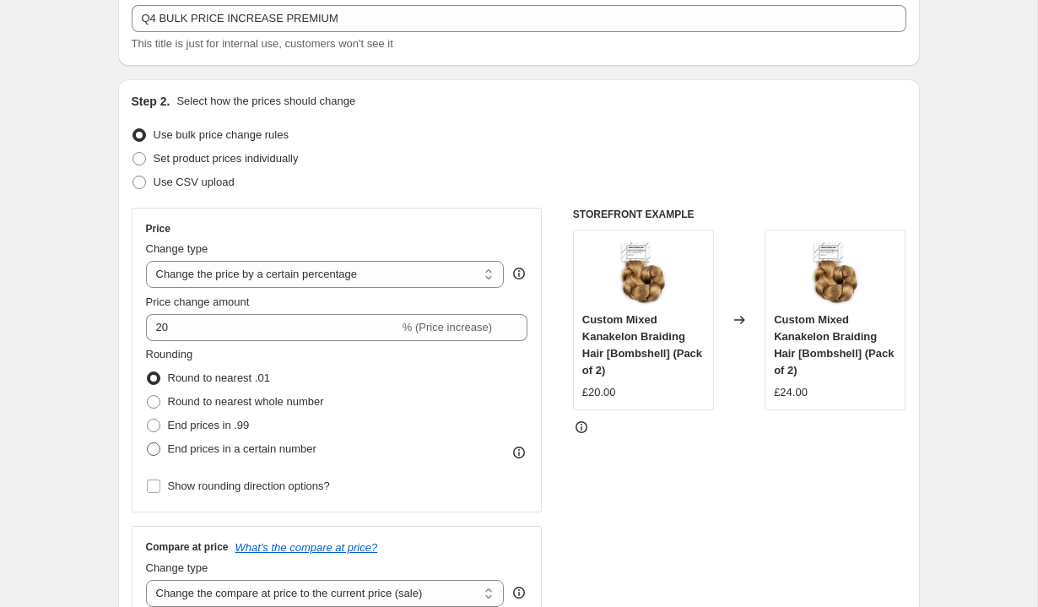
click at [290, 447] on span "End prices in a certain number" at bounding box center [242, 448] width 149 height 13
click at [148, 443] on input "End prices in a certain number" at bounding box center [147, 442] width 1 height 1
radio input "true"
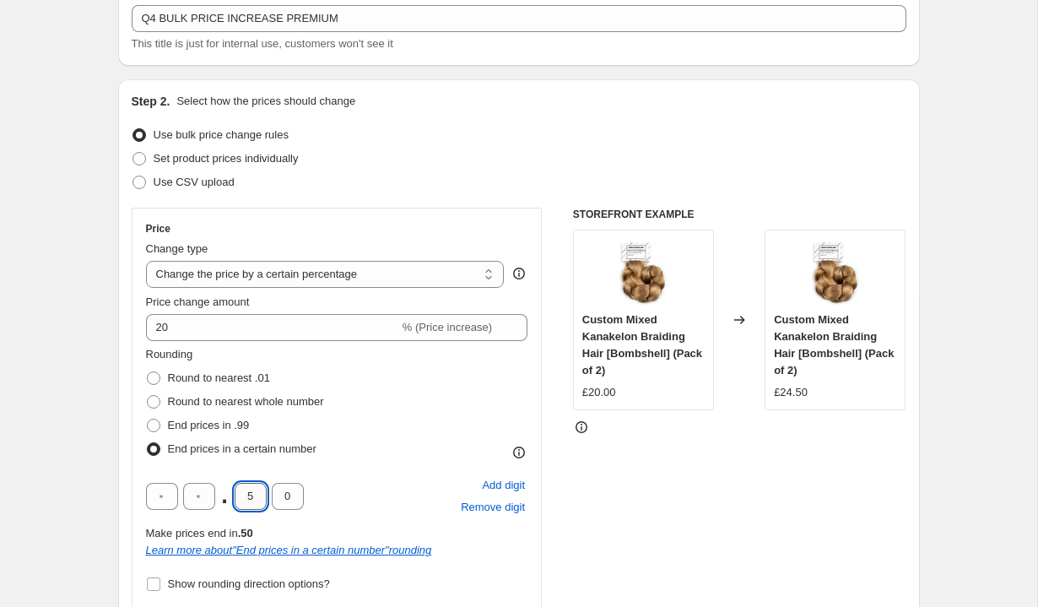
click at [259, 497] on input "5" at bounding box center [251, 496] width 32 height 27
type input "0"
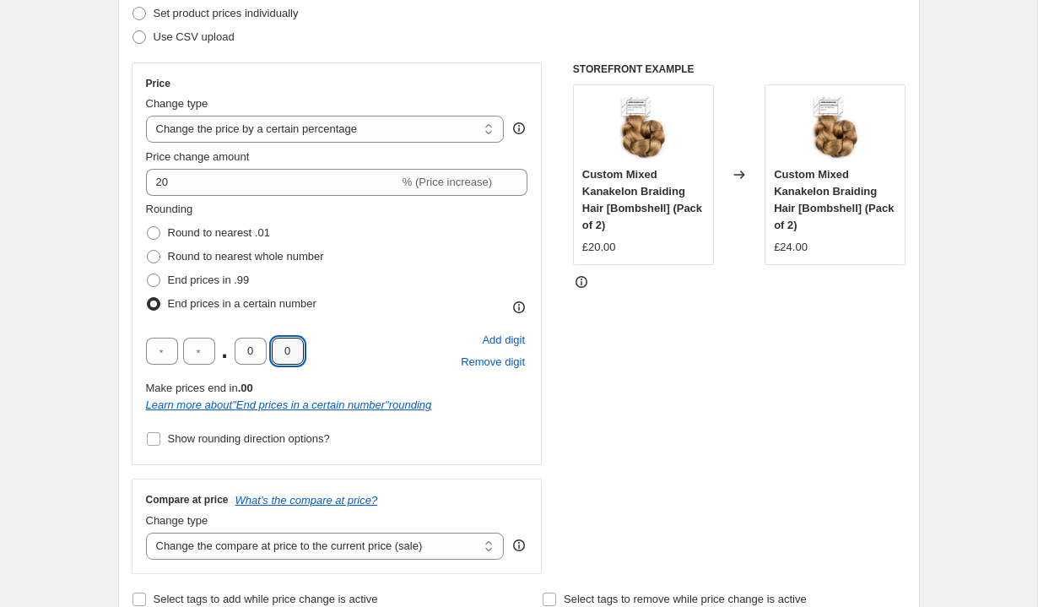
scroll to position [401, 0]
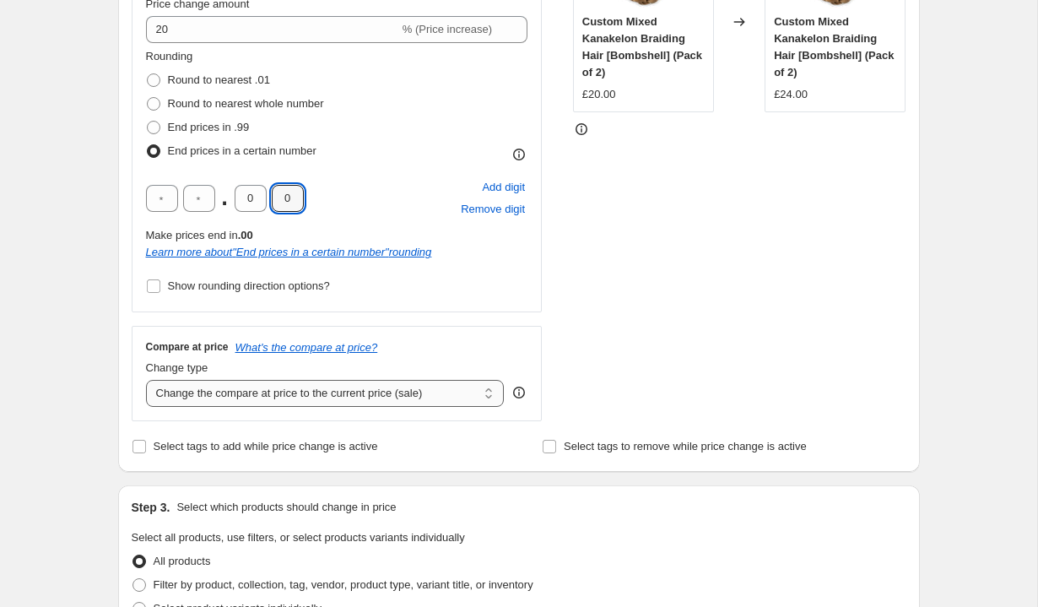
click at [285, 403] on select "Change the compare at price to the current price (sale) Change the compare at p…" at bounding box center [325, 393] width 359 height 27
select select "remove"
click at [146, 380] on select "Change the compare at price to the current price (sale) Change the compare at p…" at bounding box center [325, 393] width 359 height 27
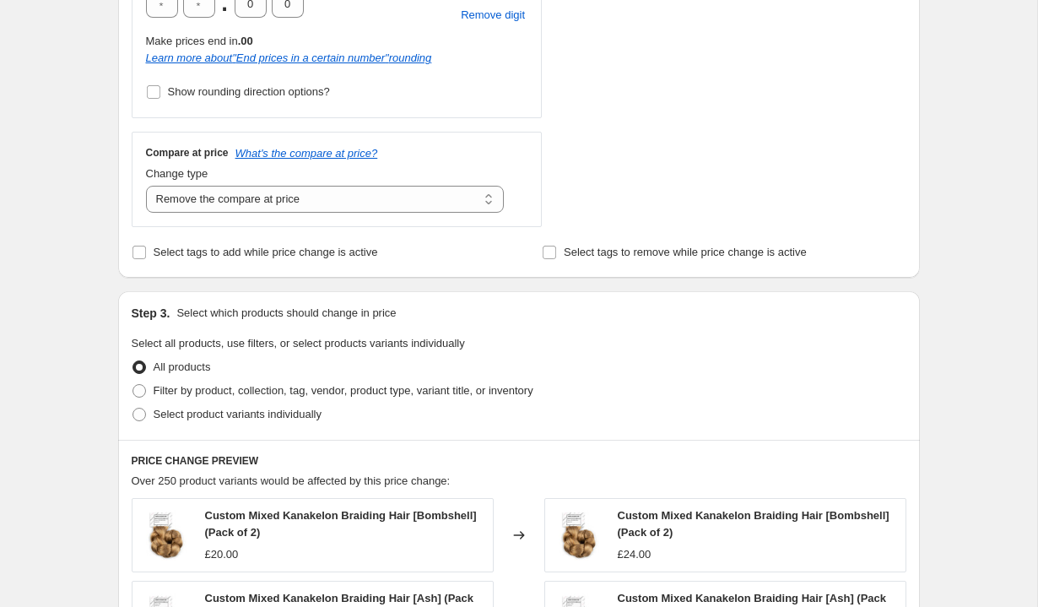
scroll to position [620, 0]
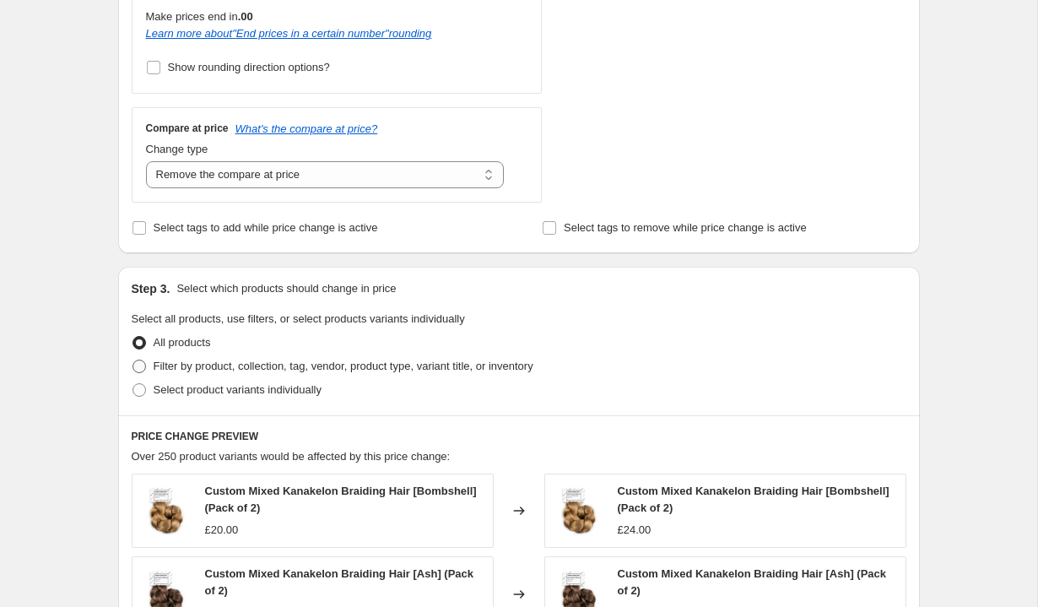
click at [211, 367] on span "Filter by product, collection, tag, vendor, product type, variant title, or inv…" at bounding box center [344, 366] width 380 height 13
click at [133, 360] on input "Filter by product, collection, tag, vendor, product type, variant title, or inv…" at bounding box center [133, 360] width 1 height 1
radio input "true"
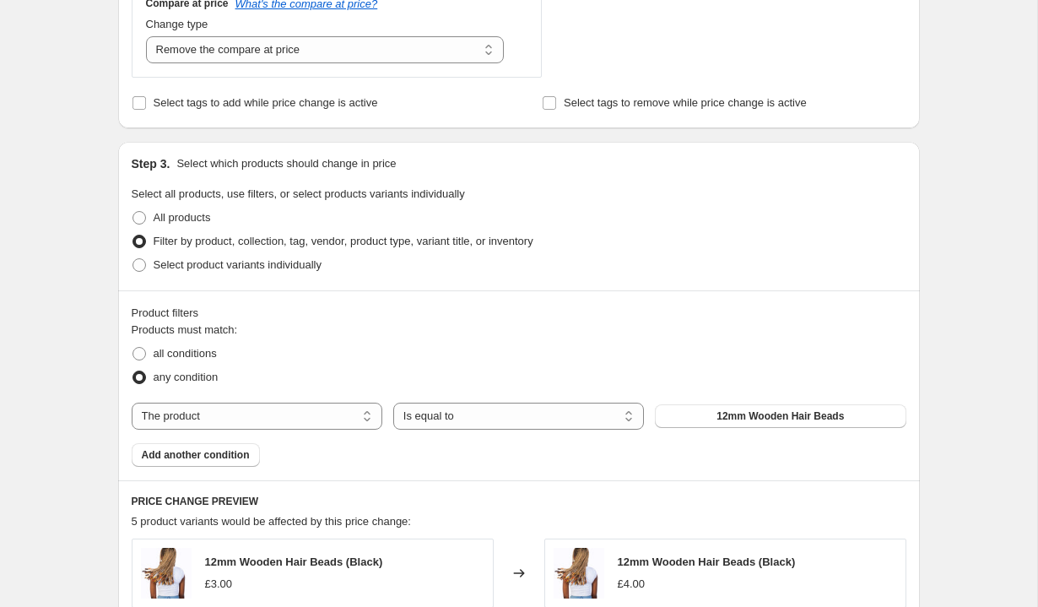
scroll to position [868, 0]
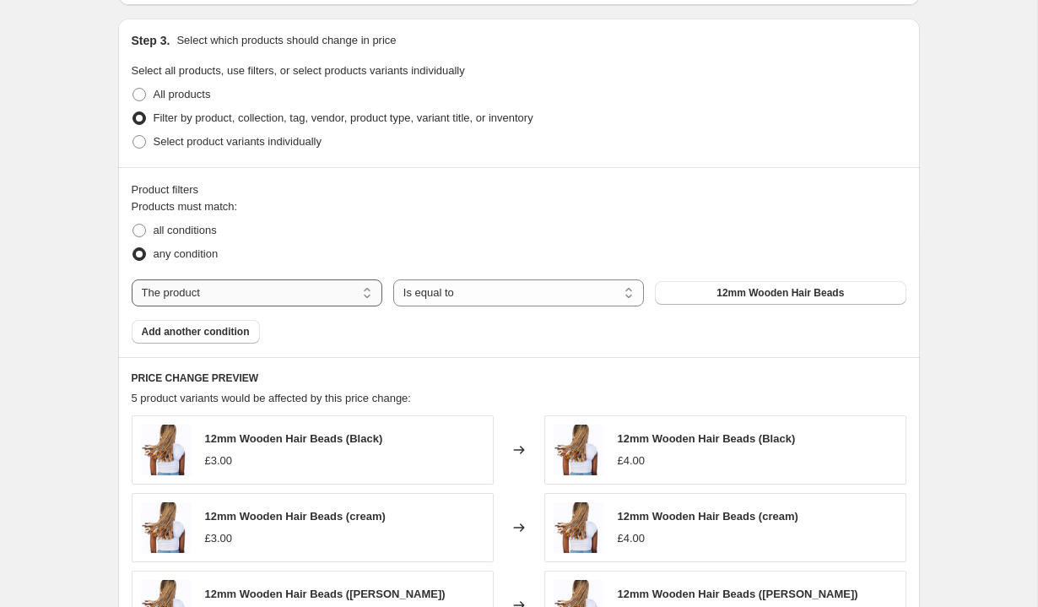
click at [282, 300] on select "The product The product's collection The product's tag The product's vendor The…" at bounding box center [257, 292] width 251 height 27
select select "collection"
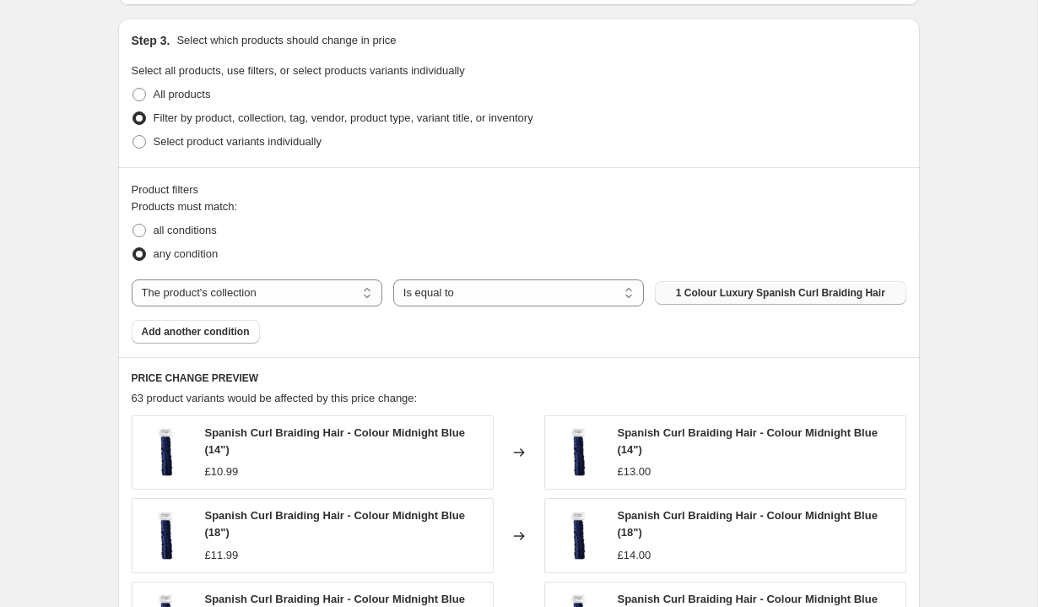
click at [759, 291] on span "1 Colour Luxury Spanish Curl Braiding Hair" at bounding box center [780, 293] width 209 height 14
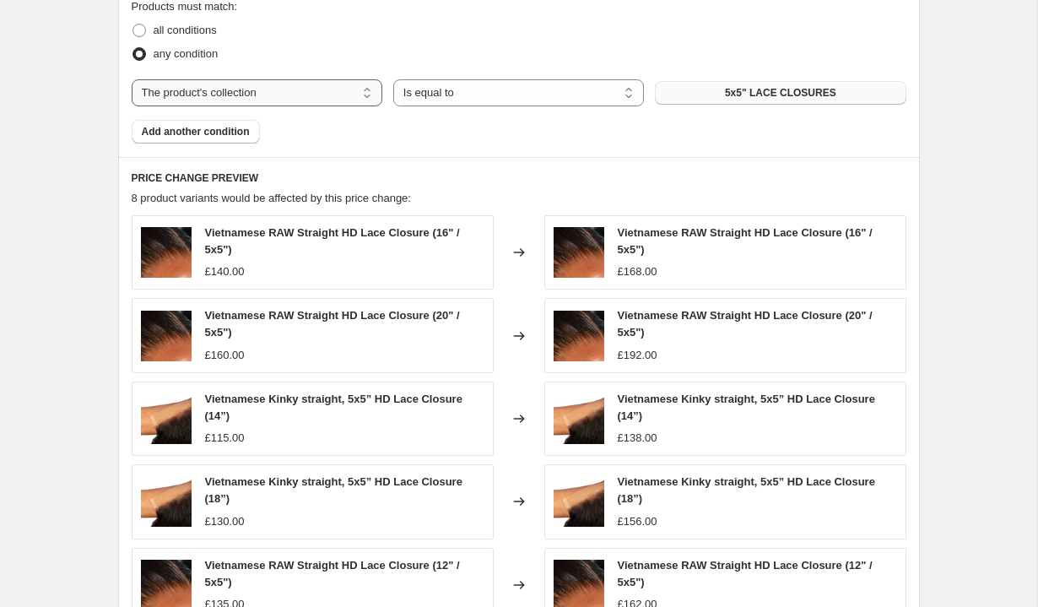
scroll to position [1058, 0]
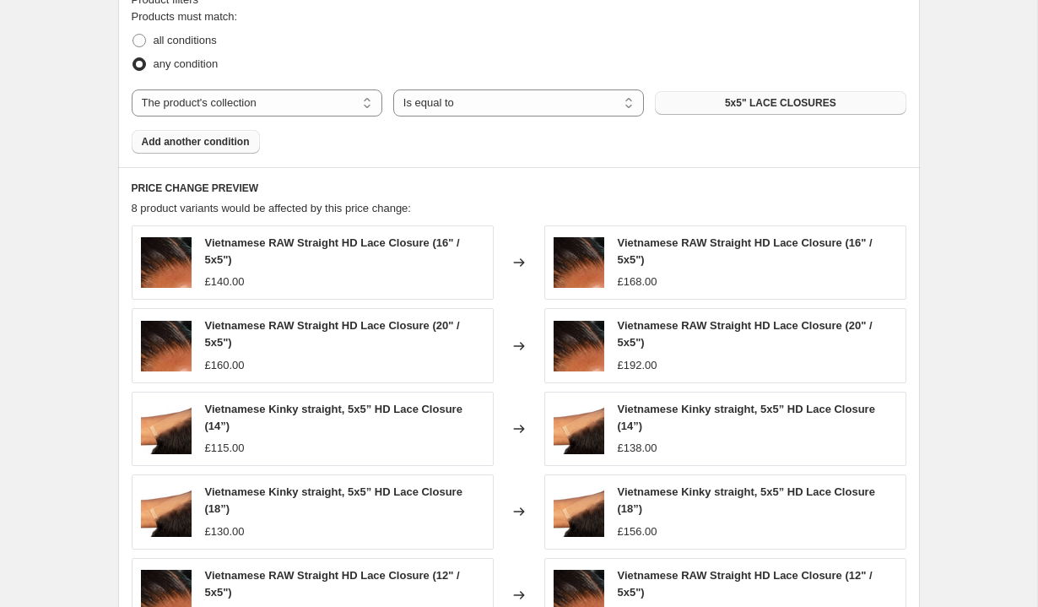
click at [243, 138] on span "Add another condition" at bounding box center [196, 142] width 108 height 14
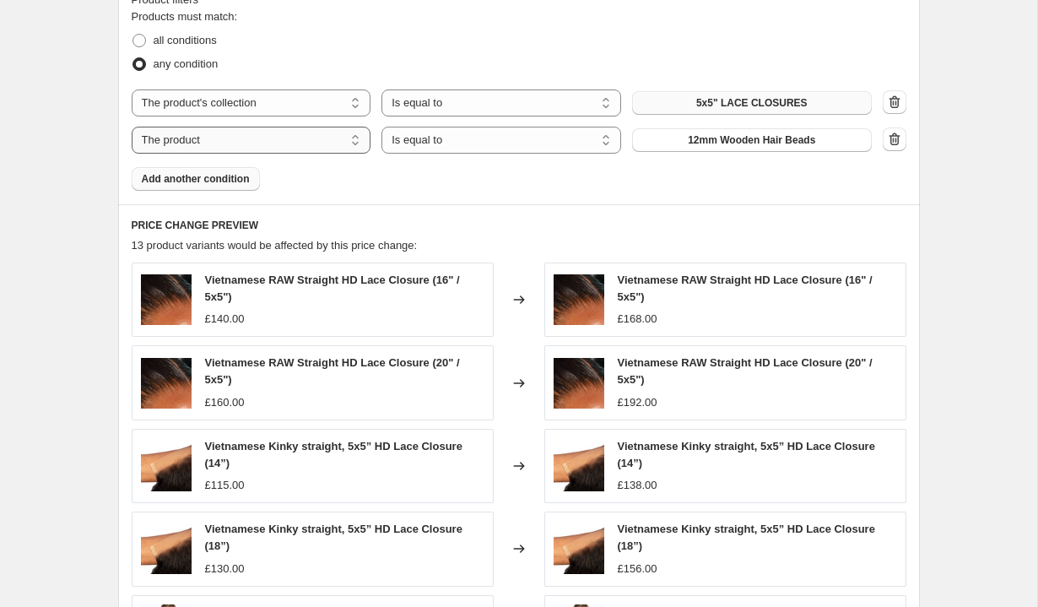
click at [240, 143] on select "The product The product's collection The product's tag The product's vendor The…" at bounding box center [252, 140] width 240 height 27
select select "collection"
click at [404, 142] on select "Is equal to Is not equal to" at bounding box center [502, 140] width 240 height 27
click at [668, 140] on span "1 Colour Luxury Spanish Curl Braiding Hair" at bounding box center [751, 140] width 209 height 14
click at [325, 100] on select "The product The product's collection The product's tag The product's vendor The…" at bounding box center [252, 102] width 240 height 27
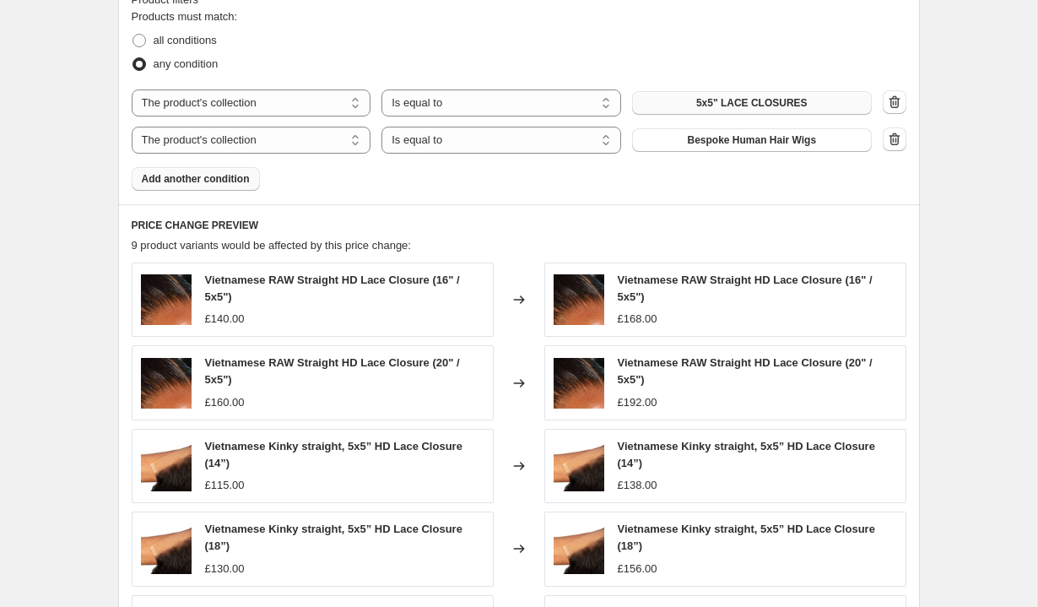
click at [254, 171] on button "Add another condition" at bounding box center [196, 179] width 128 height 24
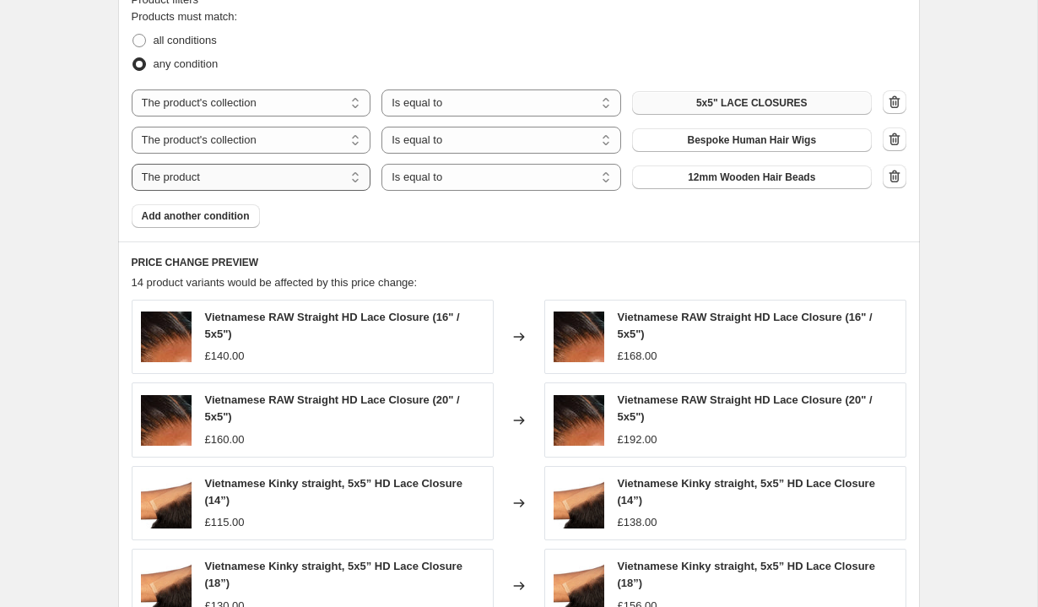
click at [253, 173] on select "The product The product's collection The product's tag The product's vendor The…" at bounding box center [252, 177] width 240 height 27
select select "collection"
click at [410, 181] on select "Is equal to Is not equal to" at bounding box center [502, 177] width 240 height 27
click at [656, 176] on span "1 Colour Luxury Spanish Curl Braiding Hair" at bounding box center [751, 178] width 209 height 14
click at [253, 176] on select "The product The product's collection The product's tag The product's vendor The…" at bounding box center [252, 177] width 240 height 27
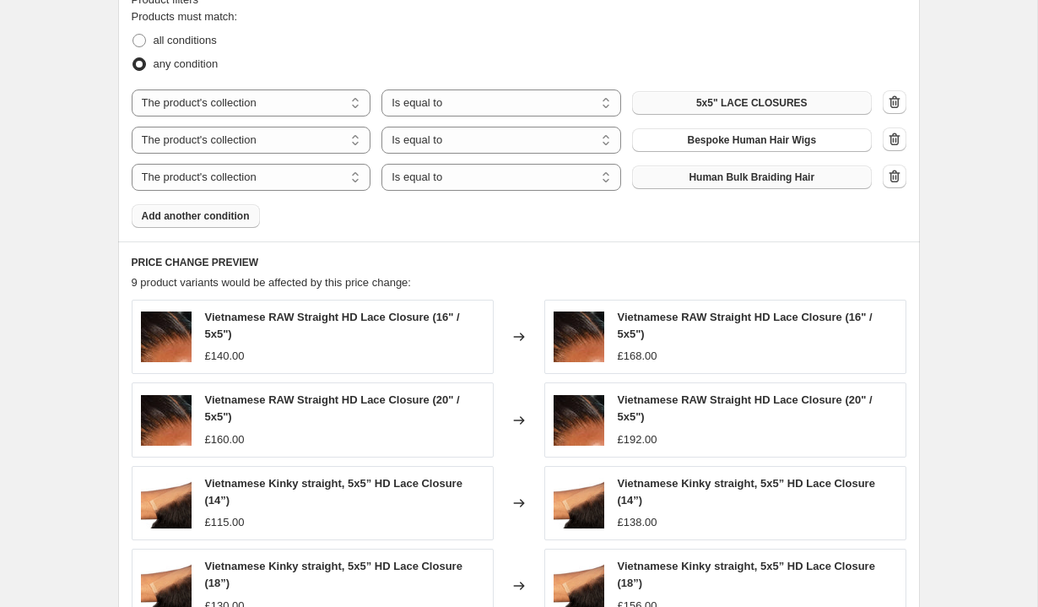
click at [235, 214] on span "Add another condition" at bounding box center [196, 216] width 108 height 14
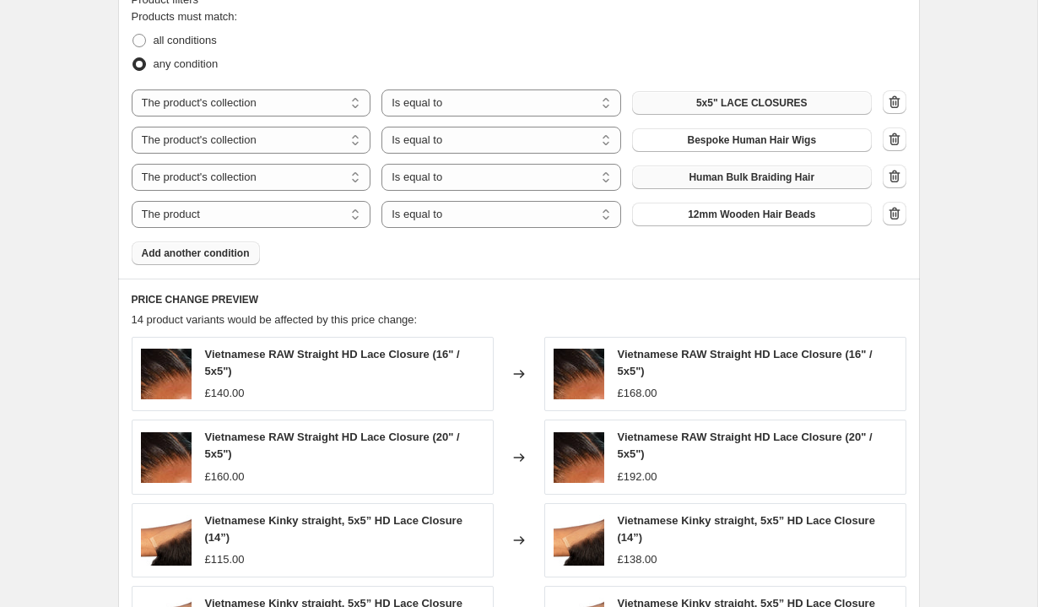
click at [217, 255] on span "Add another condition" at bounding box center [196, 253] width 108 height 14
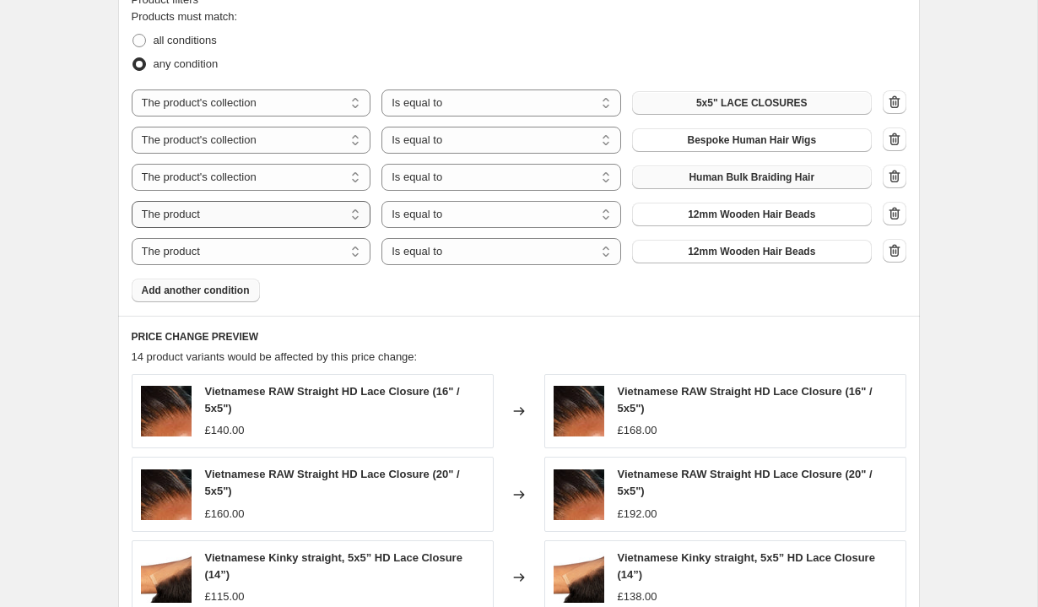
click at [237, 212] on select "The product The product's collection The product's tag The product's vendor The…" at bounding box center [252, 214] width 240 height 27
select select "collection"
click at [669, 218] on span "1 Colour Luxury Spanish Curl Braiding Hair" at bounding box center [751, 215] width 209 height 14
click at [330, 248] on select "The product The product's collection The product's tag The product's vendor The…" at bounding box center [252, 251] width 240 height 27
select select "collection"
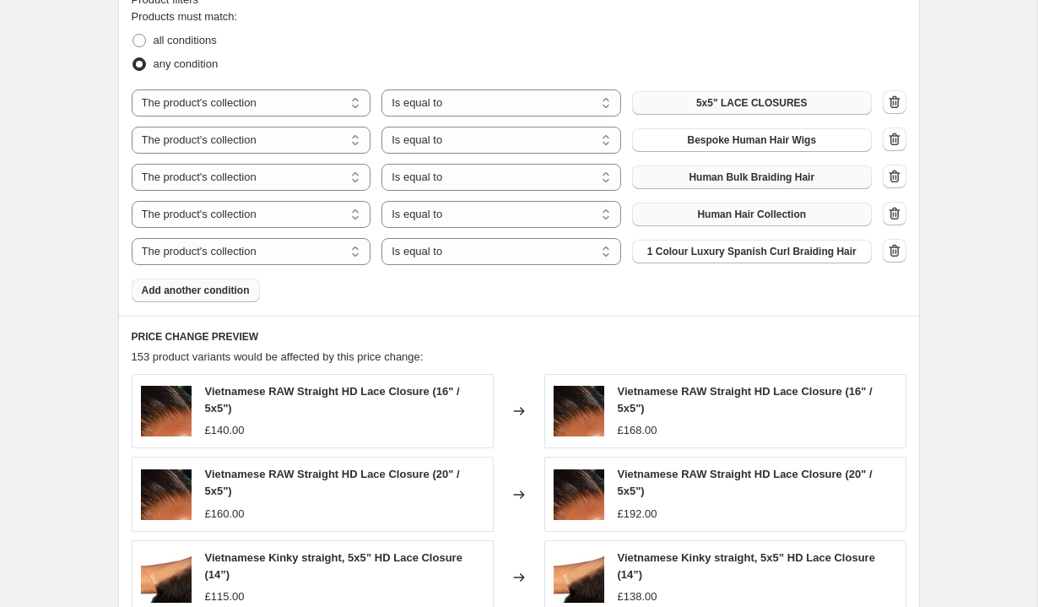
click at [699, 252] on span "1 Colour Luxury Spanish Curl Braiding Hair" at bounding box center [751, 252] width 209 height 14
click at [298, 250] on select "The product The product's collection The product's tag The product's vendor The…" at bounding box center [252, 251] width 240 height 27
click at [244, 286] on span "Add another condition" at bounding box center [196, 291] width 108 height 14
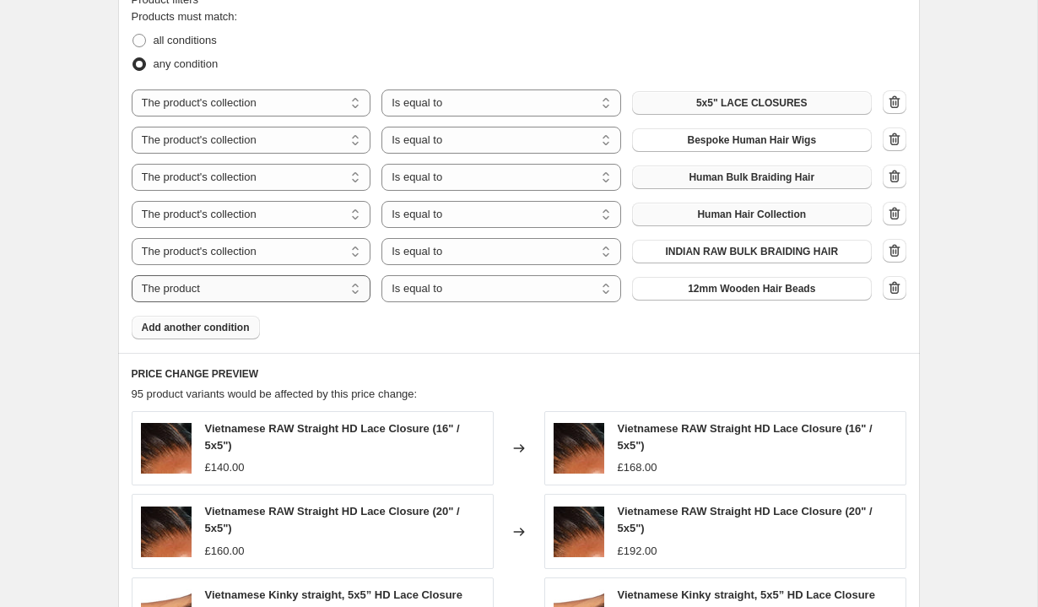
click at [238, 289] on select "The product The product's collection The product's tag The product's vendor The…" at bounding box center [252, 288] width 240 height 27
select select "collection"
click at [682, 296] on button "1 Colour Luxury Spanish Curl Braiding Hair" at bounding box center [752, 289] width 240 height 24
click at [205, 332] on span "Add another condition" at bounding box center [196, 328] width 108 height 14
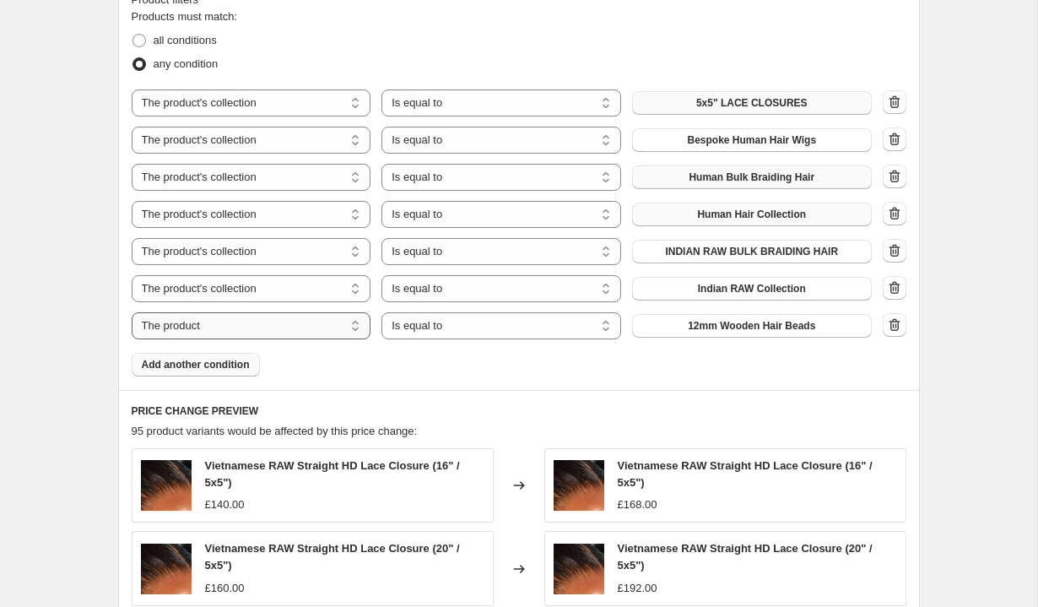
click at [219, 321] on select "The product The product's collection The product's tag The product's vendor The…" at bounding box center [252, 325] width 240 height 27
select select "collection"
click at [679, 323] on span "1 Colour Luxury Spanish Curl Braiding Hair" at bounding box center [751, 326] width 209 height 14
click at [225, 364] on span "Add another condition" at bounding box center [196, 365] width 108 height 14
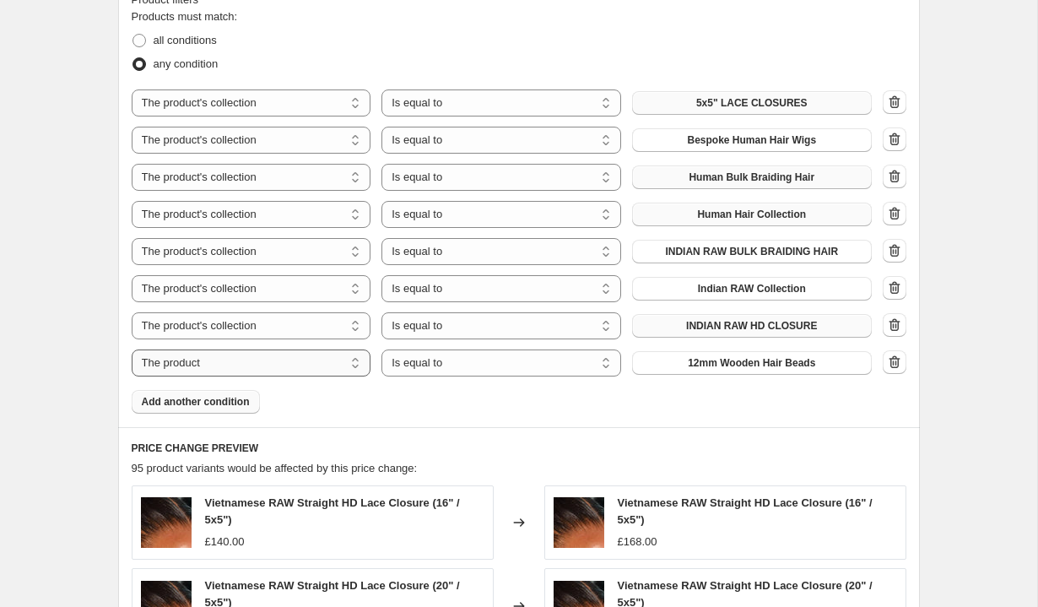
click at [235, 365] on select "The product The product's collection The product's tag The product's vendor The…" at bounding box center [252, 362] width 240 height 27
select select "collection"
click at [682, 367] on span "1 Colour Luxury Spanish Curl Braiding Hair" at bounding box center [751, 363] width 209 height 14
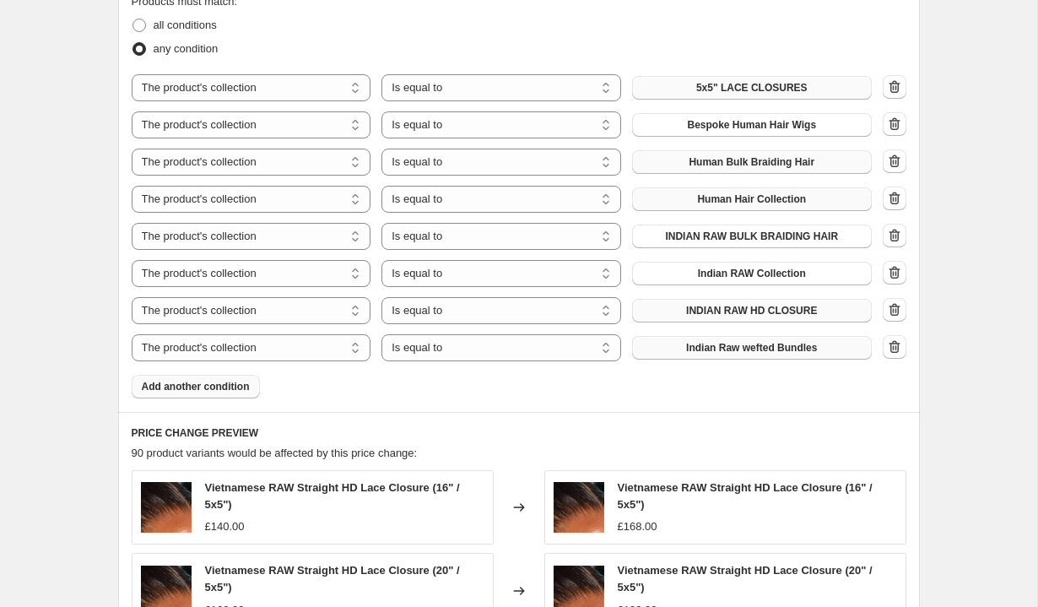
scroll to position [1161, 0]
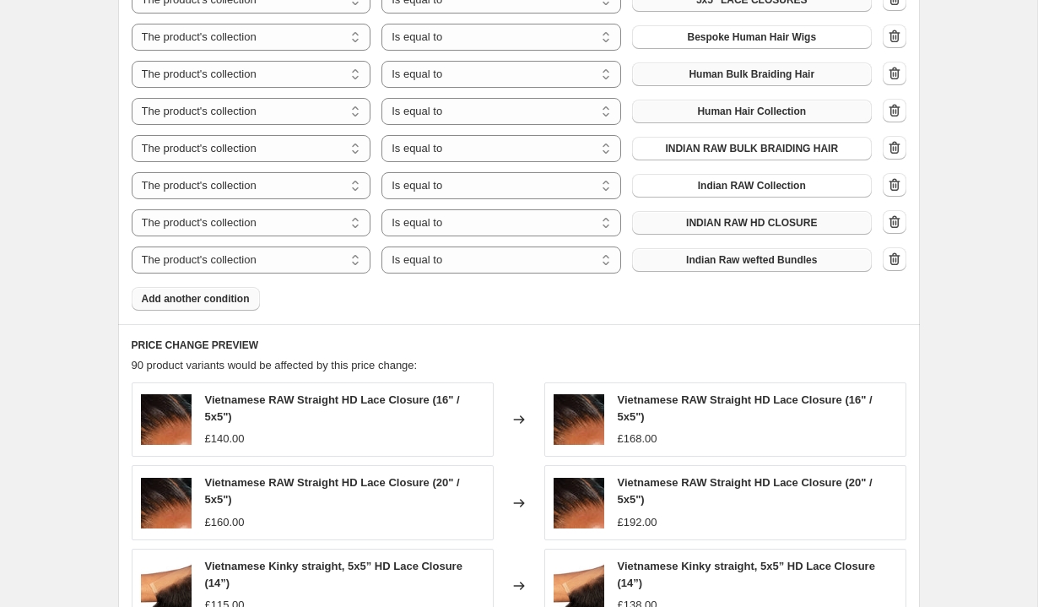
click at [209, 300] on span "Add another condition" at bounding box center [196, 299] width 108 height 14
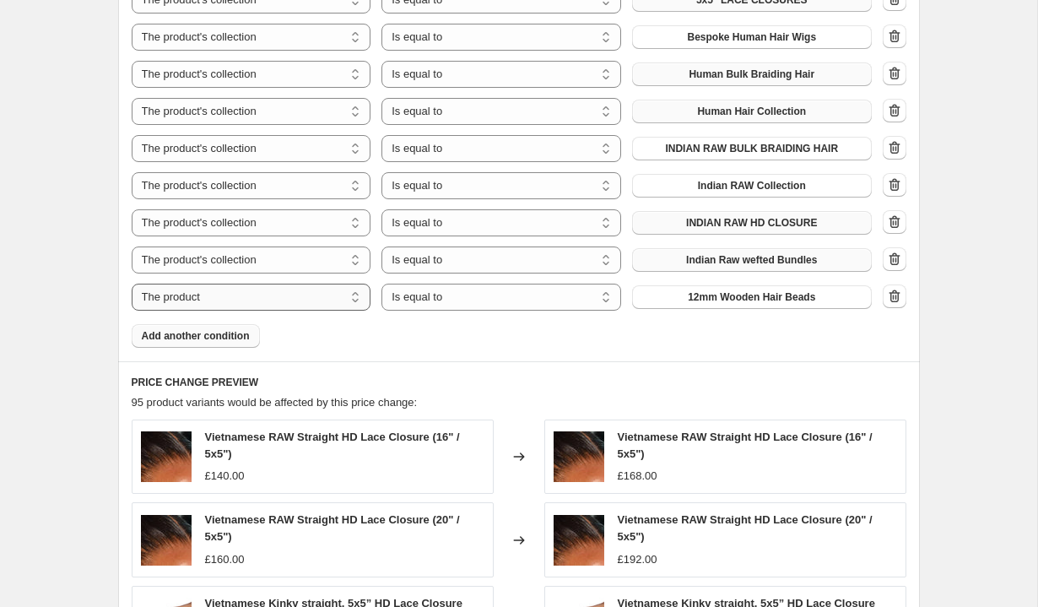
click at [208, 298] on select "The product The product's collection The product's tag The product's vendor The…" at bounding box center [252, 297] width 240 height 27
select select "collection"
click at [677, 295] on span "1 Colour Luxury Spanish Curl Braiding Hair" at bounding box center [751, 297] width 209 height 14
click at [219, 343] on button "Add another condition" at bounding box center [196, 336] width 128 height 24
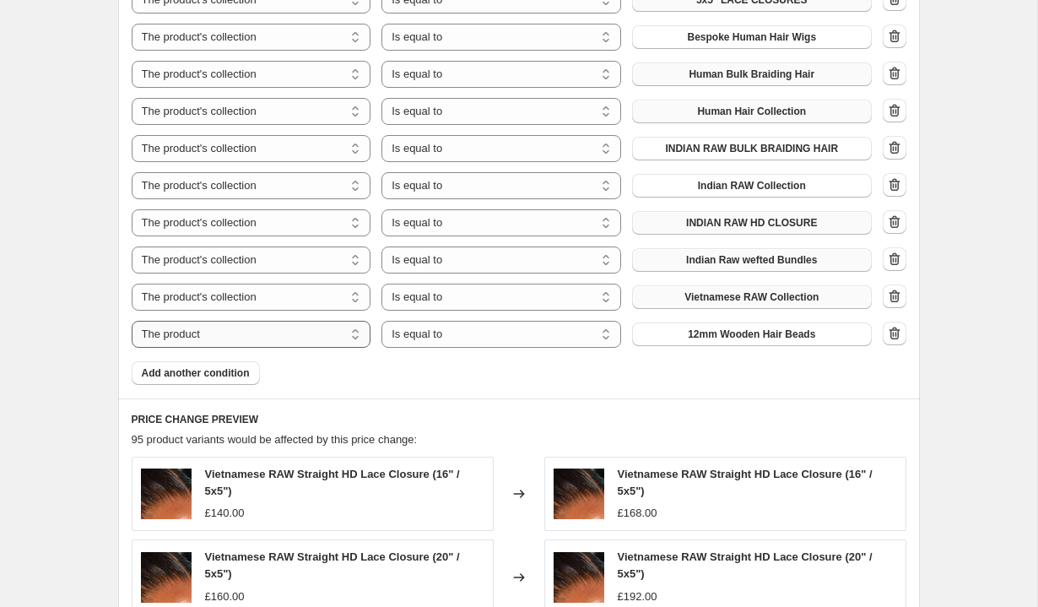
click at [302, 321] on select "The product The product's collection The product's tag The product's vendor The…" at bounding box center [252, 334] width 240 height 27
select select "collection"
click at [687, 338] on span "1 Colour Luxury Spanish Curl Braiding Hair" at bounding box center [751, 335] width 209 height 14
click at [181, 377] on span "Add another condition" at bounding box center [196, 373] width 108 height 14
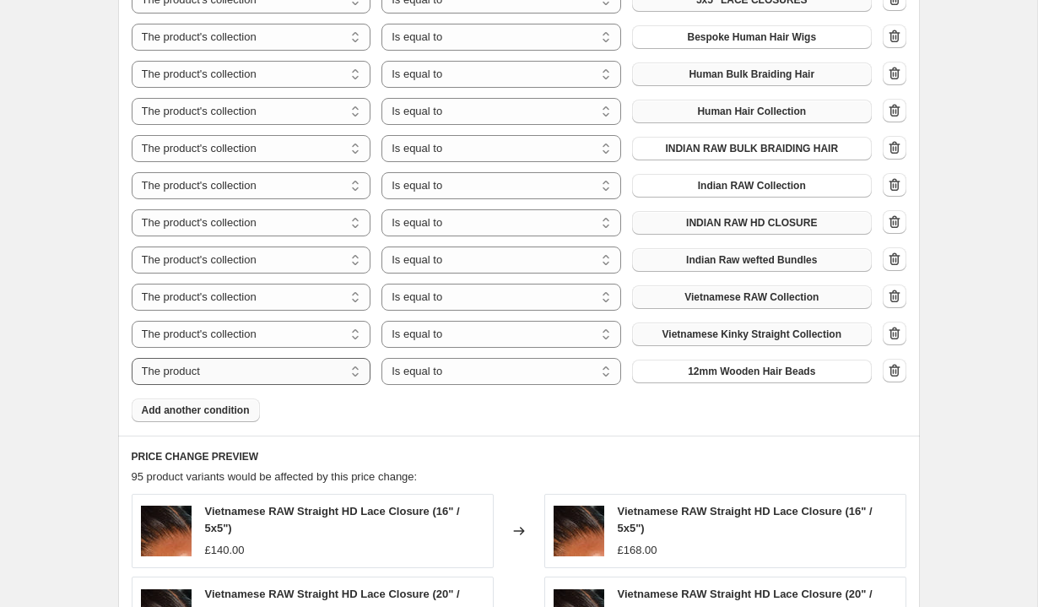
click at [211, 370] on select "The product The product's collection The product's tag The product's vendor The…" at bounding box center [252, 371] width 240 height 27
select select "collection"
click at [427, 376] on select "Is equal to Is not equal to" at bounding box center [502, 371] width 240 height 27
click at [709, 366] on span "1 Colour Luxury Spanish Curl Braiding Hair" at bounding box center [751, 372] width 209 height 14
click at [154, 403] on button "Add another condition" at bounding box center [196, 410] width 128 height 24
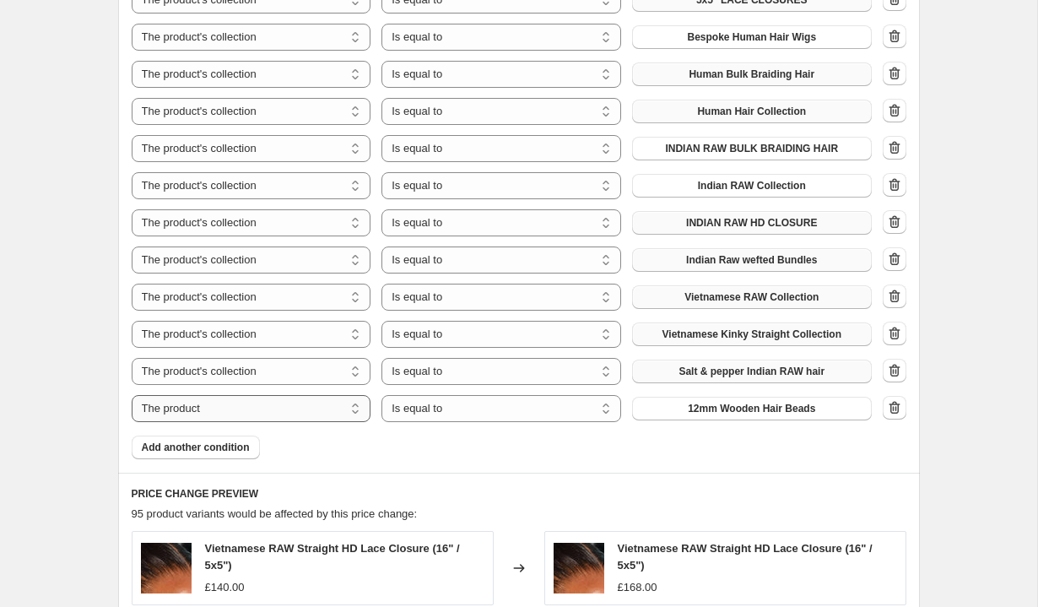
click at [246, 406] on select "The product The product's collection The product's tag The product's vendor The…" at bounding box center [252, 408] width 240 height 27
select select "collection"
click at [728, 409] on span "1 Colour Luxury Spanish Curl Braiding Hair" at bounding box center [751, 409] width 209 height 14
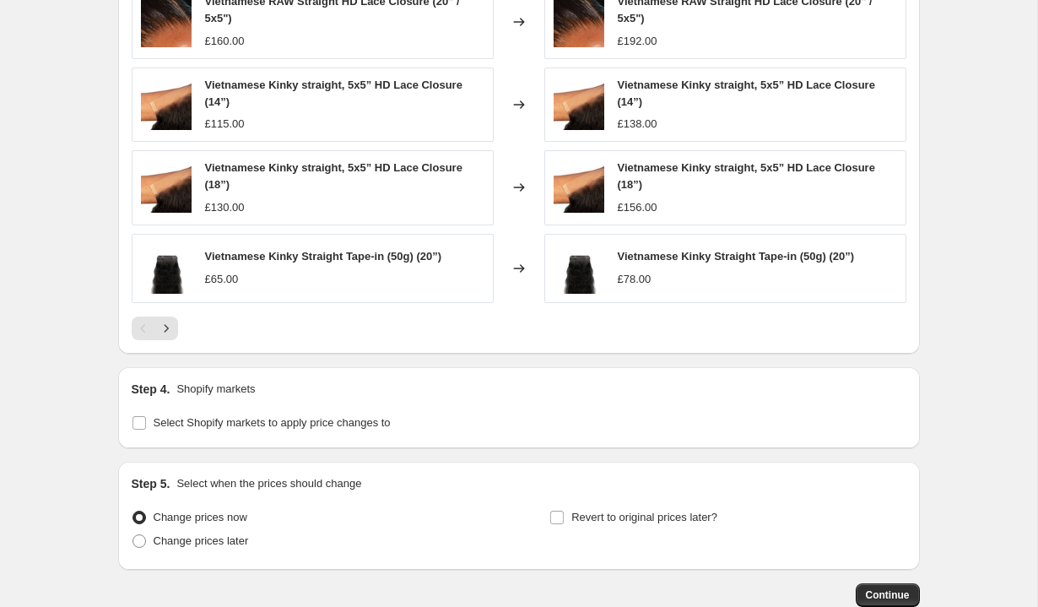
scroll to position [1892, 0]
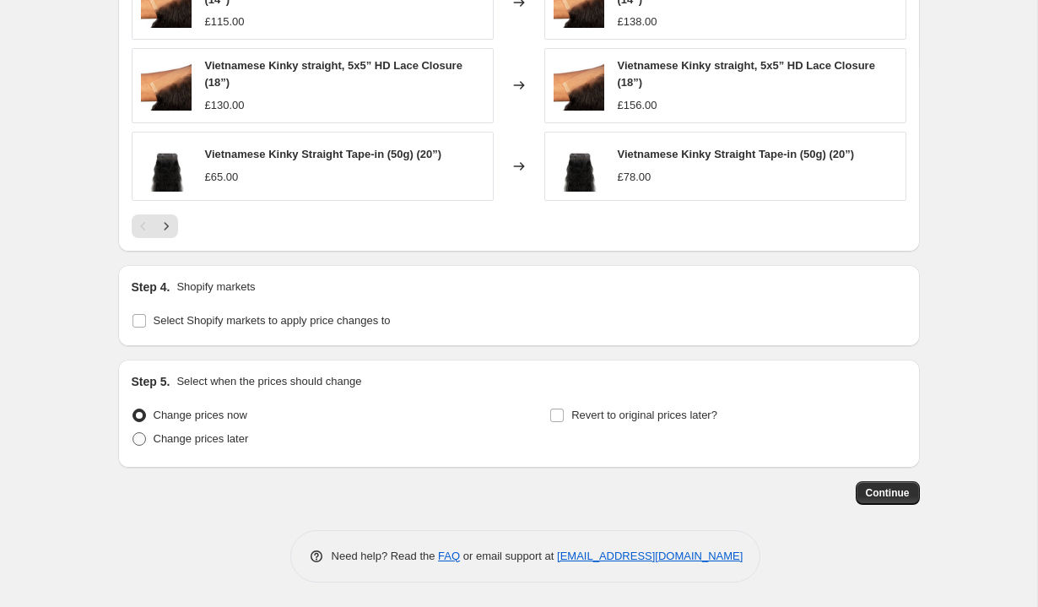
click at [199, 438] on span "Change prices later" at bounding box center [201, 438] width 95 height 13
click at [133, 433] on input "Change prices later" at bounding box center [133, 432] width 1 height 1
radio input "true"
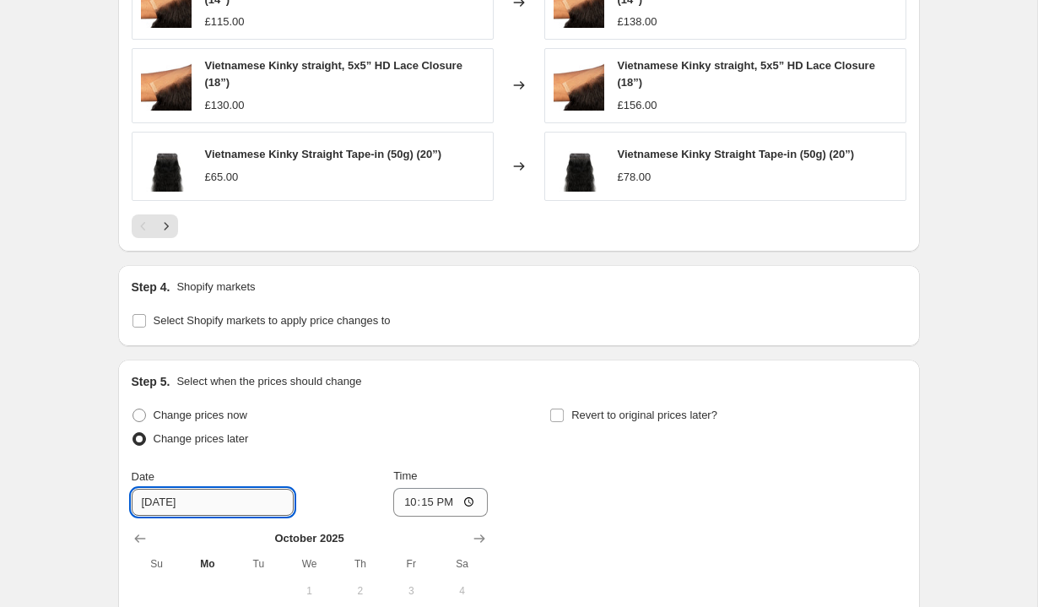
click at [188, 501] on input "[DATE]" at bounding box center [213, 502] width 162 height 27
click at [227, 505] on input "[DATE]" at bounding box center [213, 502] width 162 height 27
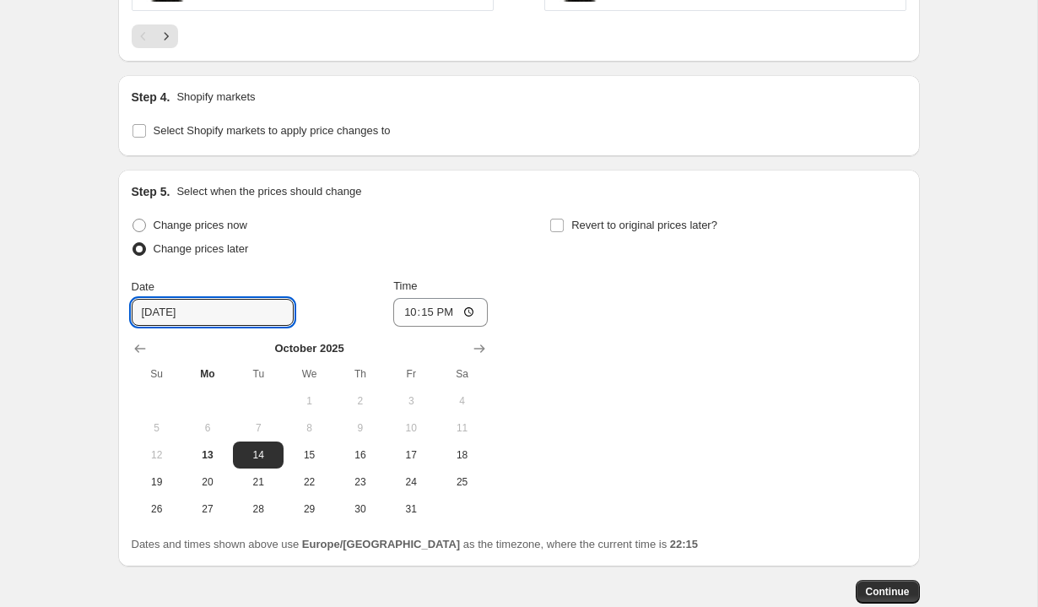
scroll to position [2103, 0]
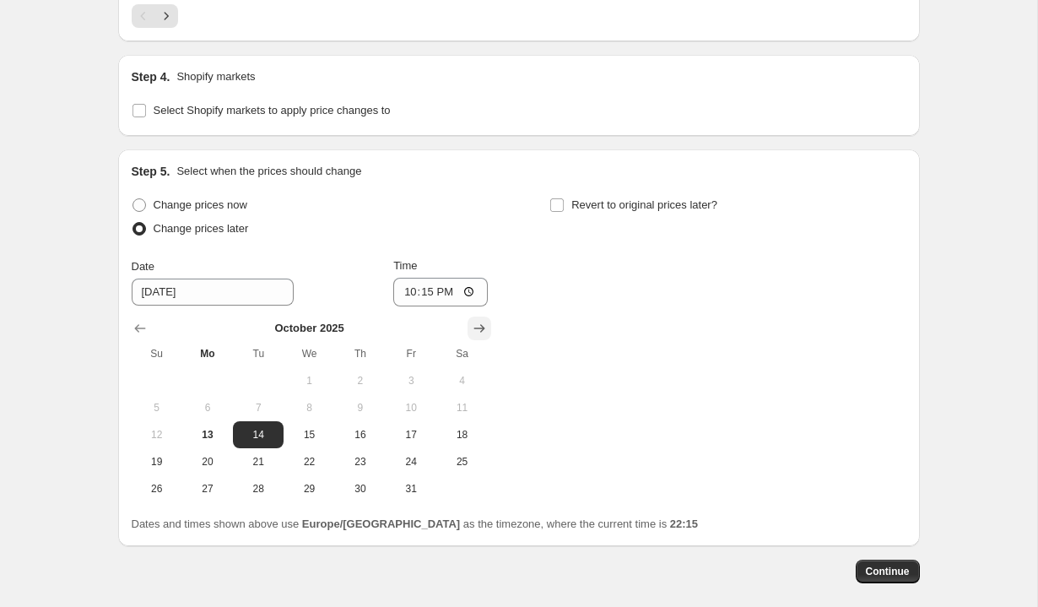
click at [483, 321] on icon "Show next month, November 2025" at bounding box center [479, 328] width 17 height 17
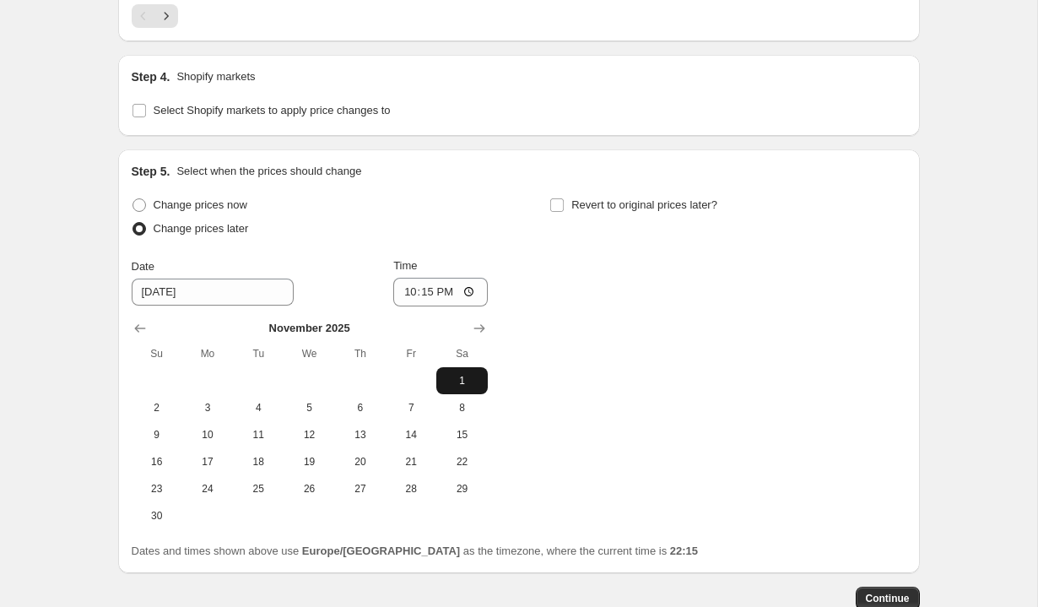
click at [455, 376] on span "1" at bounding box center [461, 381] width 37 height 14
type input "[DATE]"
click at [442, 295] on input "22:15" at bounding box center [440, 292] width 95 height 29
type input "00:00"
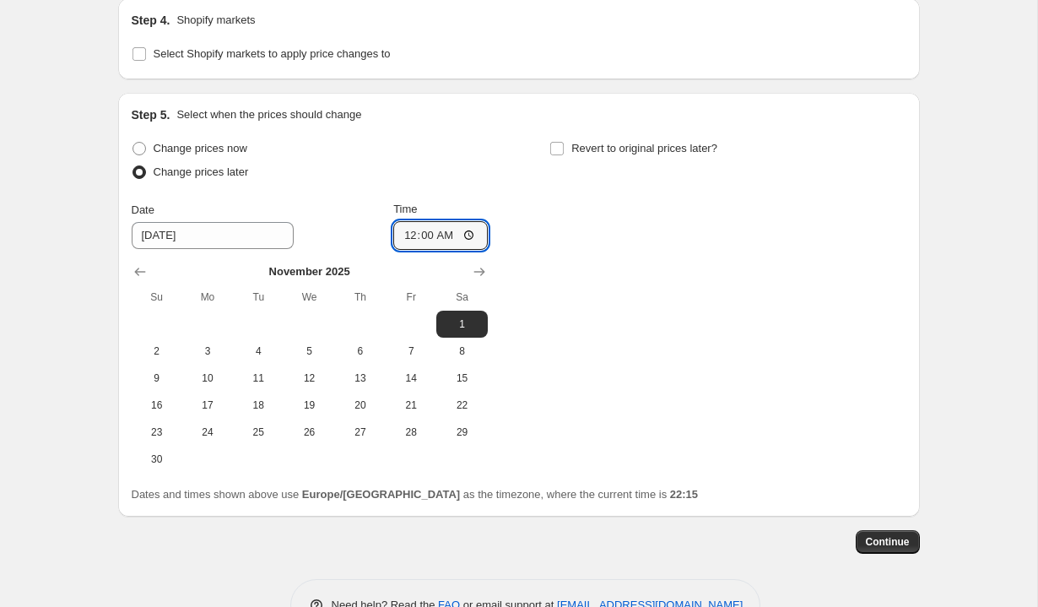
scroll to position [2161, 0]
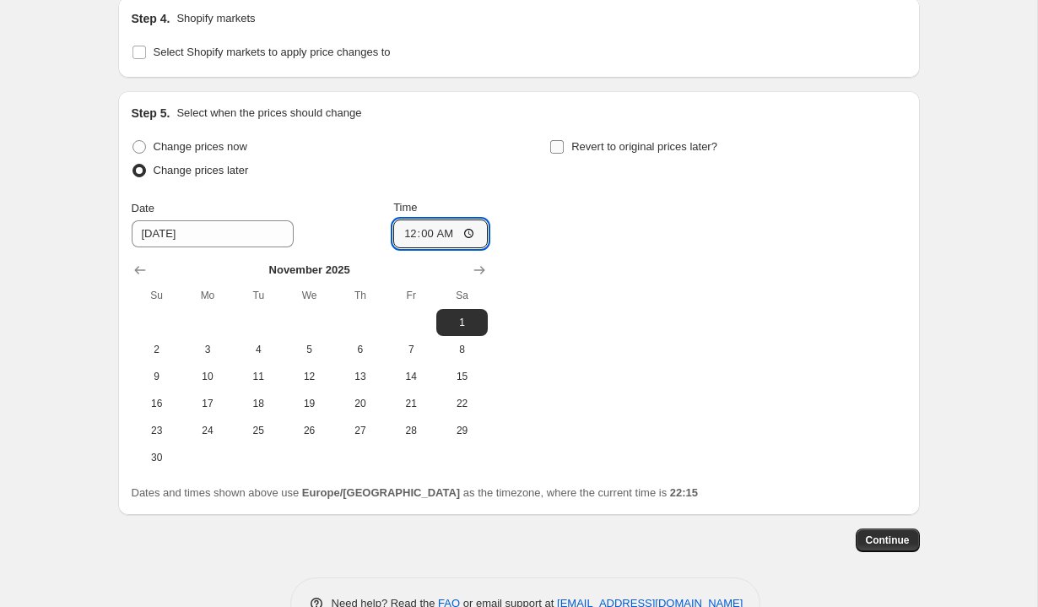
click at [566, 148] on label "Revert to original prices later?" at bounding box center [633, 147] width 168 height 24
click at [564, 148] on input "Revert to original prices later?" at bounding box center [557, 147] width 14 height 14
checkbox input "true"
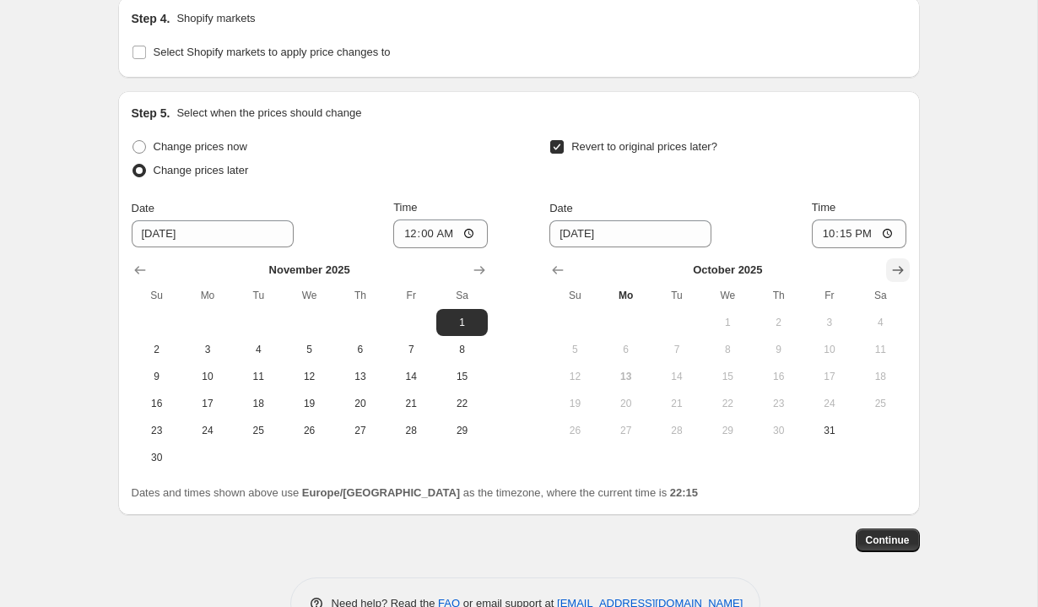
click at [903, 268] on icon "Show next month, November 2025" at bounding box center [898, 270] width 17 height 17
click at [903, 269] on icon "Show next month, December 2025" at bounding box center [898, 270] width 17 height 17
click at [903, 269] on icon "Show next month, January 2026" at bounding box center [898, 270] width 17 height 17
click at [573, 371] on span "11" at bounding box center [574, 377] width 37 height 14
type input "[DATE]"
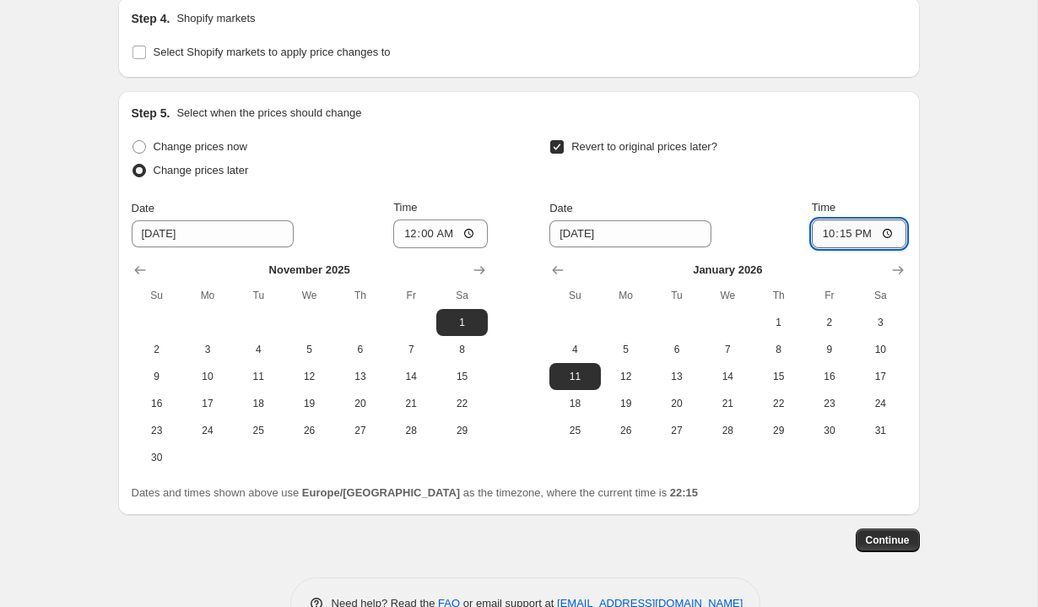
click at [845, 236] on input "22:15" at bounding box center [859, 233] width 95 height 29
type input "00:00"
click at [885, 529] on button "Continue" at bounding box center [888, 540] width 64 height 24
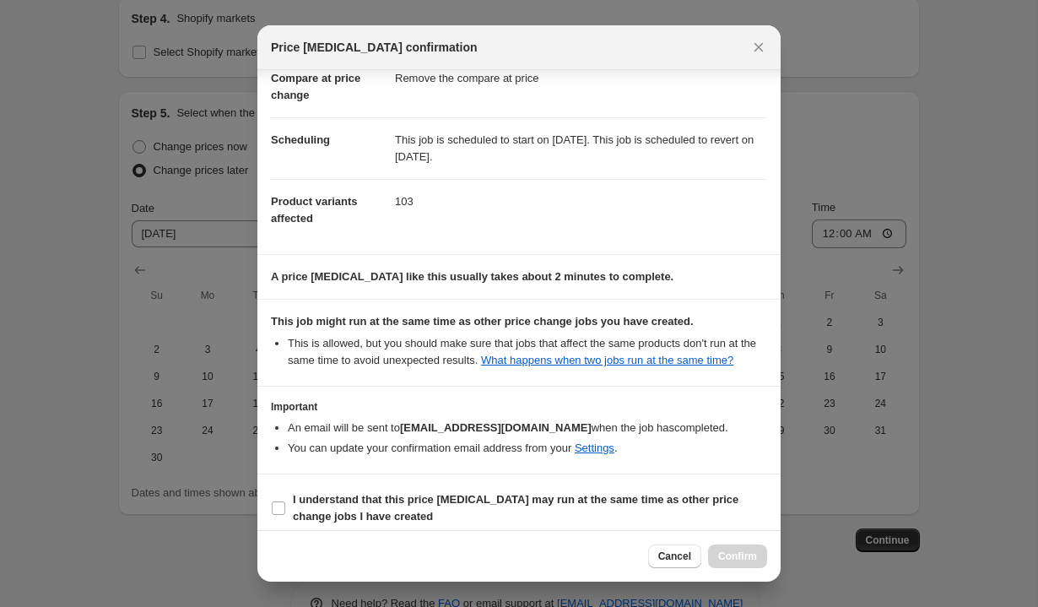
scroll to position [117, 0]
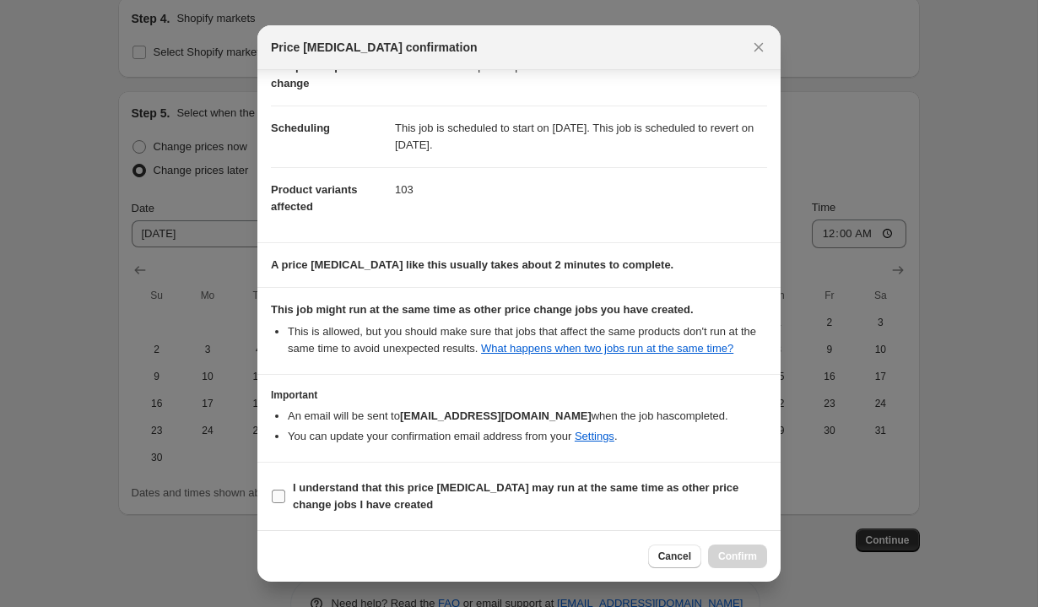
click at [304, 501] on b "I understand that this price [MEDICAL_DATA] may run at the same time as other p…" at bounding box center [516, 496] width 446 height 30
click at [285, 501] on input "I understand that this price [MEDICAL_DATA] may run at the same time as other p…" at bounding box center [279, 497] width 14 height 14
checkbox input "true"
click at [746, 553] on span "Confirm" at bounding box center [737, 556] width 39 height 14
type input "Q4 BULK PRICE INCREASE PREMIUM"
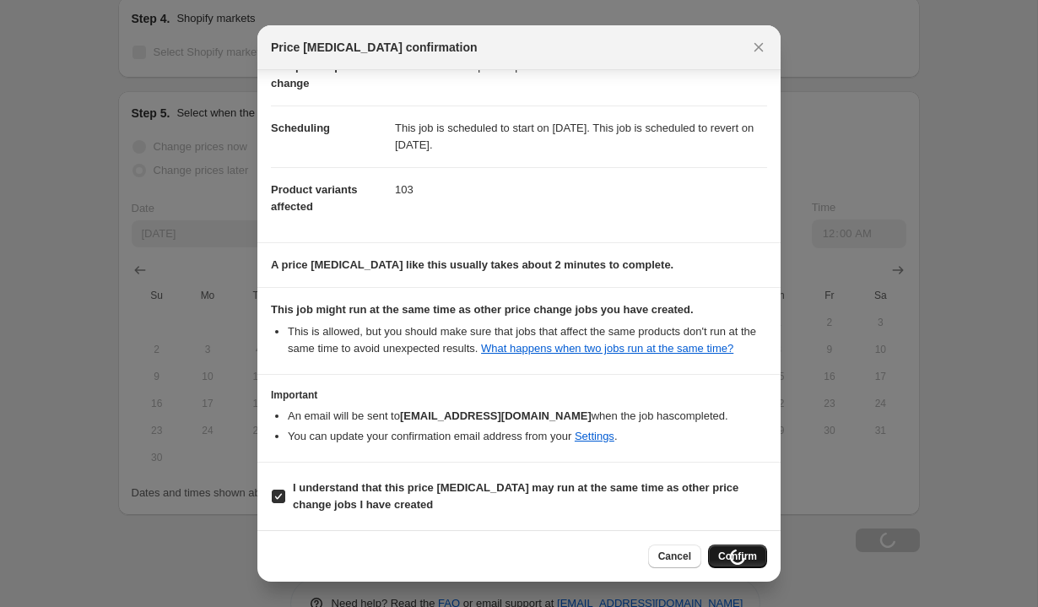
scroll to position [2161, 0]
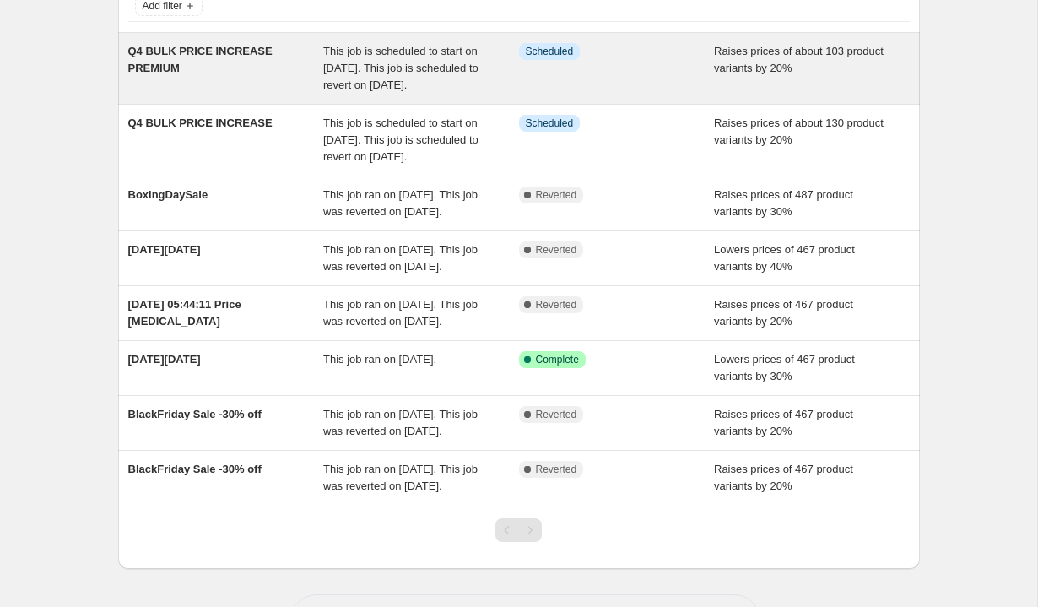
scroll to position [305, 0]
